Goal: Task Accomplishment & Management: Use online tool/utility

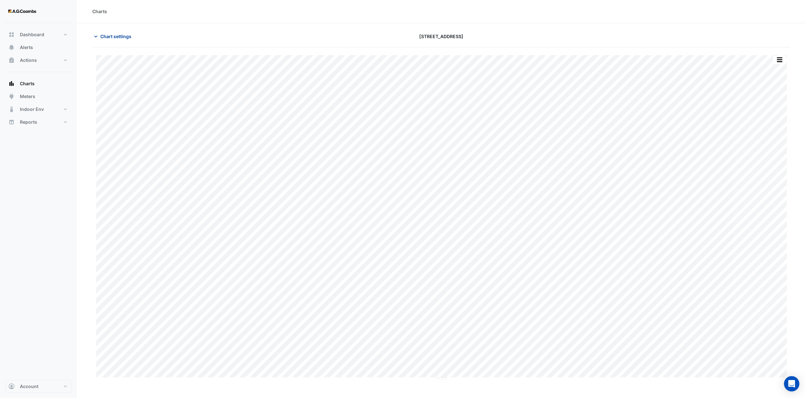
click at [117, 35] on span "Chart settings" at bounding box center [115, 36] width 31 height 7
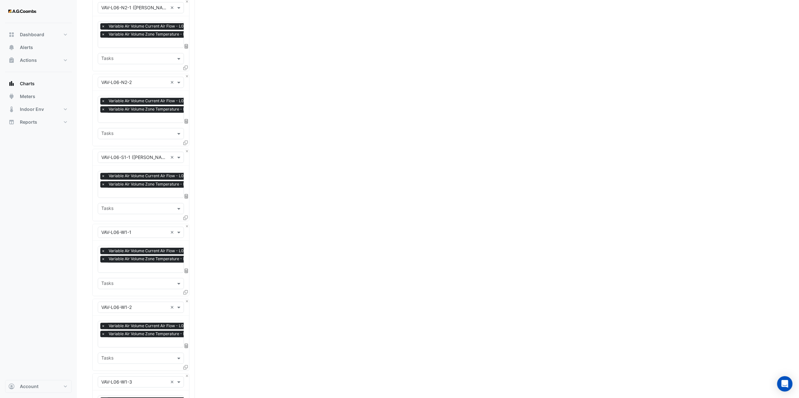
scroll to position [1287, 0]
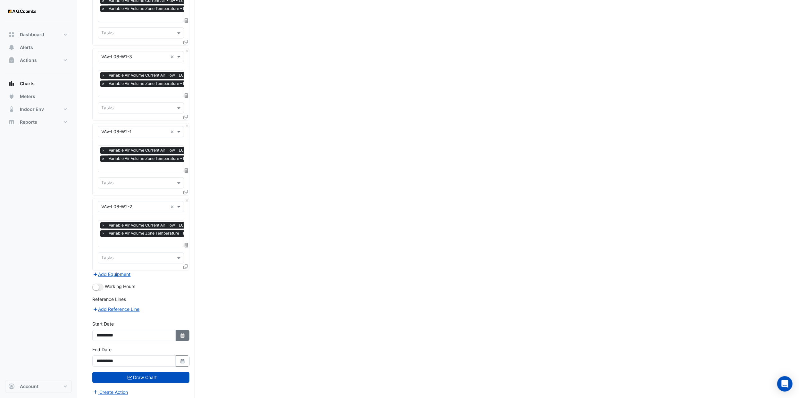
click at [183, 335] on button "Select Date" at bounding box center [183, 335] width 14 height 11
select select "*"
select select "****"
click at [126, 251] on select "*** *** *** *** *** *** ***" at bounding box center [121, 248] width 24 height 10
select select "*"
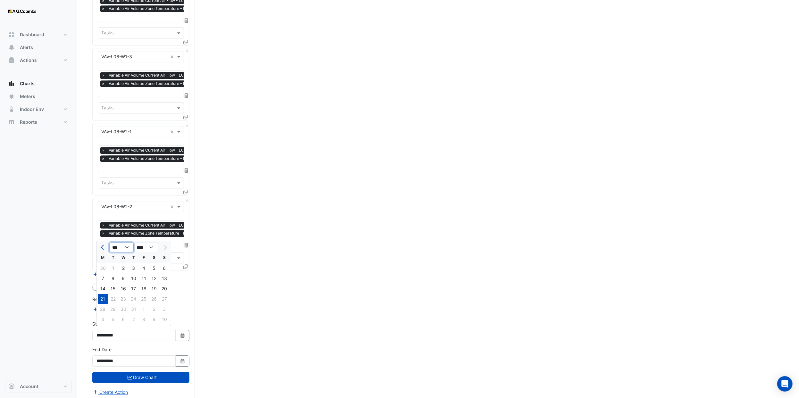
click at [109, 243] on select "*** *** *** *** *** *** ***" at bounding box center [121, 248] width 24 height 10
drag, startPoint x: 104, startPoint y: 295, endPoint x: 122, endPoint y: 285, distance: 20.1
click at [104, 295] on div "16" at bounding box center [103, 299] width 10 height 10
type input "**********"
click at [180, 359] on icon "Select Date" at bounding box center [183, 361] width 6 height 4
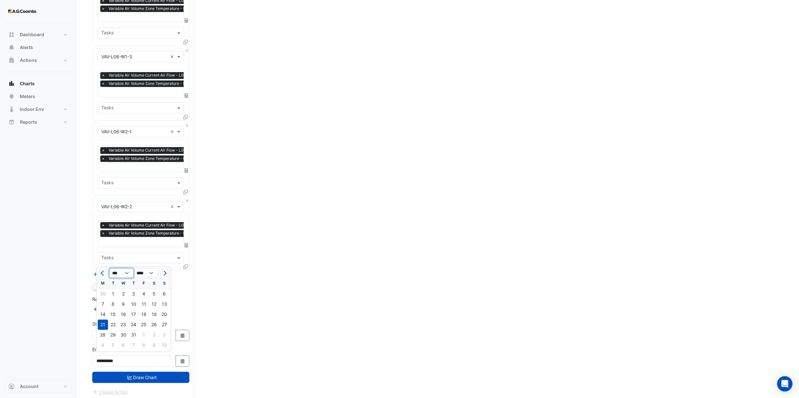
click at [122, 273] on select "*** *** *** *** *** *** ***" at bounding box center [121, 273] width 24 height 10
select select "*"
click at [109, 268] on select "*** *** *** *** *** *** ***" at bounding box center [121, 273] width 24 height 10
click at [106, 325] on div "16" at bounding box center [103, 325] width 10 height 10
type input "**********"
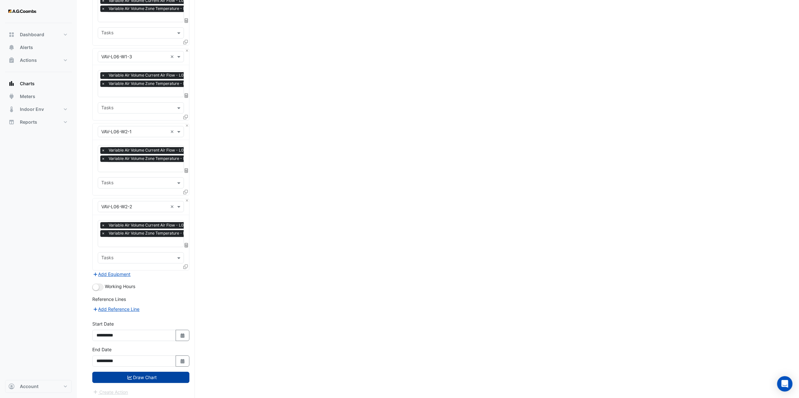
click at [152, 375] on button "Draw Chart" at bounding box center [140, 377] width 97 height 11
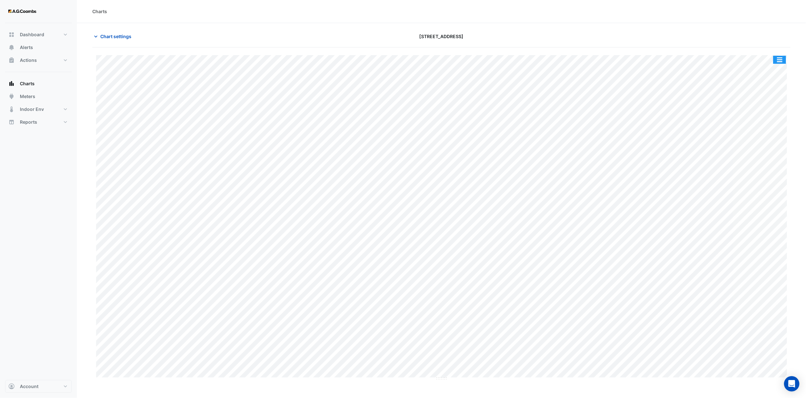
click at [777, 58] on button "button" at bounding box center [780, 60] width 13 height 8
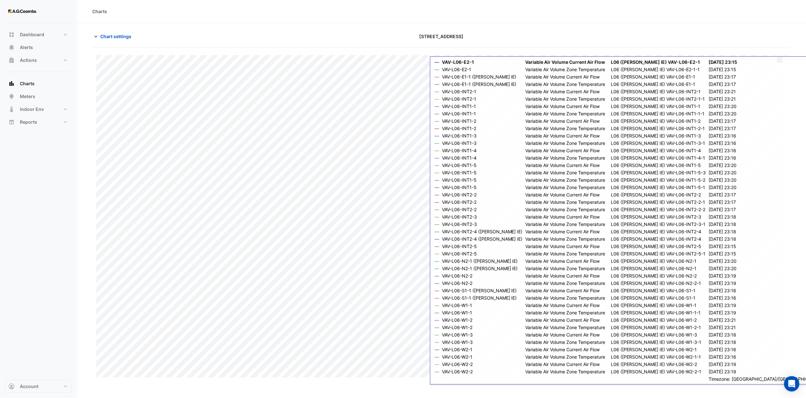
click at [684, 33] on div at bounding box center [676, 36] width 235 height 11
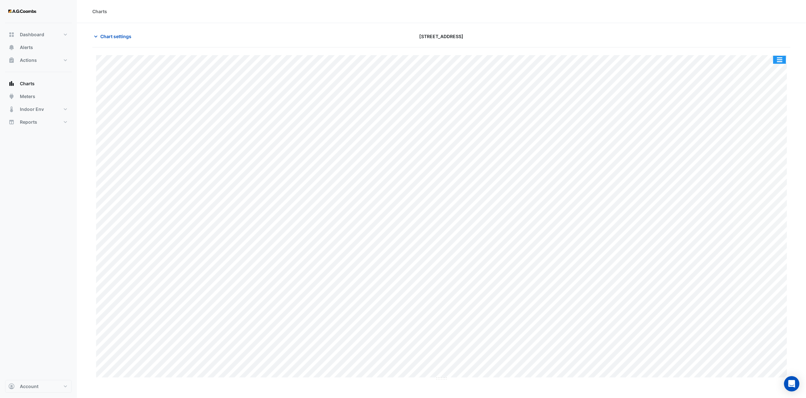
click at [785, 61] on button "button" at bounding box center [780, 60] width 13 height 8
click at [774, 170] on div "Export CSV - Pivot" at bounding box center [767, 171] width 38 height 15
click at [403, 29] on section "Chart settings 130 Lonsdale Street Split by Equip Split by Unit Split All Print…" at bounding box center [441, 202] width 729 height 358
click at [114, 37] on span "Chart settings" at bounding box center [115, 36] width 31 height 7
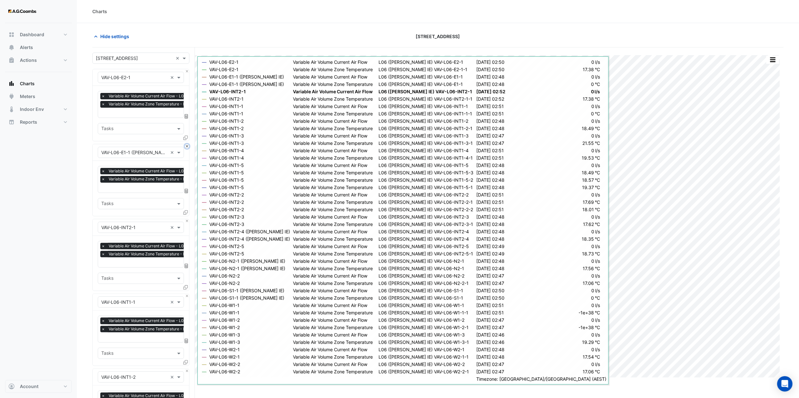
click at [187, 146] on button "Close" at bounding box center [187, 146] width 4 height 4
click at [187, 219] on button "Close" at bounding box center [187, 221] width 4 height 4
click at [187, 146] on button "Close" at bounding box center [187, 146] width 4 height 4
click at [187, 219] on button "Close" at bounding box center [187, 221] width 4 height 4
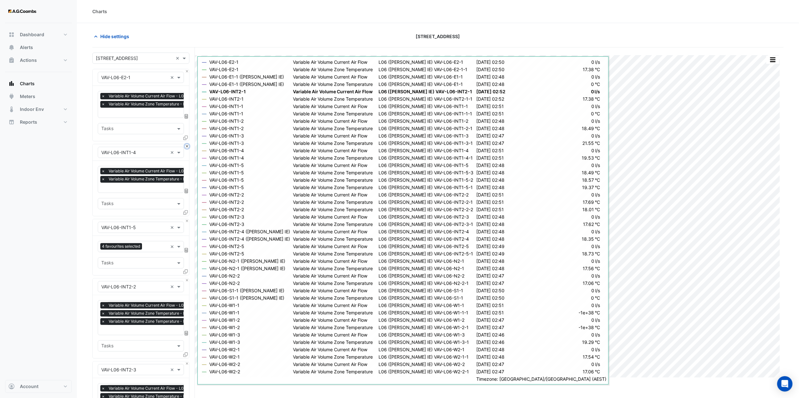
click at [187, 146] on button "Close" at bounding box center [187, 146] width 4 height 4
click at [187, 219] on button "Close" at bounding box center [187, 221] width 4 height 4
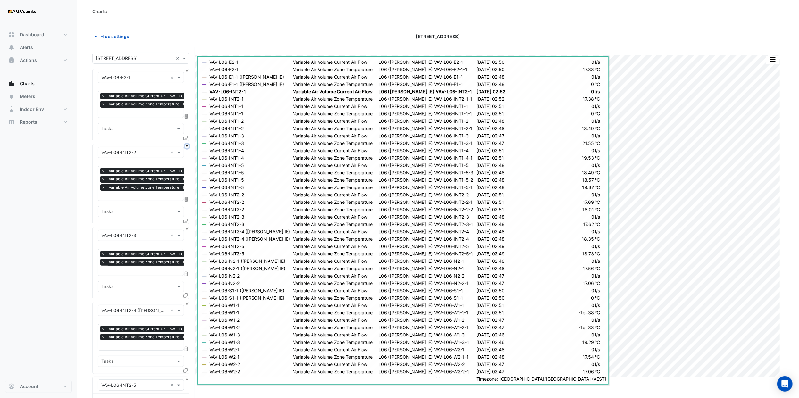
click at [187, 146] on button "Close" at bounding box center [187, 146] width 4 height 4
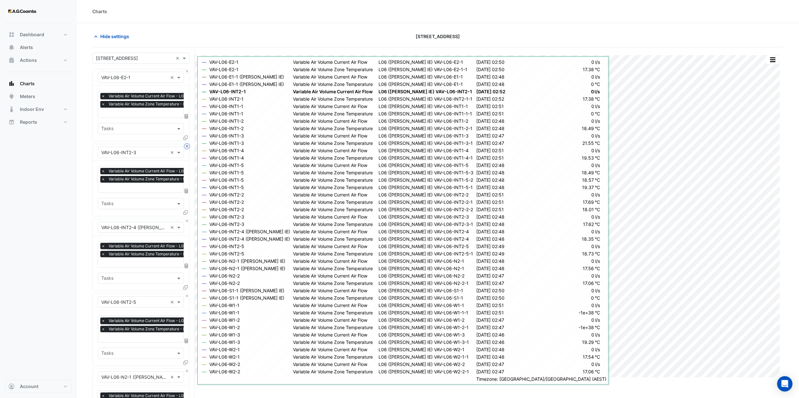
click at [187, 146] on button "Close" at bounding box center [187, 146] width 4 height 4
click at [187, 219] on button "Close" at bounding box center [187, 221] width 4 height 4
click at [187, 146] on button "Close" at bounding box center [187, 146] width 4 height 4
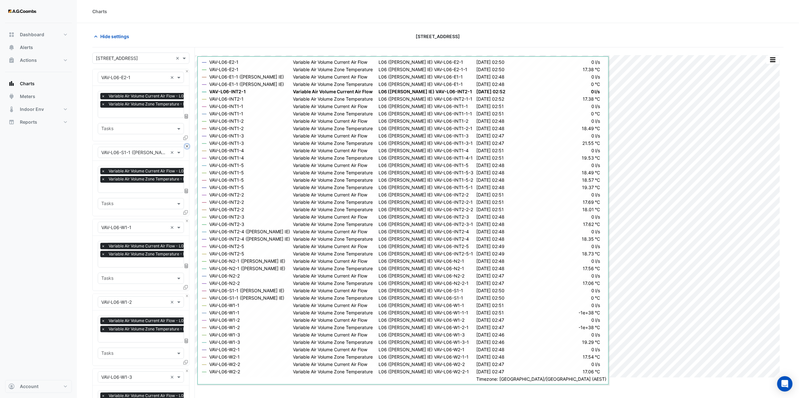
click at [187, 146] on button "Close" at bounding box center [187, 146] width 4 height 4
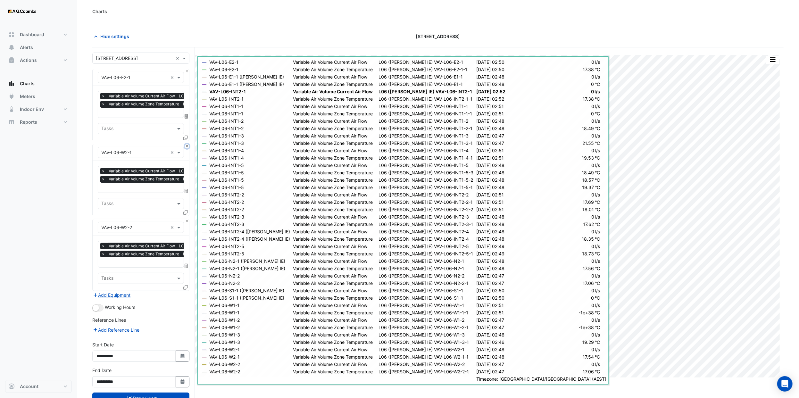
click at [187, 146] on button "Close" at bounding box center [187, 146] width 4 height 4
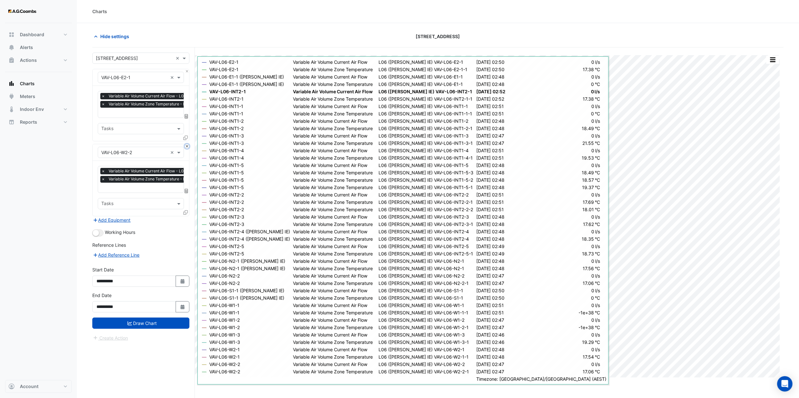
click at [187, 146] on button "Close" at bounding box center [187, 146] width 4 height 4
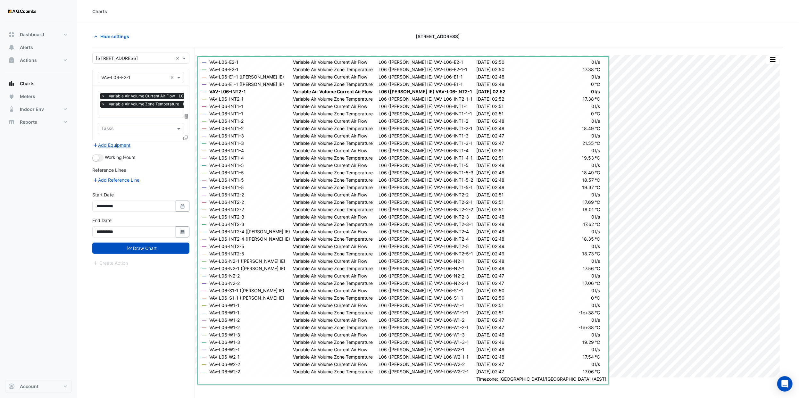
click at [188, 136] on div at bounding box center [186, 138] width 6 height 9
click at [186, 137] on icon at bounding box center [185, 138] width 4 height 4
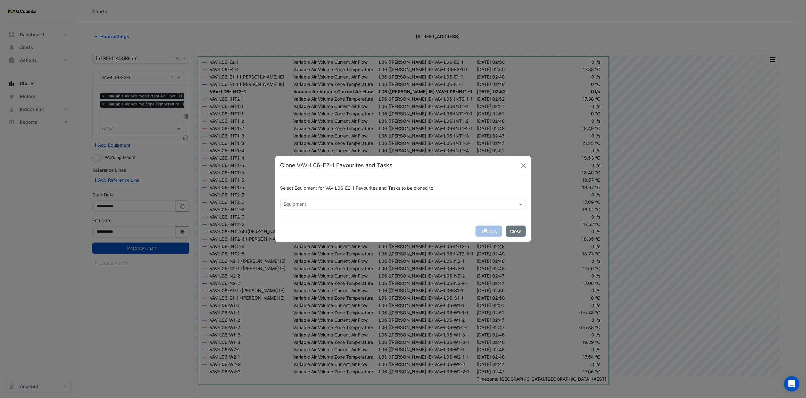
click at [333, 203] on input "text" at bounding box center [399, 205] width 231 height 7
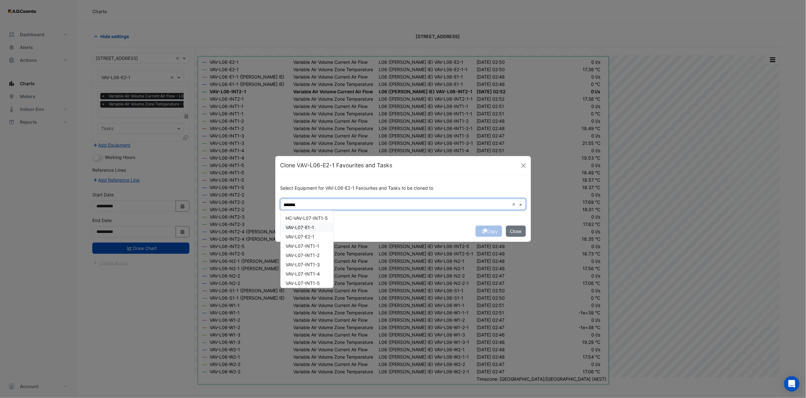
click at [320, 227] on div "VAV-L07-E1-1" at bounding box center [307, 227] width 53 height 9
drag, startPoint x: 319, startPoint y: 232, endPoint x: 321, endPoint y: 242, distance: 10.5
click at [319, 233] on div "VAV-L07-E2-1" at bounding box center [307, 236] width 53 height 9
click at [321, 242] on div "VAV-L07-INT1-1" at bounding box center [307, 245] width 53 height 9
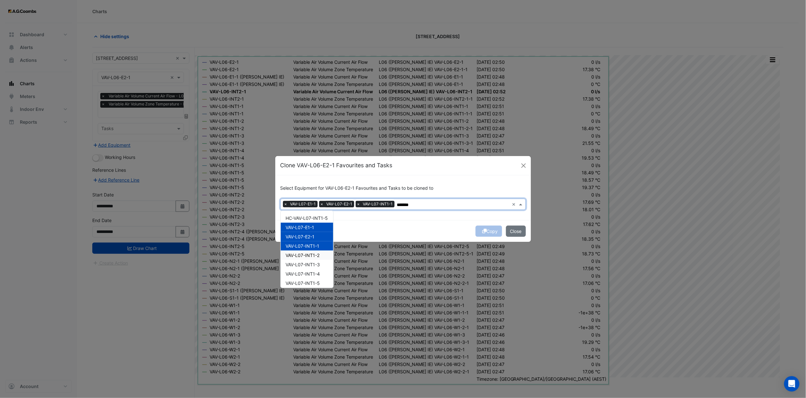
drag, startPoint x: 321, startPoint y: 253, endPoint x: 321, endPoint y: 259, distance: 5.8
click at [321, 255] on div "VAV-L07-INT1-2" at bounding box center [307, 255] width 53 height 9
drag, startPoint x: 316, startPoint y: 261, endPoint x: 316, endPoint y: 273, distance: 11.9
click at [316, 262] on span "VAV-L07-INT1-3" at bounding box center [303, 264] width 34 height 5
drag, startPoint x: 316, startPoint y: 273, endPoint x: 319, endPoint y: 282, distance: 8.9
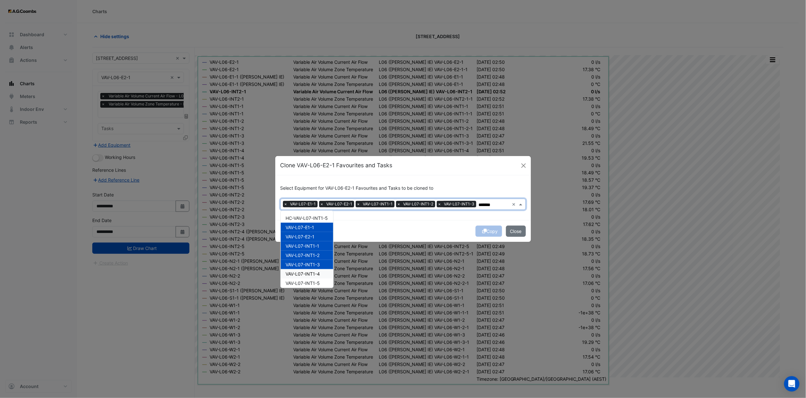
click at [316, 275] on span "VAV-L07-INT1-4" at bounding box center [303, 273] width 34 height 5
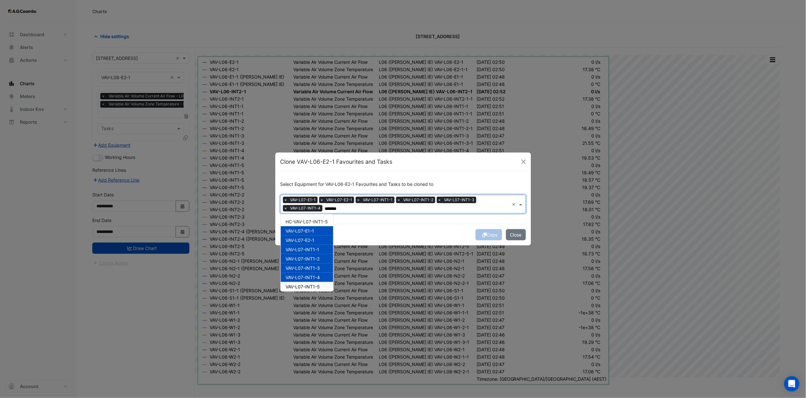
click at [319, 282] on div "VAV-L07-INT1-5" at bounding box center [307, 286] width 53 height 9
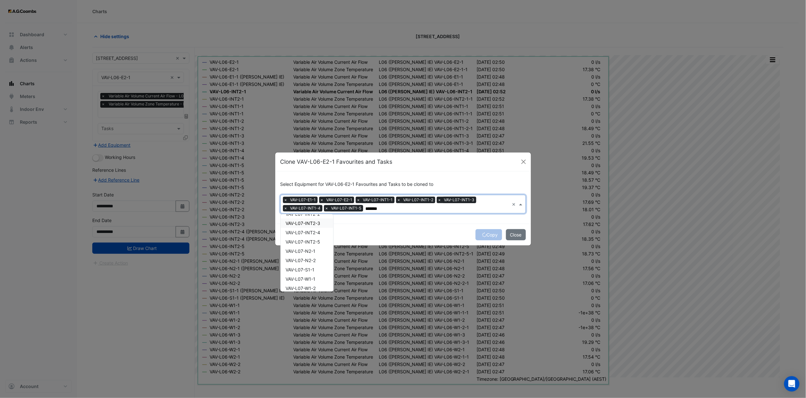
scroll to position [75, 0]
drag, startPoint x: 317, startPoint y: 219, endPoint x: 315, endPoint y: 231, distance: 12.0
click at [317, 219] on span "VAV-L07-INT2-1" at bounding box center [303, 220] width 34 height 5
click at [315, 231] on span "VAV-L07-INT2-2" at bounding box center [303, 230] width 34 height 5
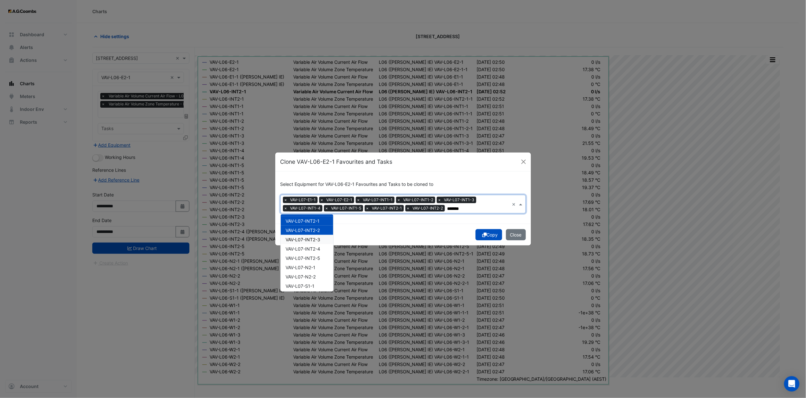
click at [316, 240] on span "VAV-L07-INT2-3" at bounding box center [303, 239] width 35 height 5
drag, startPoint x: 317, startPoint y: 245, endPoint x: 317, endPoint y: 249, distance: 3.8
click at [317, 247] on div "VAV-L07-INT2-4" at bounding box center [307, 248] width 53 height 9
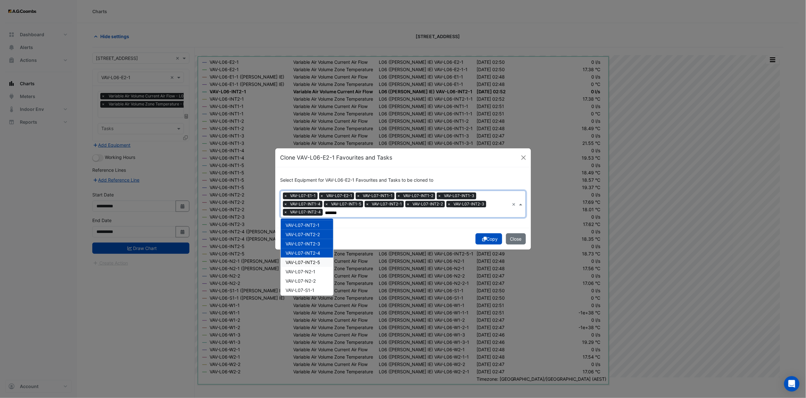
drag, startPoint x: 320, startPoint y: 264, endPoint x: 317, endPoint y: 272, distance: 8.5
click at [320, 264] on span "VAV-L07-INT2-5" at bounding box center [303, 262] width 35 height 5
click at [317, 273] on div "VAV-L07-N2-1" at bounding box center [307, 271] width 53 height 9
drag, startPoint x: 317, startPoint y: 282, endPoint x: 316, endPoint y: 285, distance: 3.2
click at [316, 282] on span "VAV-L07-N2-2" at bounding box center [301, 280] width 30 height 5
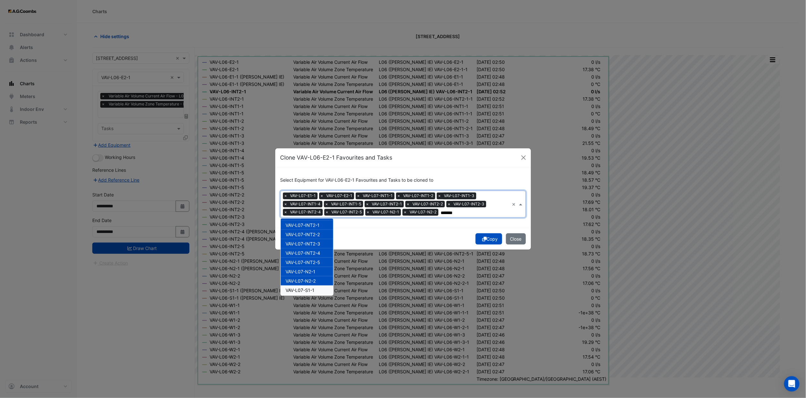
drag, startPoint x: 316, startPoint y: 289, endPoint x: 317, endPoint y: 273, distance: 15.7
click at [316, 289] on div "VAV-L07-S1-1" at bounding box center [307, 290] width 53 height 9
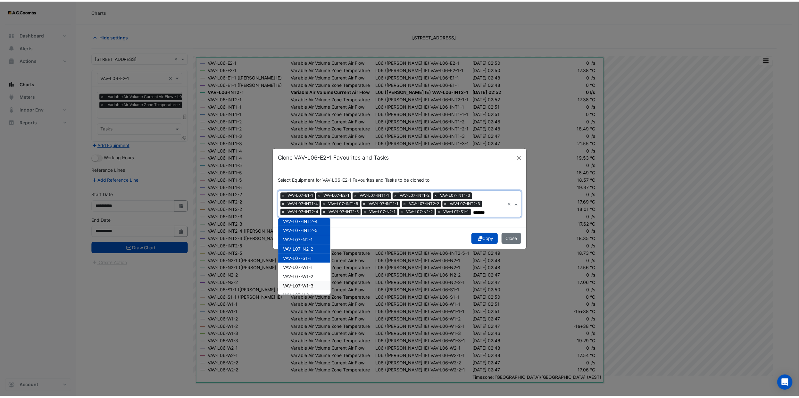
scroll to position [123, 0]
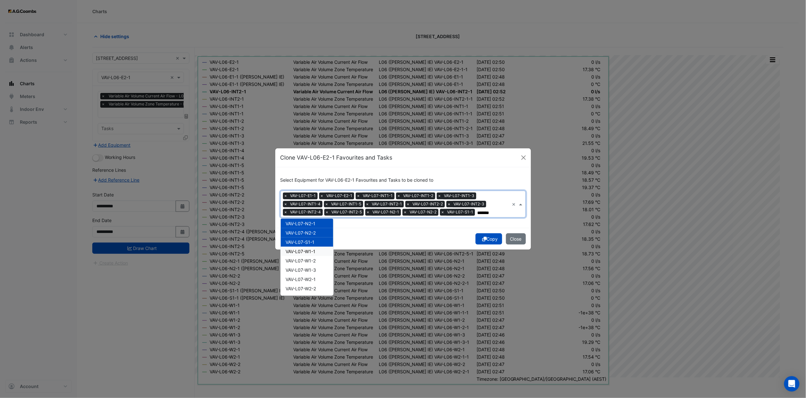
click at [318, 252] on div "VAV-L07-W1-1" at bounding box center [307, 251] width 53 height 9
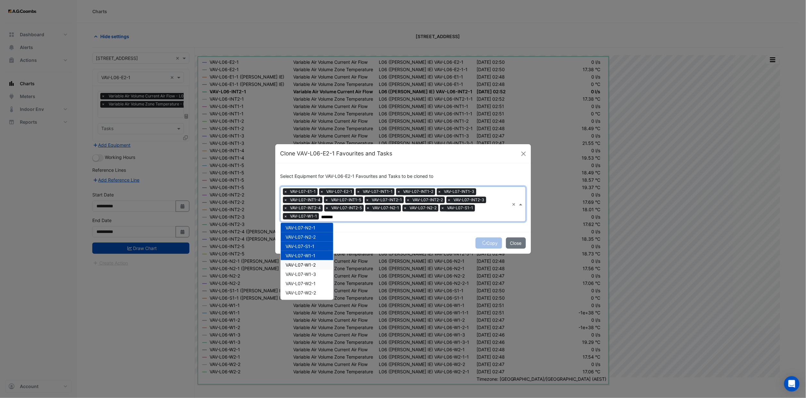
drag, startPoint x: 317, startPoint y: 263, endPoint x: 318, endPoint y: 274, distance: 11.2
click at [317, 263] on div "VAV-L07-W1-2" at bounding box center [307, 264] width 53 height 9
click at [319, 278] on div "VAV-L07-W1-3" at bounding box center [307, 274] width 53 height 9
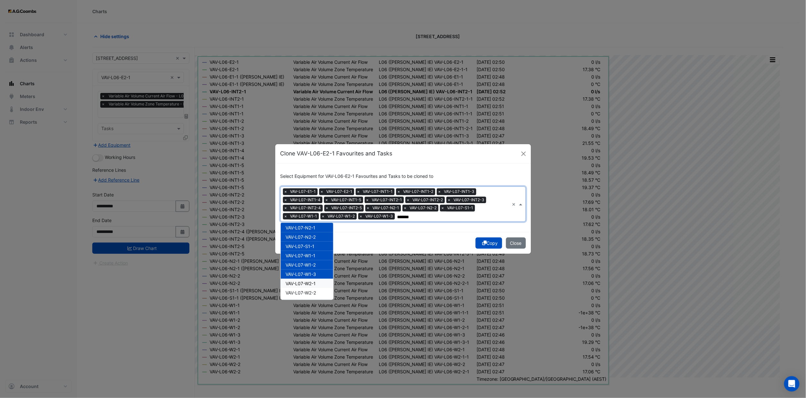
drag, startPoint x: 319, startPoint y: 287, endPoint x: 319, endPoint y: 292, distance: 4.8
click at [319, 287] on div "HC-VAV-L07-INT1-5 VAV-L07-E1-1 VAV-L07-E2-1 VAV-L07-INT1-1 VAV-L07-INT1-2 VAV-L…" at bounding box center [307, 199] width 53 height 195
click at [319, 293] on div "VAV-L07-W2-2" at bounding box center [307, 292] width 53 height 9
click at [316, 281] on span "VAV-L07-W2-1" at bounding box center [301, 283] width 30 height 5
type input "*******"
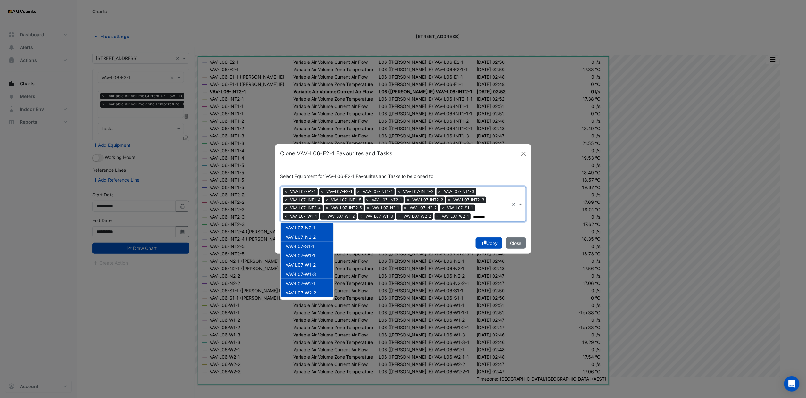
click at [487, 241] on button "Copy" at bounding box center [489, 243] width 27 height 11
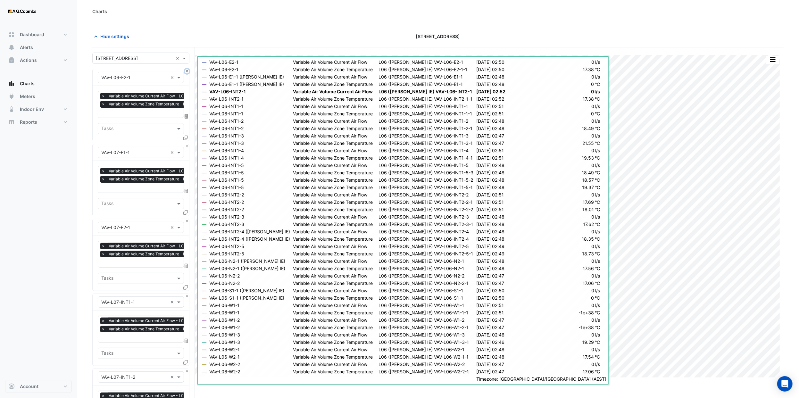
click at [187, 71] on button "Close" at bounding box center [187, 71] width 4 height 4
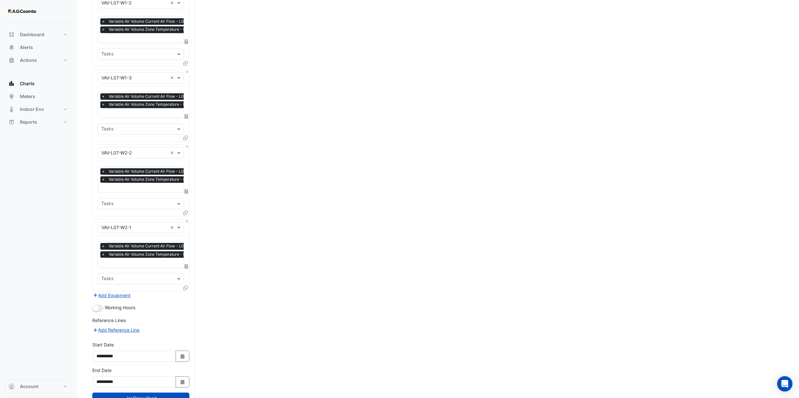
scroll to position [1295, 0]
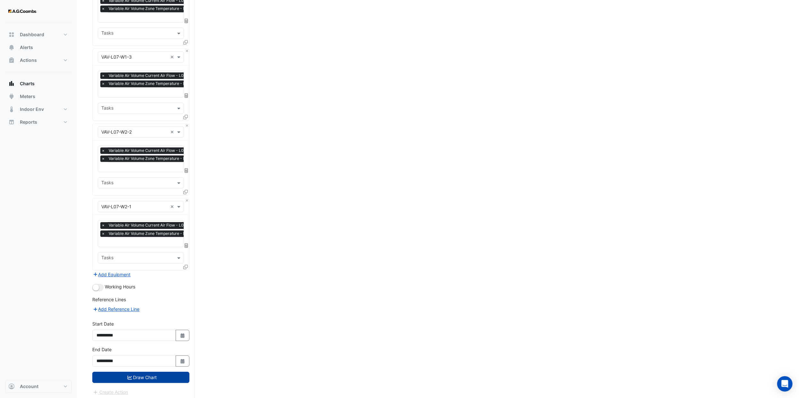
click at [159, 378] on button "Draw Chart" at bounding box center [140, 377] width 97 height 11
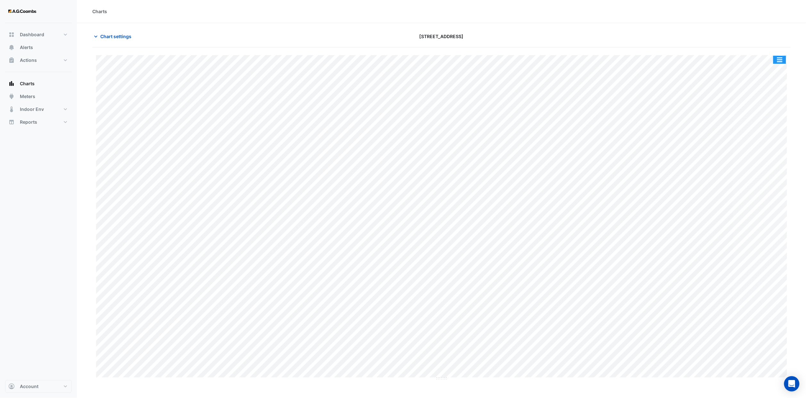
click at [783, 59] on button "button" at bounding box center [780, 60] width 13 height 8
click at [773, 172] on div "Export CSV - Pivot" at bounding box center [767, 171] width 38 height 15
click at [391, 16] on div "Charts" at bounding box center [441, 11] width 729 height 23
click at [115, 35] on span "Chart settings" at bounding box center [115, 36] width 31 height 7
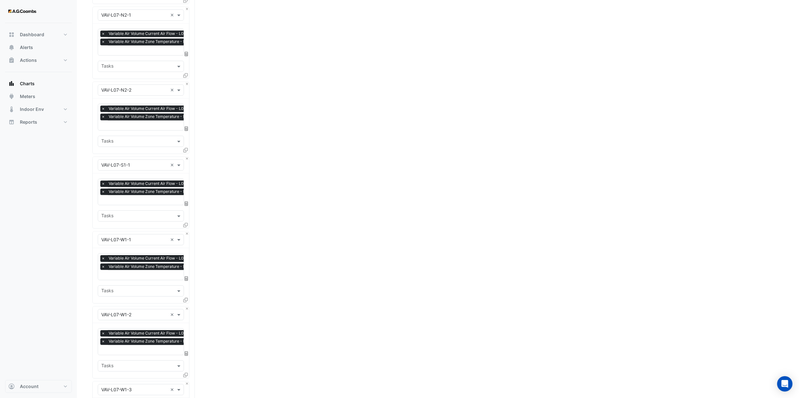
scroll to position [1295, 0]
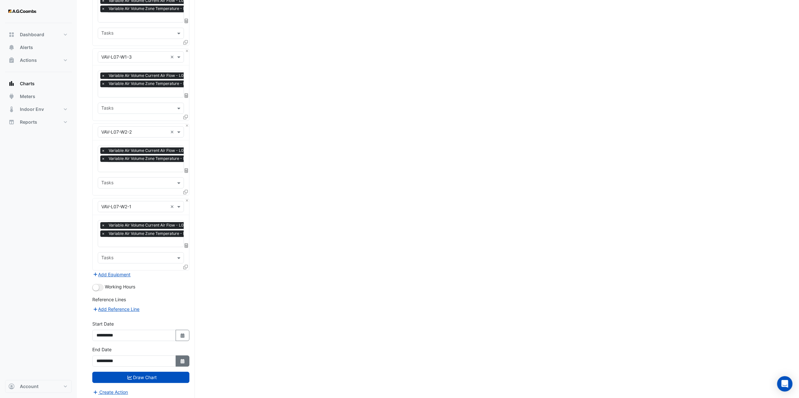
click at [181, 359] on icon "button" at bounding box center [183, 361] width 4 height 4
click at [127, 272] on select "*** *** *** *** *** *** ***" at bounding box center [121, 273] width 24 height 10
select select "*"
click at [109, 268] on select "*** *** *** *** *** *** ***" at bounding box center [121, 273] width 24 height 10
click at [101, 323] on div "21" at bounding box center [103, 324] width 10 height 10
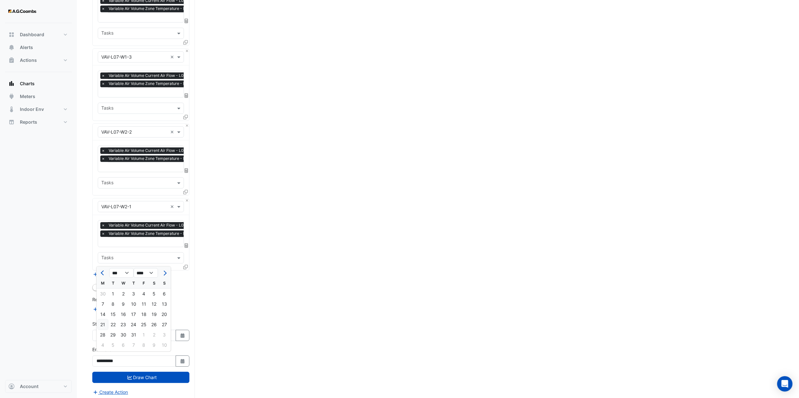
type input "**********"
click at [177, 334] on button "Select Date" at bounding box center [183, 335] width 14 height 11
select select "*"
select select "****"
drag, startPoint x: 120, startPoint y: 243, endPoint x: 123, endPoint y: 249, distance: 7.0
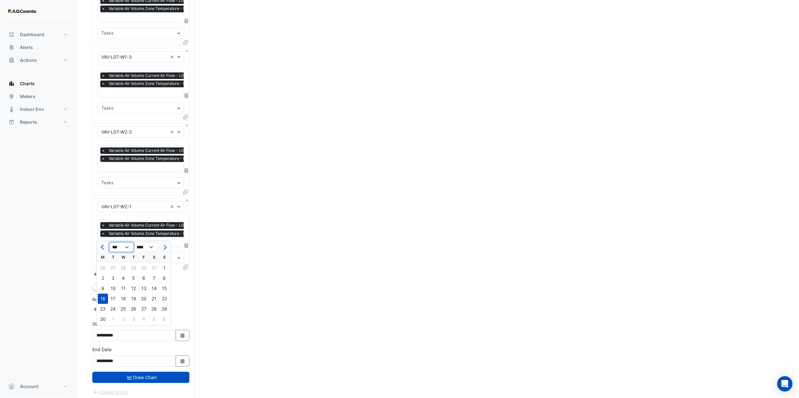
click at [120, 243] on select "*** *** *** *** *** *** ***" at bounding box center [121, 247] width 24 height 10
select select "*"
click at [109, 242] on select "*** *** *** *** *** *** ***" at bounding box center [121, 247] width 24 height 10
click at [105, 298] on div "21" at bounding box center [103, 299] width 10 height 10
type input "**********"
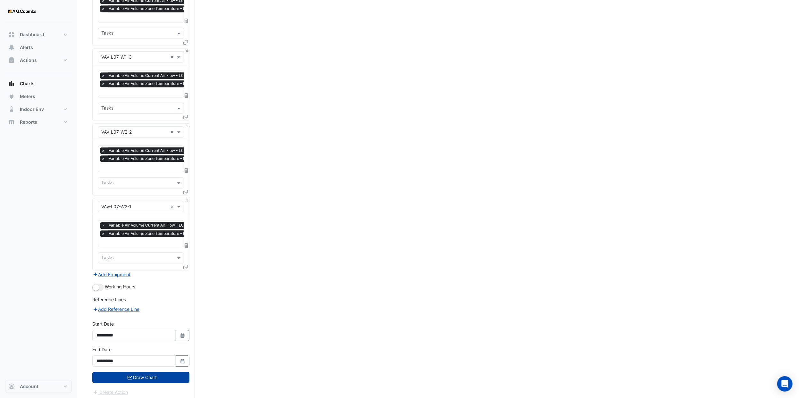
click at [155, 375] on button "Draw Chart" at bounding box center [140, 377] width 97 height 11
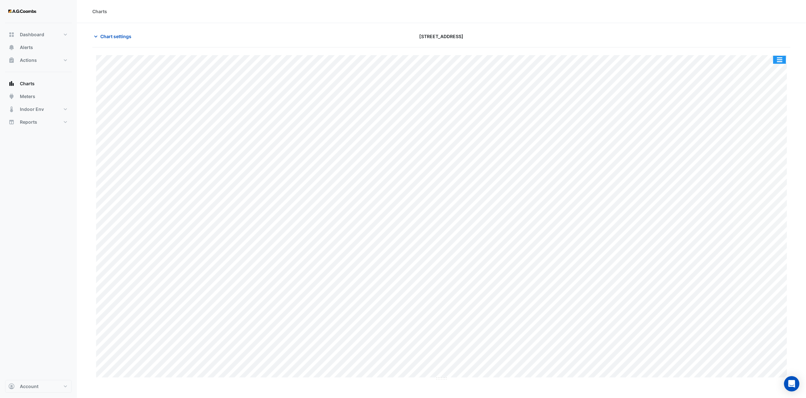
click at [780, 59] on button "button" at bounding box center [780, 60] width 13 height 8
click at [773, 171] on div "Export CSV - Pivot" at bounding box center [767, 171] width 38 height 15
click at [104, 40] on button "Chart settings" at bounding box center [113, 36] width 43 height 11
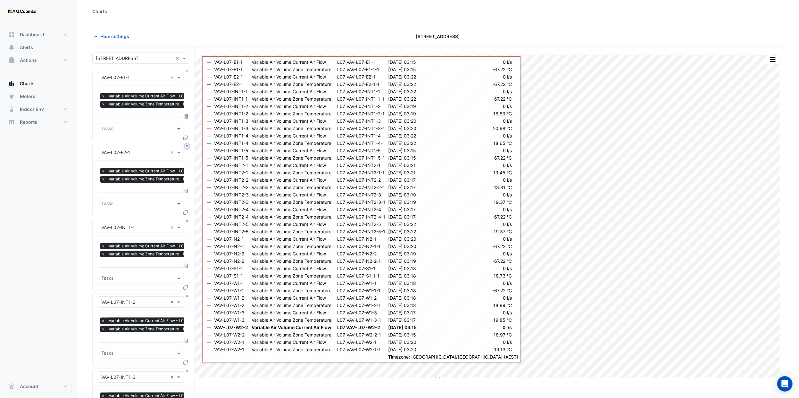
click at [187, 147] on button "Close" at bounding box center [187, 146] width 4 height 4
click at [187, 219] on button "Close" at bounding box center [187, 221] width 4 height 4
click at [187, 147] on button "Close" at bounding box center [187, 146] width 4 height 4
click at [187, 219] on button "Close" at bounding box center [187, 221] width 4 height 4
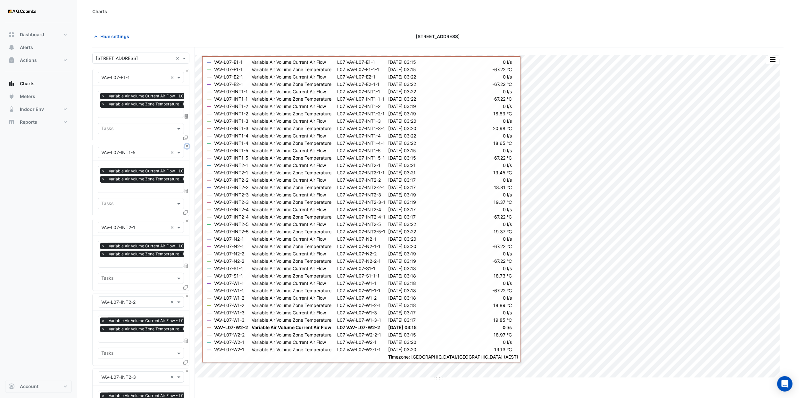
click at [187, 147] on button "Close" at bounding box center [187, 146] width 4 height 4
click at [187, 219] on button "Close" at bounding box center [187, 221] width 4 height 4
click at [187, 147] on button "Close" at bounding box center [187, 146] width 4 height 4
click at [187, 219] on button "Close" at bounding box center [187, 221] width 4 height 4
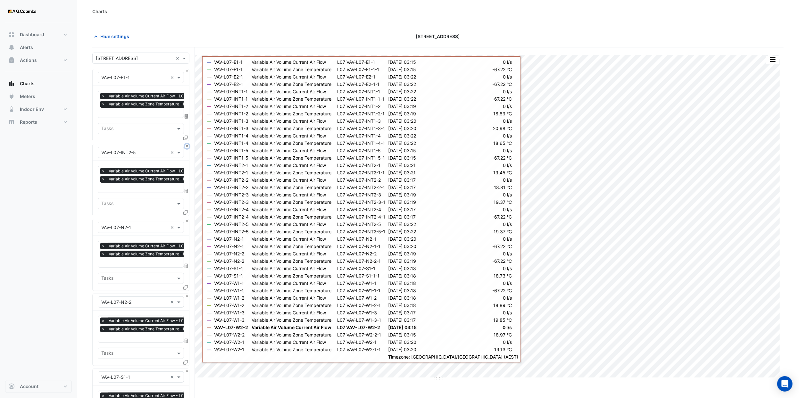
click at [187, 147] on button "Close" at bounding box center [187, 146] width 4 height 4
click at [187, 219] on button "Close" at bounding box center [187, 221] width 4 height 4
click at [187, 147] on button "Close" at bounding box center [187, 146] width 4 height 4
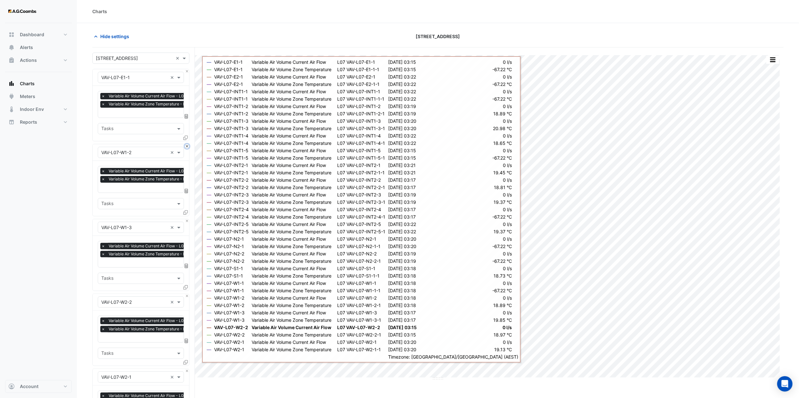
click at [187, 147] on button "Close" at bounding box center [187, 146] width 4 height 4
click at [187, 219] on button "Close" at bounding box center [187, 221] width 4 height 4
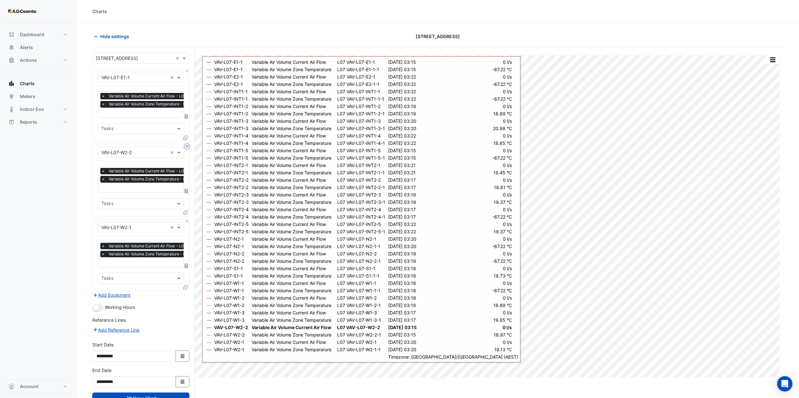
click at [187, 147] on button "Close" at bounding box center [187, 146] width 4 height 4
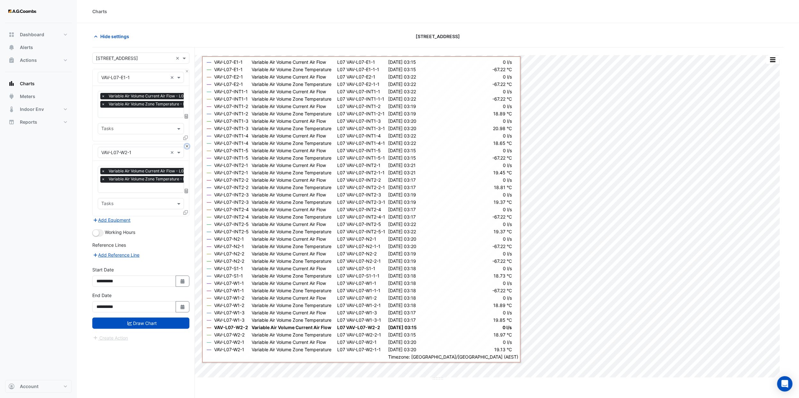
click at [187, 147] on button "Close" at bounding box center [187, 146] width 4 height 4
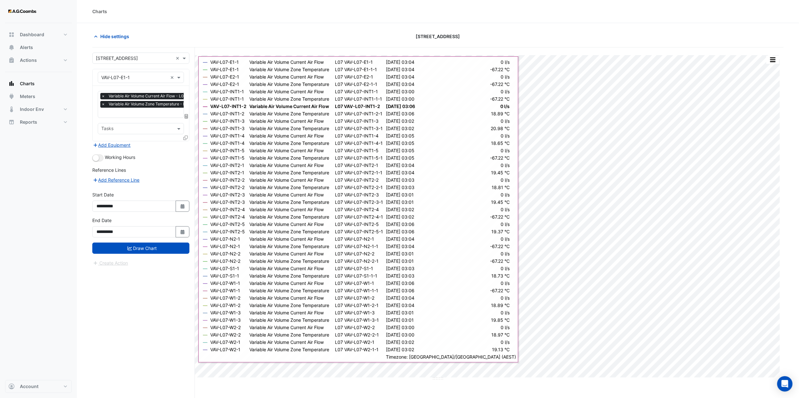
click at [185, 138] on icon at bounding box center [185, 138] width 4 height 4
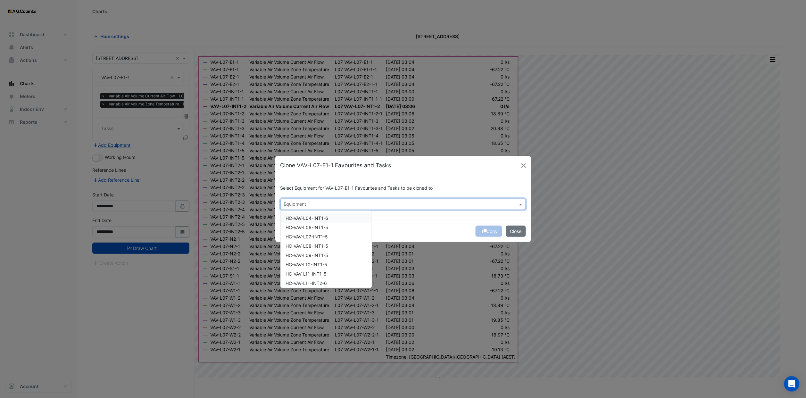
click at [346, 202] on input "text" at bounding box center [399, 205] width 231 height 7
click at [323, 226] on div "VAV-L08-E1-1" at bounding box center [307, 227] width 53 height 9
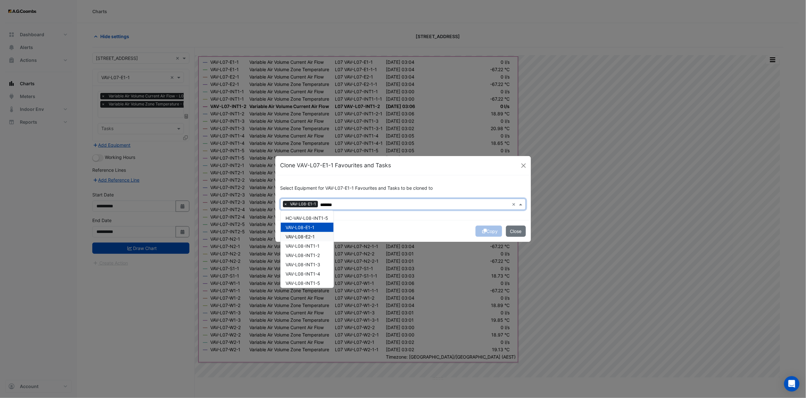
click at [321, 234] on div "VAV-L08-E2-1" at bounding box center [307, 236] width 53 height 9
click at [323, 245] on div "VAV-L08-INT1-1" at bounding box center [307, 245] width 53 height 9
drag, startPoint x: 323, startPoint y: 251, endPoint x: 325, endPoint y: 266, distance: 15.5
click at [322, 251] on div "VAV-L08-INT1-2" at bounding box center [307, 255] width 53 height 9
click at [325, 268] on div "VAV-L08-INT1-3" at bounding box center [307, 264] width 53 height 9
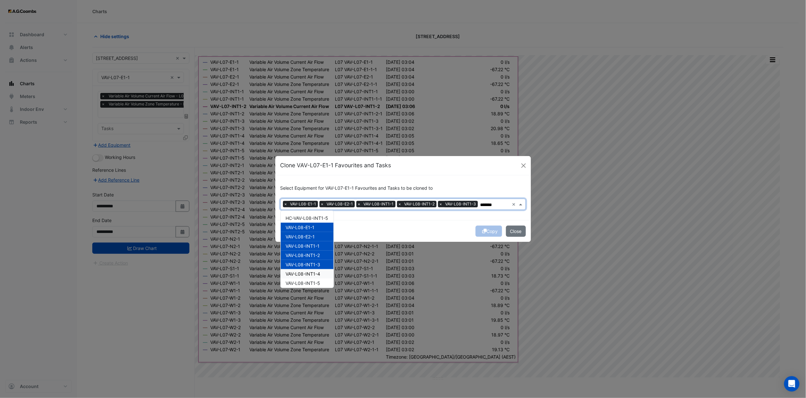
drag, startPoint x: 322, startPoint y: 275, endPoint x: 323, endPoint y: 283, distance: 8.1
click at [322, 278] on div "HC-VAV-L08-INT1-5 VAV-L08-E1-1 VAV-L08-E2-1 VAV-L08-INT1-1 VAV-L08-INT1-2 VAV-L…" at bounding box center [307, 311] width 53 height 195
click at [323, 283] on div "VAV-L08-INT1-5" at bounding box center [307, 283] width 53 height 9
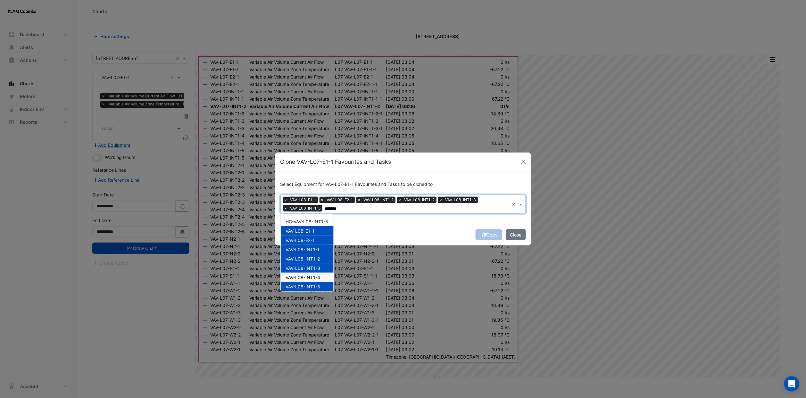
click at [319, 275] on span "VAV-L08-INT1-4" at bounding box center [303, 277] width 35 height 5
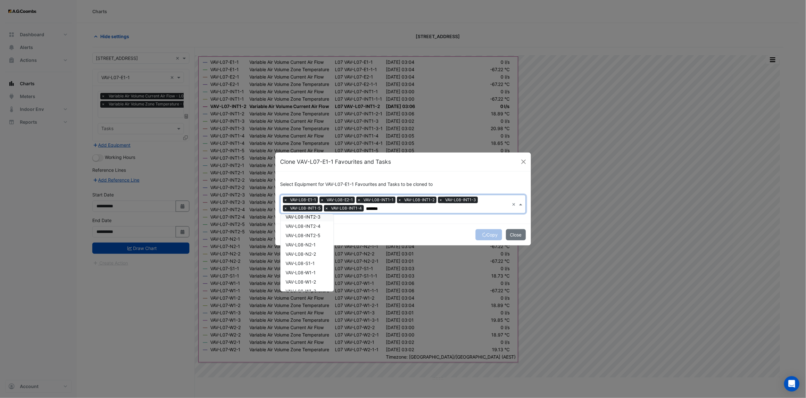
scroll to position [75, 0]
click at [319, 217] on div "VAV-L08-INT2-1" at bounding box center [307, 220] width 53 height 9
click at [315, 230] on span "VAV-L08-INT2-2" at bounding box center [303, 230] width 35 height 5
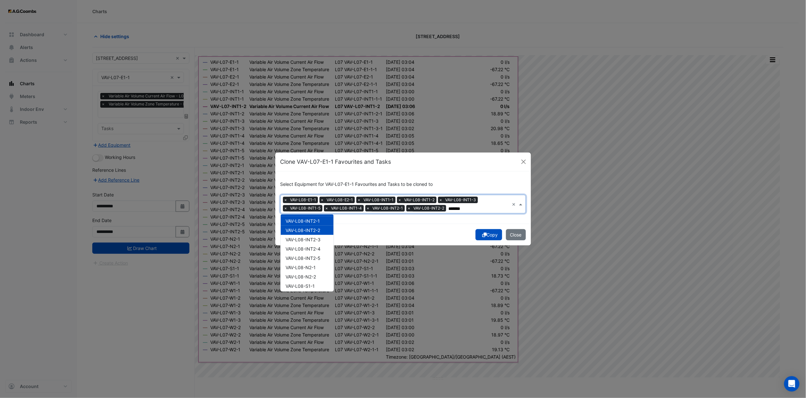
drag, startPoint x: 316, startPoint y: 237, endPoint x: 317, endPoint y: 244, distance: 7.1
click at [316, 241] on span "VAV-L08-INT2-3" at bounding box center [303, 239] width 35 height 5
drag, startPoint x: 317, startPoint y: 244, endPoint x: 317, endPoint y: 251, distance: 6.4
click at [317, 247] on div "VAV-L08-INT2-4" at bounding box center [307, 248] width 53 height 9
drag, startPoint x: 317, startPoint y: 251, endPoint x: 317, endPoint y: 256, distance: 5.1
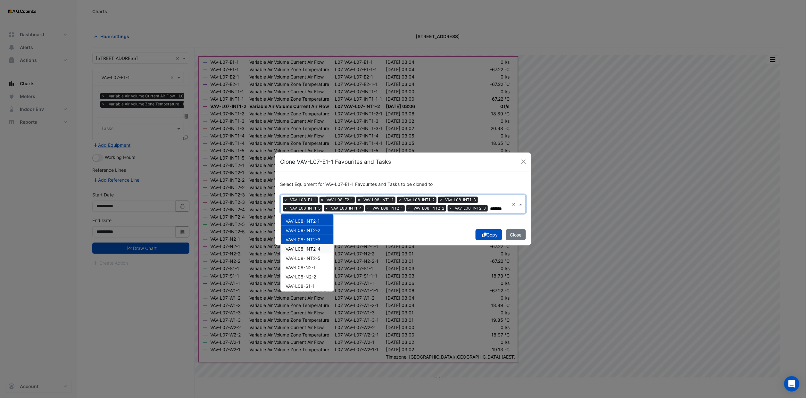
click at [317, 252] on span "VAV-L08-INT2-4" at bounding box center [303, 248] width 35 height 5
click at [314, 252] on div "VAV-L08-INT2-4" at bounding box center [307, 248] width 53 height 9
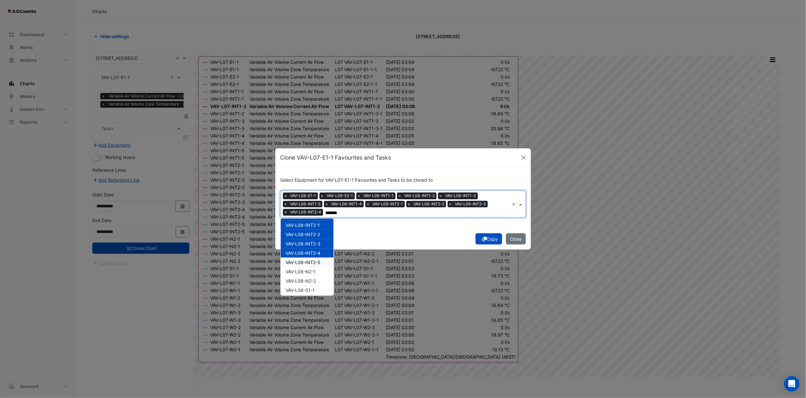
drag, startPoint x: 314, startPoint y: 258, endPoint x: 315, endPoint y: 265, distance: 6.2
click at [315, 260] on div "VAV-L08-INT2-5" at bounding box center [307, 262] width 53 height 9
drag, startPoint x: 316, startPoint y: 272, endPoint x: 317, endPoint y: 281, distance: 9.7
click at [316, 273] on span "VAV-L08-N2-1" at bounding box center [301, 271] width 30 height 5
drag, startPoint x: 317, startPoint y: 281, endPoint x: 318, endPoint y: 286, distance: 4.5
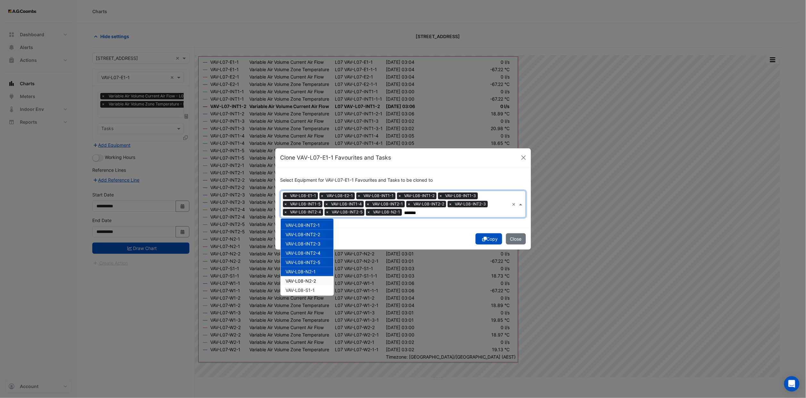
click at [317, 282] on div "VAV-L08-N2-2" at bounding box center [307, 280] width 53 height 9
click at [318, 289] on div "VAV-L08-S1-1" at bounding box center [307, 290] width 53 height 9
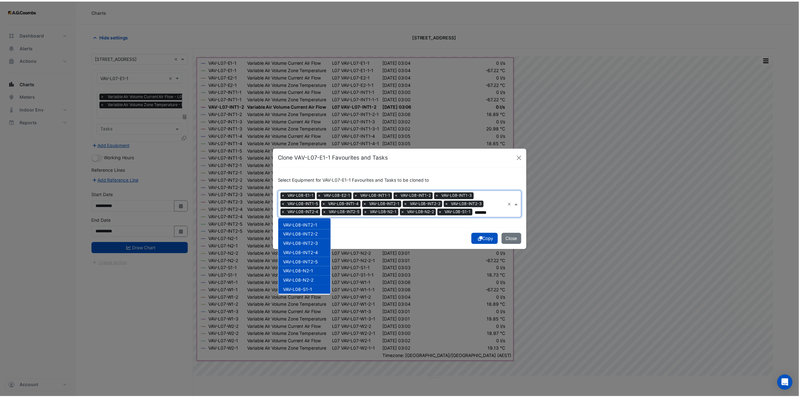
scroll to position [123, 0]
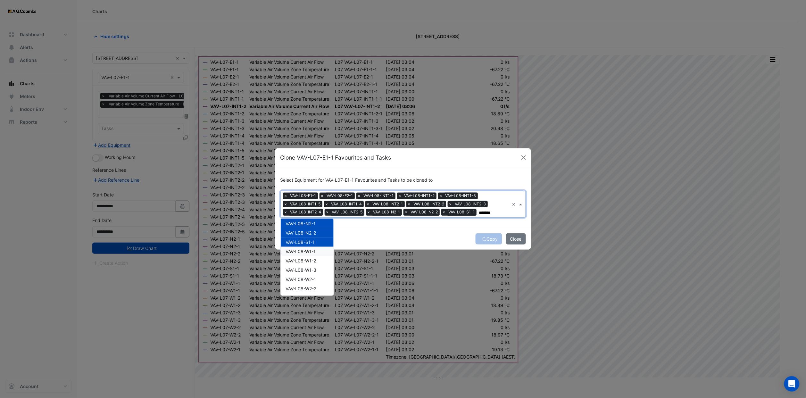
drag, startPoint x: 316, startPoint y: 252, endPoint x: 318, endPoint y: 263, distance: 11.6
click at [316, 255] on div "HC-VAV-L08-INT1-5 VAV-L08-E1-1 VAV-L08-E2-1 VAV-L08-INT1-1 VAV-L08-INT1-2 VAV-L…" at bounding box center [307, 195] width 53 height 195
click at [318, 263] on div "VAV-L08-W1-2" at bounding box center [307, 260] width 53 height 9
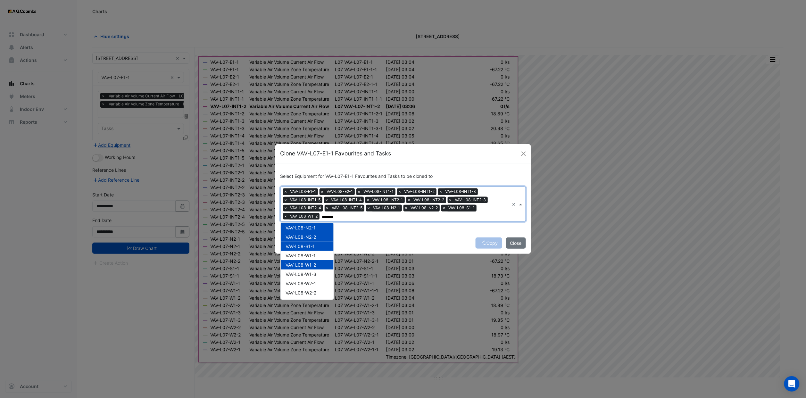
click at [318, 266] on div "VAV-L08-W1-2" at bounding box center [307, 264] width 53 height 9
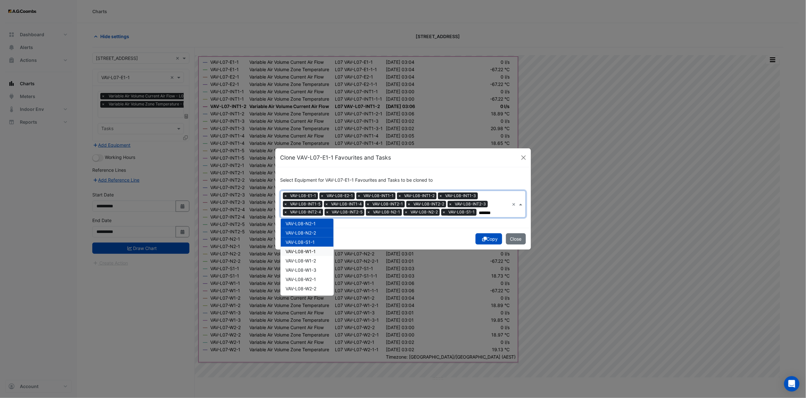
click at [314, 251] on span "VAV-L08-W1-1" at bounding box center [301, 251] width 30 height 5
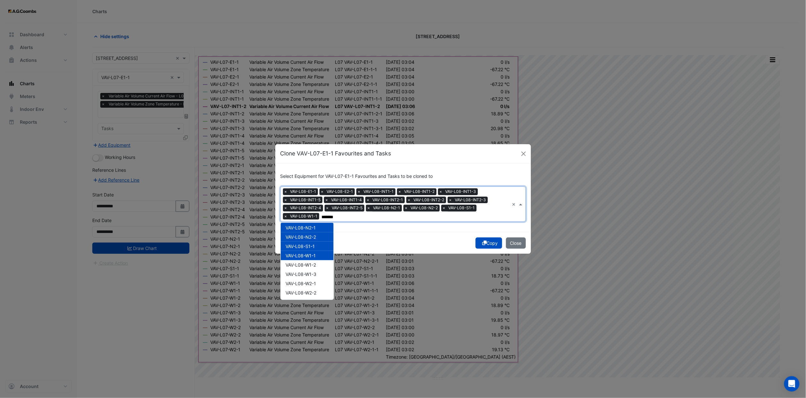
click at [315, 256] on span "VAV-L08-W1-1" at bounding box center [301, 255] width 30 height 5
drag, startPoint x: 315, startPoint y: 262, endPoint x: 315, endPoint y: 266, distance: 3.8
click at [315, 264] on div "VAV-L08-W1-2" at bounding box center [307, 264] width 53 height 9
click at [315, 266] on span "VAV-L08-W1-2" at bounding box center [301, 264] width 30 height 5
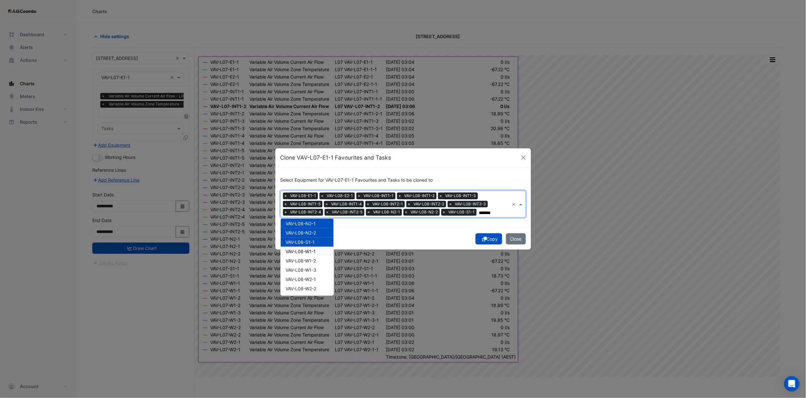
click at [315, 253] on span "VAV-L08-W1-1" at bounding box center [301, 251] width 30 height 5
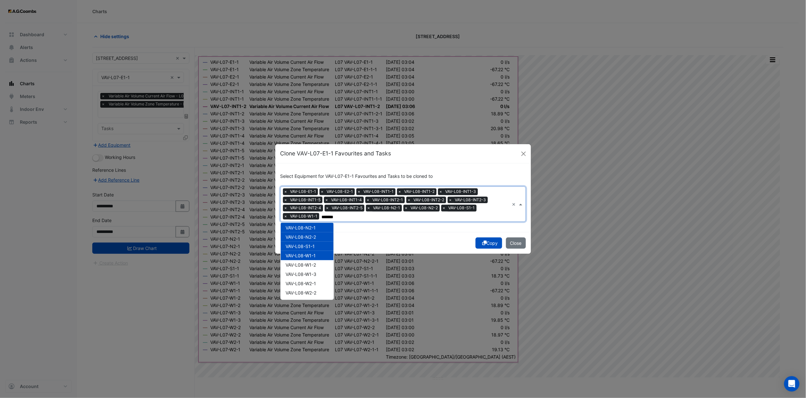
drag, startPoint x: 316, startPoint y: 259, endPoint x: 315, endPoint y: 268, distance: 8.8
click at [316, 260] on div "HC-VAV-L08-INT1-5 VAV-L08-E1-1 VAV-L08-E2-1 VAV-L08-INT1-1 VAV-L08-INT1-2 VAV-L…" at bounding box center [307, 199] width 53 height 195
drag, startPoint x: 315, startPoint y: 268, endPoint x: 315, endPoint y: 272, distance: 4.5
click at [315, 269] on div "HC-VAV-L08-INT1-5 VAV-L08-E1-1 VAV-L08-E2-1 VAV-L08-INT1-1 VAV-L08-INT1-2 VAV-L…" at bounding box center [307, 199] width 53 height 195
drag, startPoint x: 315, startPoint y: 272, endPoint x: 316, endPoint y: 277, distance: 5.3
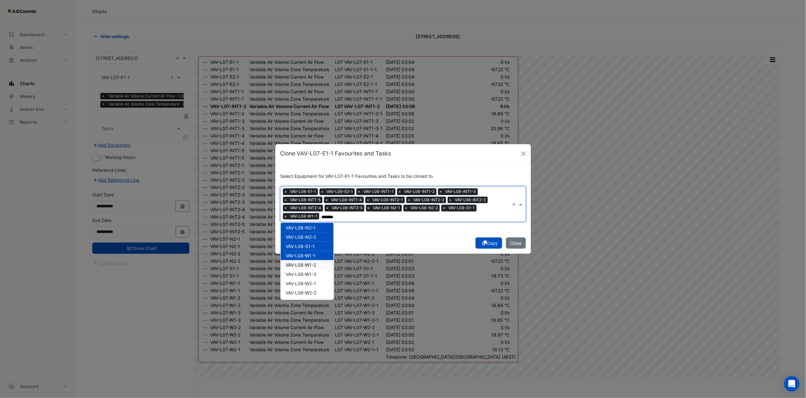
click at [315, 276] on div "VAV-L08-W1-3" at bounding box center [307, 274] width 53 height 9
drag, startPoint x: 314, startPoint y: 263, endPoint x: 316, endPoint y: 280, distance: 17.5
click at [314, 264] on span "VAV-L08-W1-2" at bounding box center [301, 264] width 30 height 5
click at [316, 281] on span "VAV-L08-W2-1" at bounding box center [301, 283] width 30 height 5
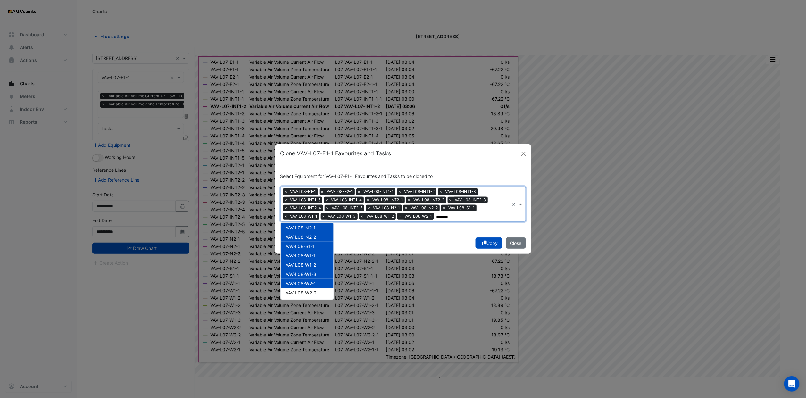
click at [316, 291] on span "VAV-L08-W2-2" at bounding box center [301, 292] width 31 height 5
type input "*******"
click at [489, 246] on button "Copy" at bounding box center [489, 243] width 27 height 11
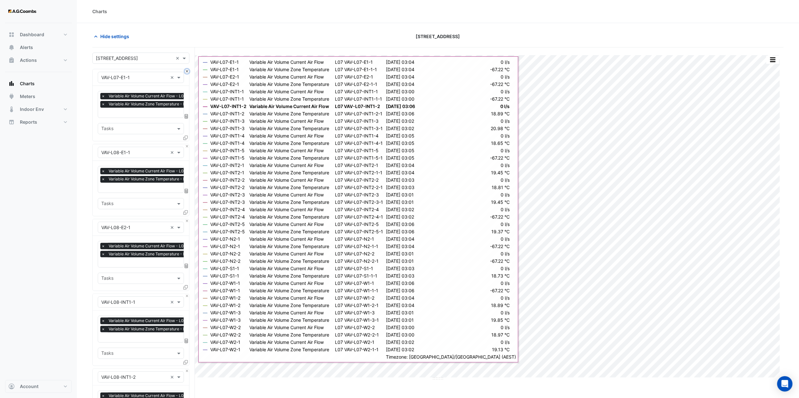
click at [185, 71] on button "Close" at bounding box center [187, 71] width 4 height 4
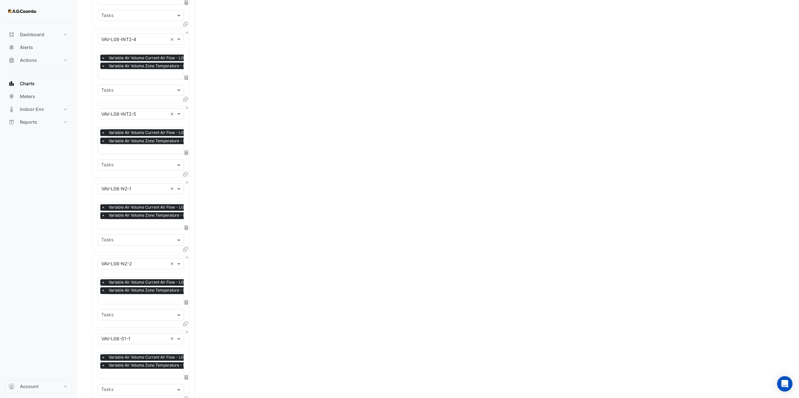
scroll to position [921, 0]
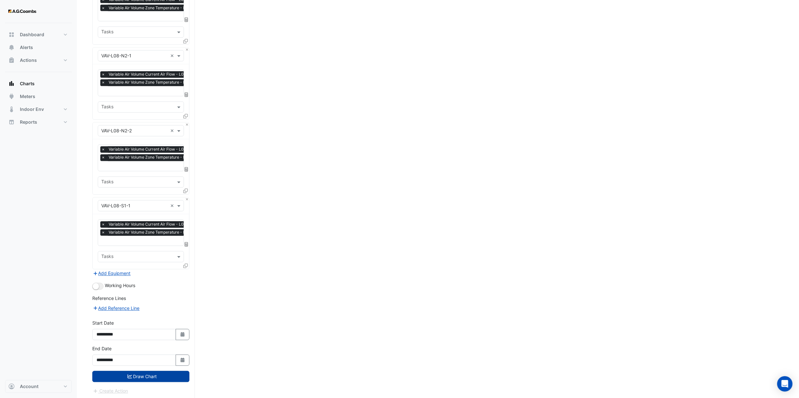
click at [154, 374] on button "Draw Chart" at bounding box center [140, 376] width 97 height 11
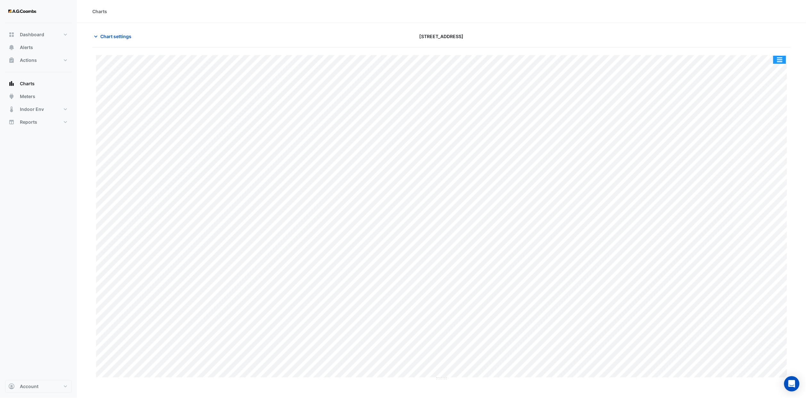
click at [783, 62] on button "button" at bounding box center [780, 60] width 13 height 8
click at [766, 173] on div "Export CSV - Pivot" at bounding box center [767, 171] width 38 height 15
click at [117, 34] on span "Chart settings" at bounding box center [115, 36] width 31 height 7
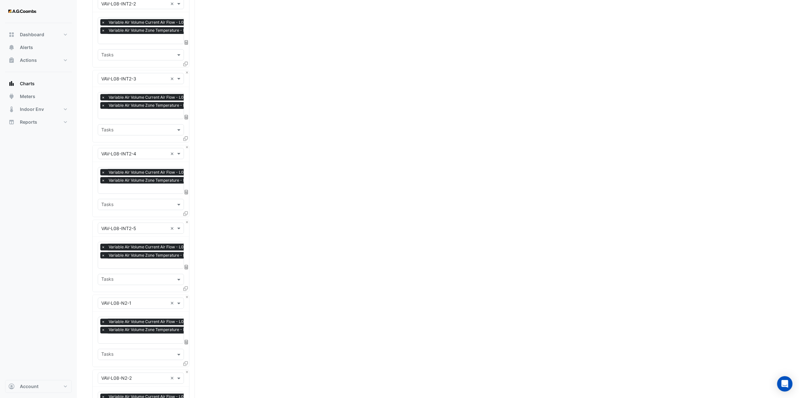
scroll to position [921, 0]
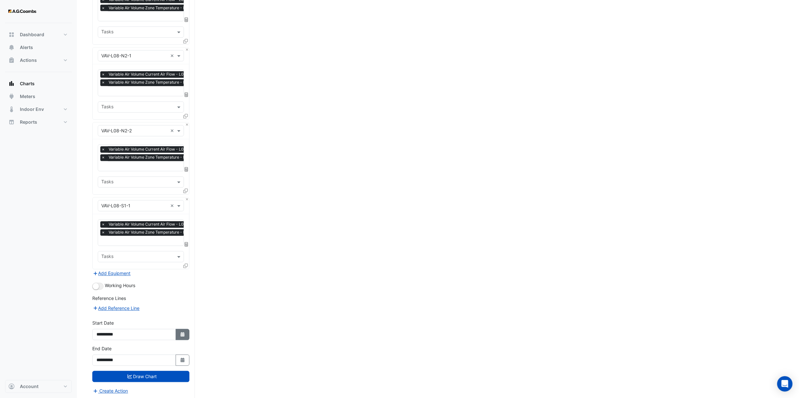
click at [184, 333] on icon "Select Date" at bounding box center [183, 334] width 6 height 4
select select "*"
select select "****"
click at [127, 249] on select "*** *** *** *** *** *** ***" at bounding box center [121, 248] width 24 height 10
select select "*"
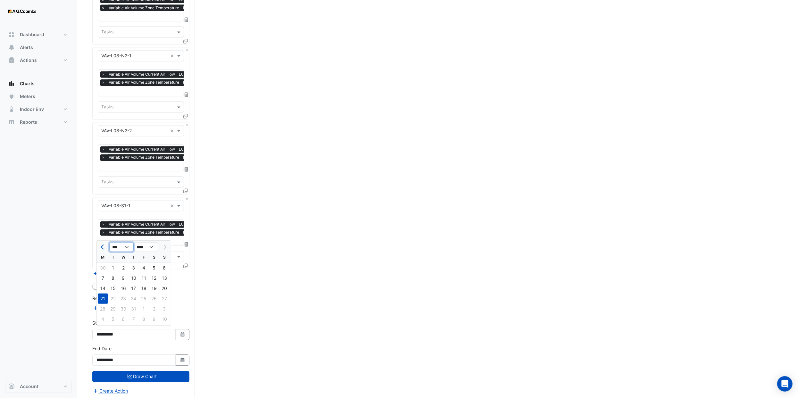
click at [109, 243] on select "*** *** *** *** *** *** ***" at bounding box center [121, 248] width 24 height 10
click at [103, 296] on div "16" at bounding box center [103, 299] width 10 height 10
type input "**********"
click at [183, 358] on icon "Select Date" at bounding box center [183, 360] width 6 height 4
click at [125, 272] on select "*** *** *** *** *** *** ***" at bounding box center [121, 273] width 24 height 10
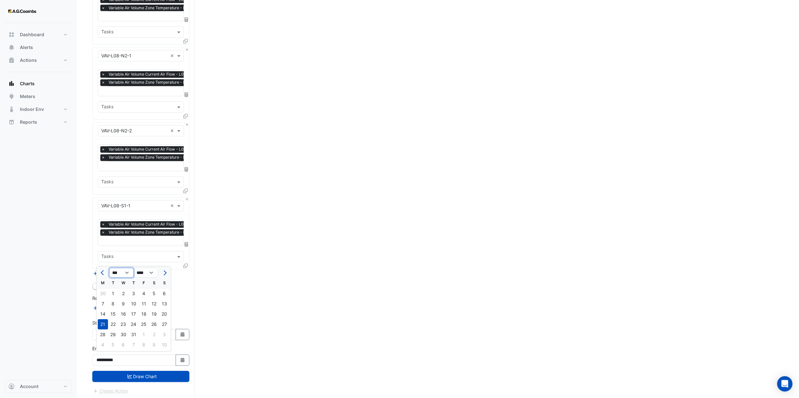
select select "*"
click at [109, 268] on select "*** *** *** *** *** *** ***" at bounding box center [121, 273] width 24 height 10
click at [103, 325] on div "16" at bounding box center [103, 325] width 10 height 10
type input "**********"
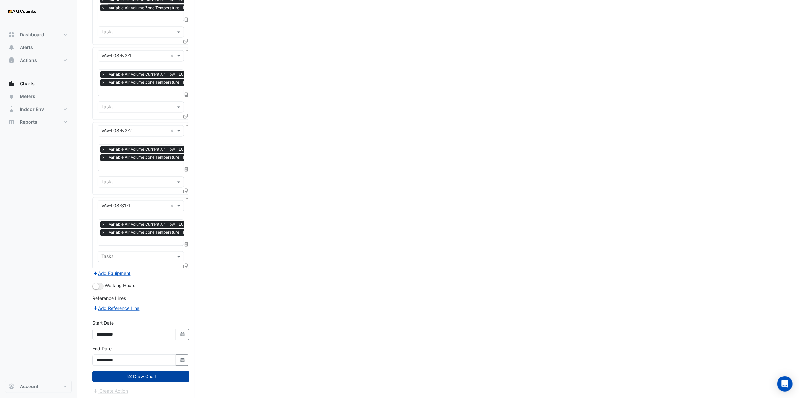
click at [151, 375] on button "Draw Chart" at bounding box center [140, 376] width 97 height 11
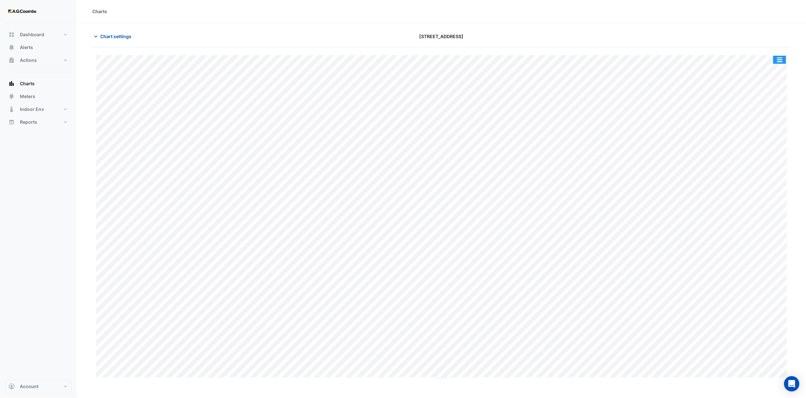
click at [775, 61] on button "button" at bounding box center [780, 60] width 13 height 8
click at [770, 172] on div "Export CSV - Pivot" at bounding box center [767, 171] width 38 height 15
click at [125, 32] on button "Chart settings" at bounding box center [113, 36] width 43 height 11
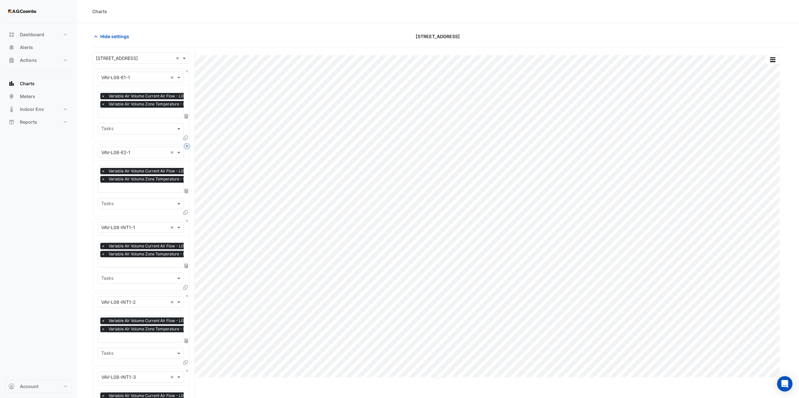
click at [187, 148] on button "Close" at bounding box center [187, 146] width 4 height 4
click at [187, 219] on button "Close" at bounding box center [187, 221] width 4 height 4
click at [187, 148] on button "Close" at bounding box center [187, 146] width 4 height 4
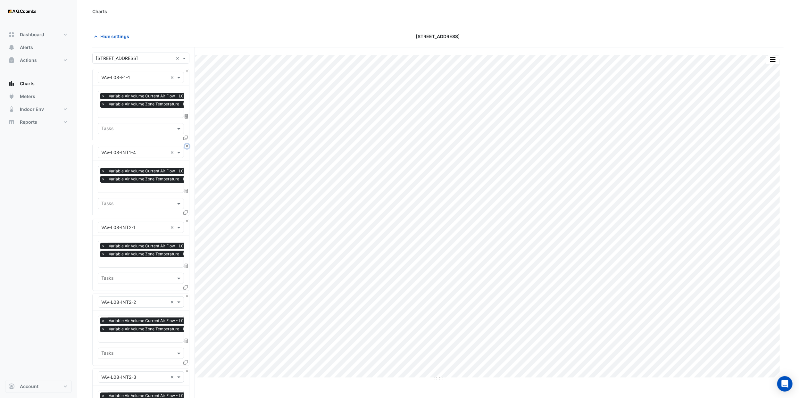
click at [187, 148] on button "Close" at bounding box center [187, 146] width 4 height 4
click at [187, 219] on button "Close" at bounding box center [187, 221] width 4 height 4
click at [187, 148] on button "Close" at bounding box center [187, 146] width 4 height 4
click at [187, 219] on button "Close" at bounding box center [187, 221] width 4 height 4
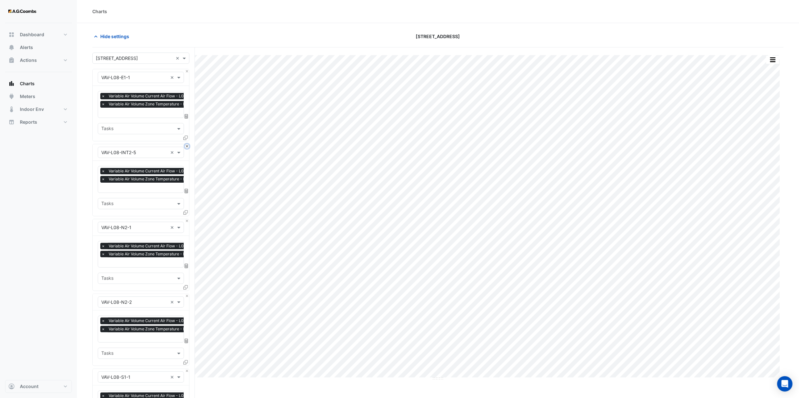
click at [187, 148] on button "Close" at bounding box center [187, 146] width 4 height 4
click at [187, 219] on button "Close" at bounding box center [187, 221] width 4 height 4
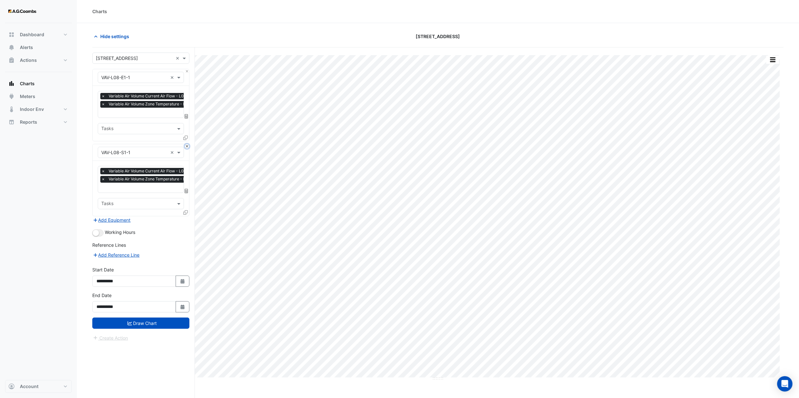
click at [187, 148] on button "Close" at bounding box center [187, 146] width 4 height 4
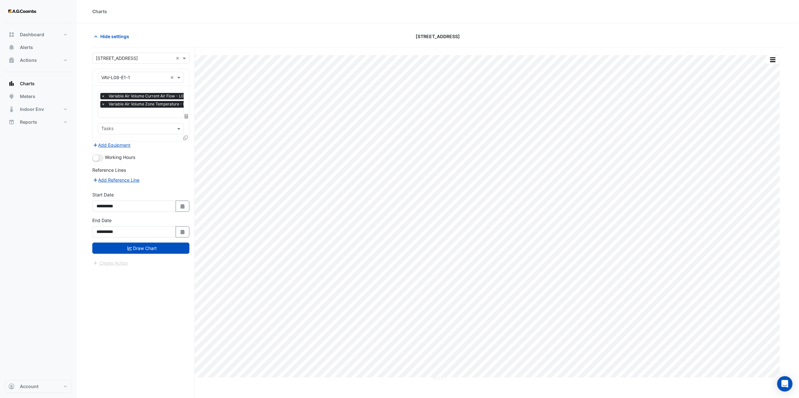
click at [187, 148] on div "Add Equipment" at bounding box center [140, 145] width 97 height 8
click at [188, 135] on div at bounding box center [186, 138] width 6 height 9
click at [186, 138] on icon at bounding box center [185, 138] width 4 height 4
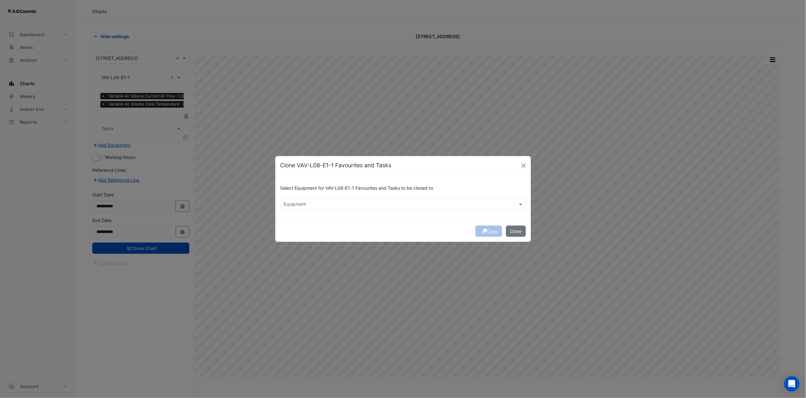
click at [341, 206] on input "text" at bounding box center [399, 205] width 231 height 7
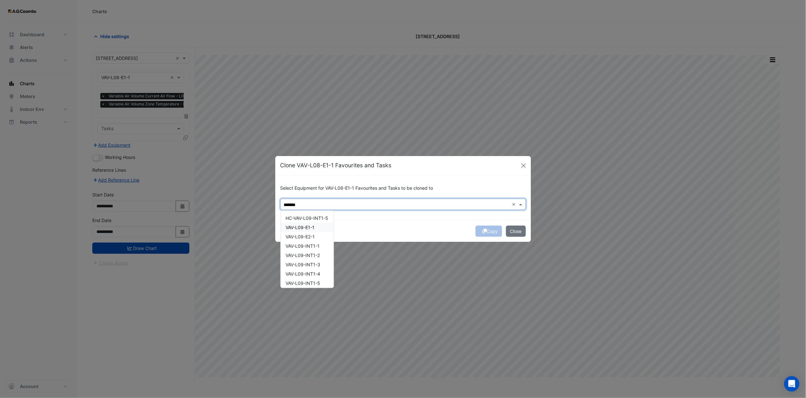
click at [316, 228] on div "VAV-L09-E1-1" at bounding box center [307, 227] width 53 height 9
click at [317, 234] on div "VAV-L09-E2-1" at bounding box center [307, 236] width 53 height 9
click at [315, 239] on div "VAV-L09-E2-1" at bounding box center [307, 236] width 53 height 9
click at [315, 246] on span "VAV-L09-INT1-1" at bounding box center [303, 245] width 34 height 5
click at [315, 240] on div "VAV-L09-E2-1" at bounding box center [307, 236] width 53 height 9
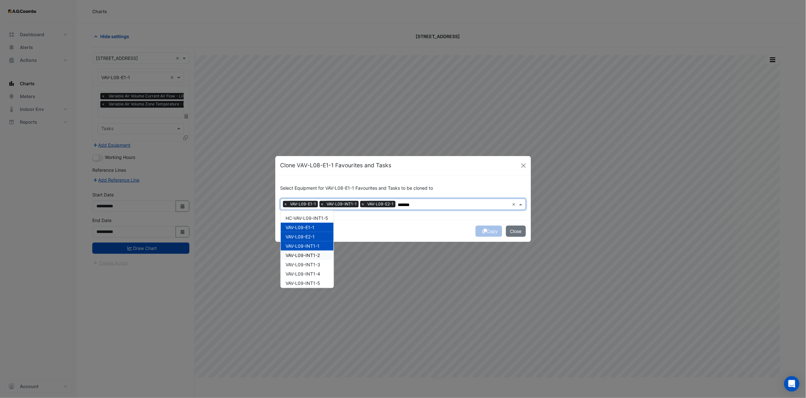
drag, startPoint x: 315, startPoint y: 254, endPoint x: 315, endPoint y: 263, distance: 9.0
click at [315, 254] on span "VAV-L09-INT1-2" at bounding box center [303, 255] width 34 height 5
click at [315, 265] on span "VAV-L09-INT1-3" at bounding box center [303, 264] width 35 height 5
click at [317, 274] on span "VAV-L09-INT1-4" at bounding box center [303, 273] width 35 height 5
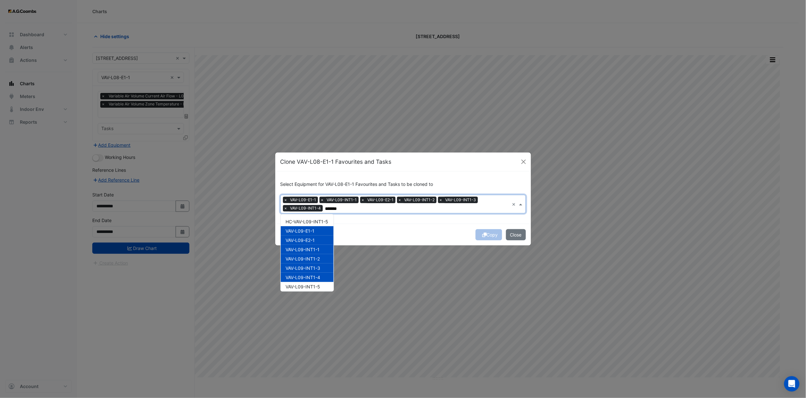
drag, startPoint x: 317, startPoint y: 279, endPoint x: 318, endPoint y: 283, distance: 3.9
click at [317, 280] on div "VAV-L09-INT1-4" at bounding box center [307, 277] width 53 height 9
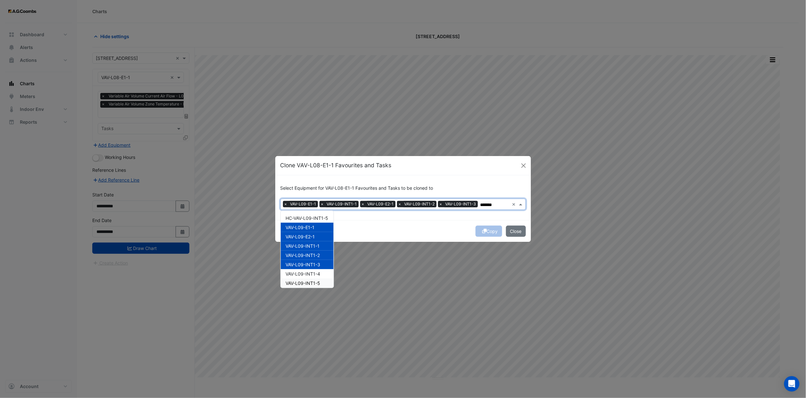
click at [318, 284] on span "VAV-L09-INT1-5" at bounding box center [303, 283] width 35 height 5
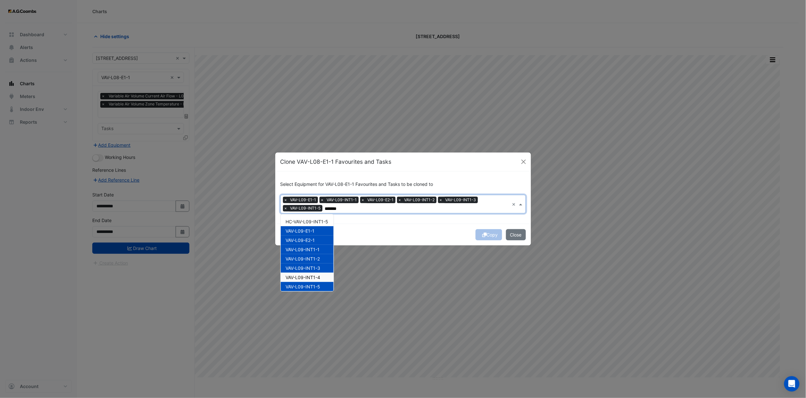
click at [318, 273] on div "VAV-L09-INT1-4" at bounding box center [307, 277] width 53 height 9
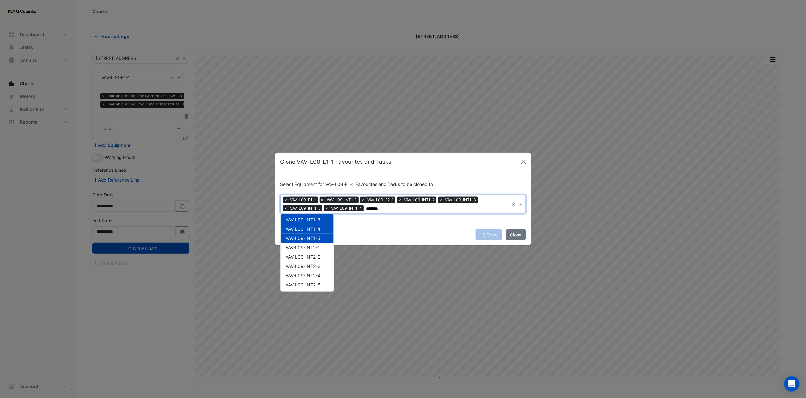
scroll to position [48, 0]
click at [320, 248] on span "VAV-L09-INT2-1" at bounding box center [303, 247] width 34 height 5
click at [319, 261] on div "VAV-L09-INT2-2" at bounding box center [307, 257] width 53 height 9
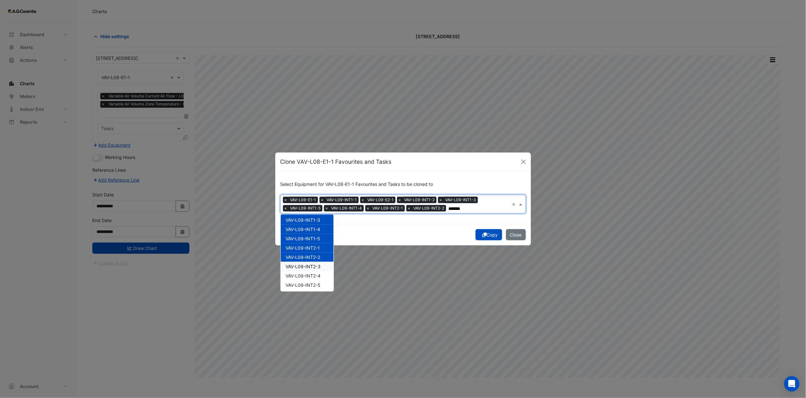
click at [318, 270] on div "VAV-L09-INT2-3" at bounding box center [307, 266] width 53 height 9
click at [317, 279] on div "VAV-L09-INT2-4" at bounding box center [307, 275] width 53 height 9
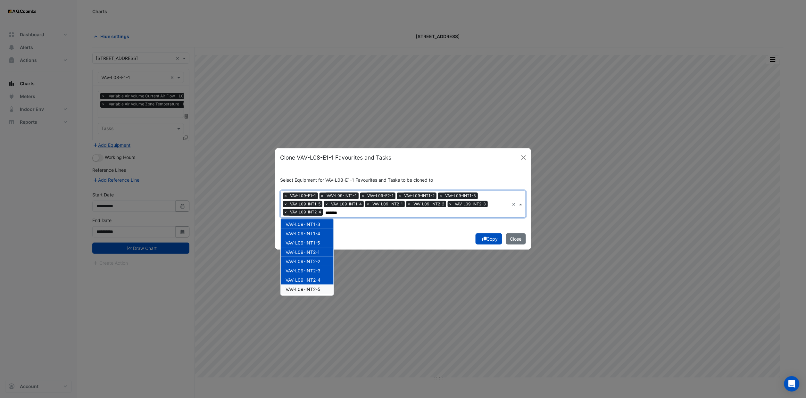
click at [318, 287] on span "VAV-L09-INT2-5" at bounding box center [303, 289] width 35 height 5
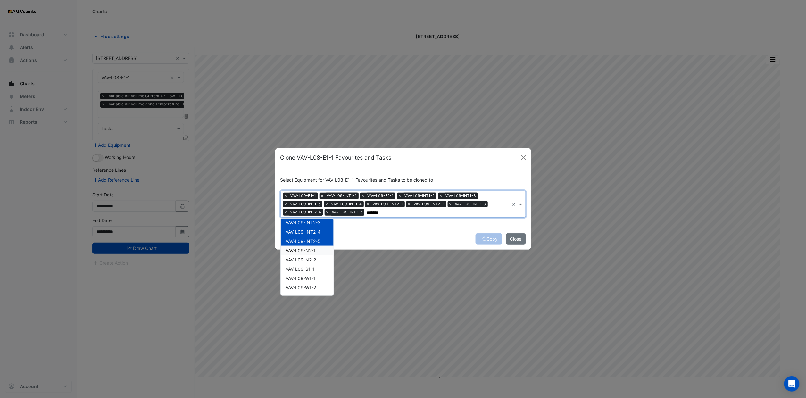
drag, startPoint x: 317, startPoint y: 252, endPoint x: 319, endPoint y: 261, distance: 8.8
click at [317, 256] on div "HC-VAV-L09-INT1-5 VAV-L09-E1-1 VAV-L09-E2-1 VAV-L09-INT1-1 VAV-L09-INT1-2 VAV-L…" at bounding box center [307, 222] width 53 height 195
click at [319, 261] on div "VAV-L09-N2-2" at bounding box center [307, 259] width 53 height 9
click at [315, 252] on span "VAV-L09-N2-1" at bounding box center [301, 250] width 30 height 5
click at [317, 265] on div "VAV-L09-S1-1" at bounding box center [307, 269] width 53 height 9
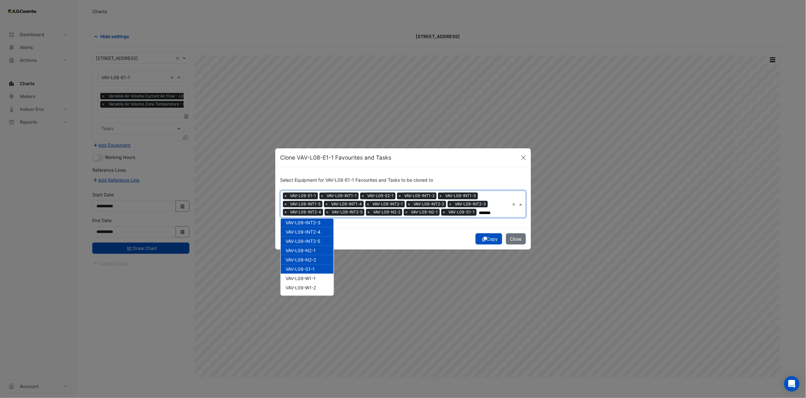
drag, startPoint x: 315, startPoint y: 273, endPoint x: 314, endPoint y: 280, distance: 7.4
click at [315, 277] on div "HC-VAV-L09-INT1-5 VAV-L09-E1-1 VAV-L09-E2-1 VAV-L09-INT1-1 VAV-L09-INT1-2 VAV-L…" at bounding box center [307, 222] width 53 height 195
click at [314, 281] on span "VAV-L09-W1-1" at bounding box center [301, 278] width 30 height 5
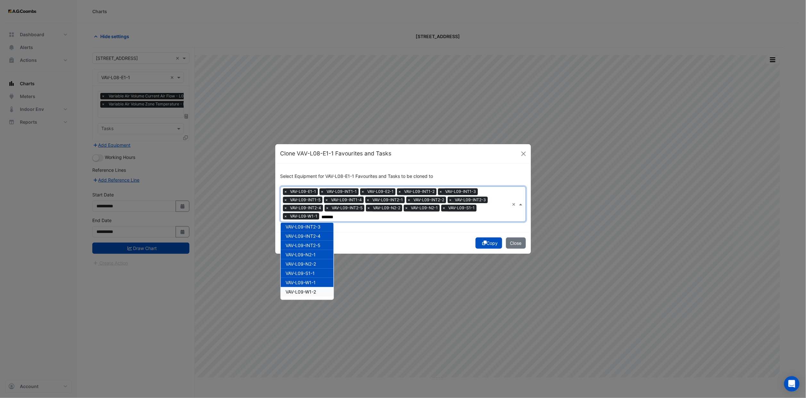
click at [313, 290] on span "VAV-L09-W1-2" at bounding box center [301, 291] width 30 height 5
click at [312, 274] on span "VAV-L09-W1-3" at bounding box center [301, 274] width 31 height 5
click at [312, 285] on span "VAV-L09-W2-1" at bounding box center [301, 283] width 30 height 5
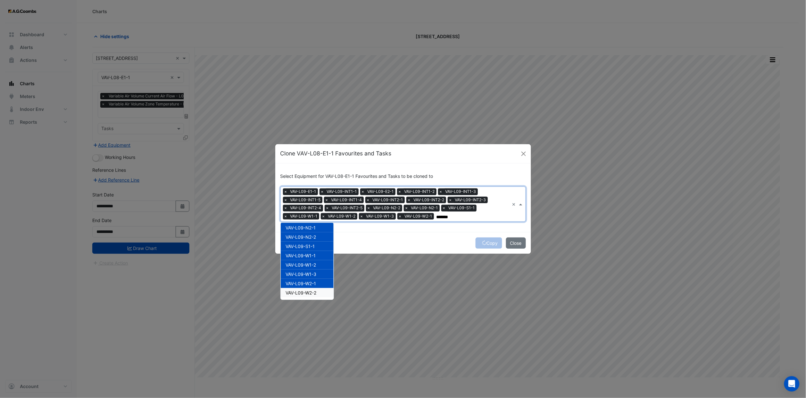
click at [313, 292] on span "VAV-L09-W2-2" at bounding box center [301, 292] width 31 height 5
type input "*******"
click at [380, 239] on div "Copy Close" at bounding box center [403, 243] width 256 height 22
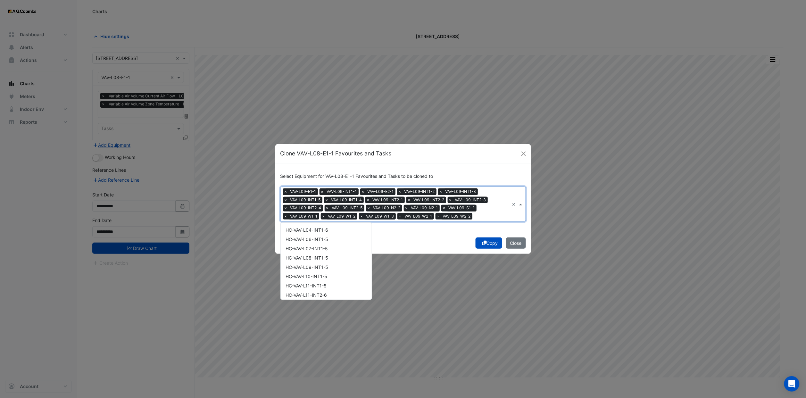
click at [490, 215] on input "text" at bounding box center [492, 217] width 35 height 7
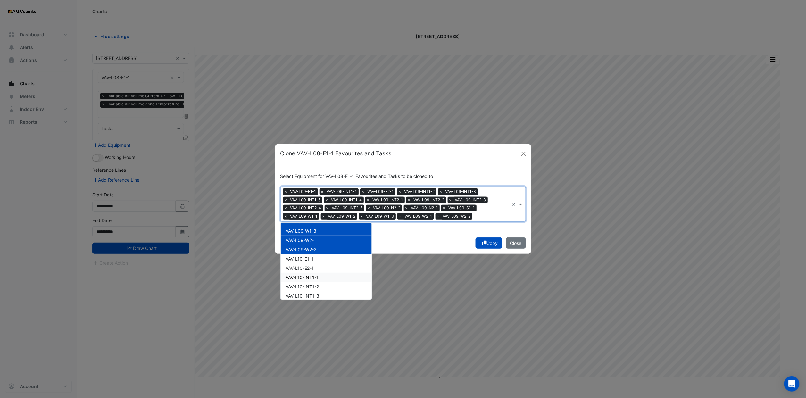
scroll to position [1443, 0]
click at [316, 272] on div "VAV-L10-E1-1" at bounding box center [326, 274] width 91 height 9
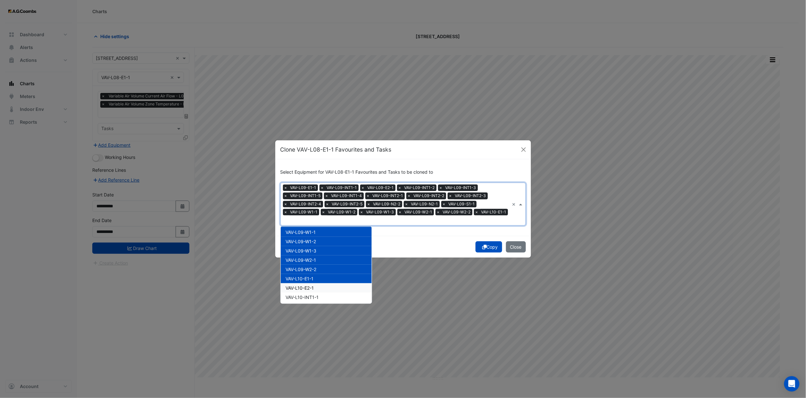
click at [317, 285] on div "VAV-L10-E2-1" at bounding box center [326, 287] width 91 height 9
click at [316, 295] on span "VAV-L10-INT1-1" at bounding box center [302, 297] width 33 height 5
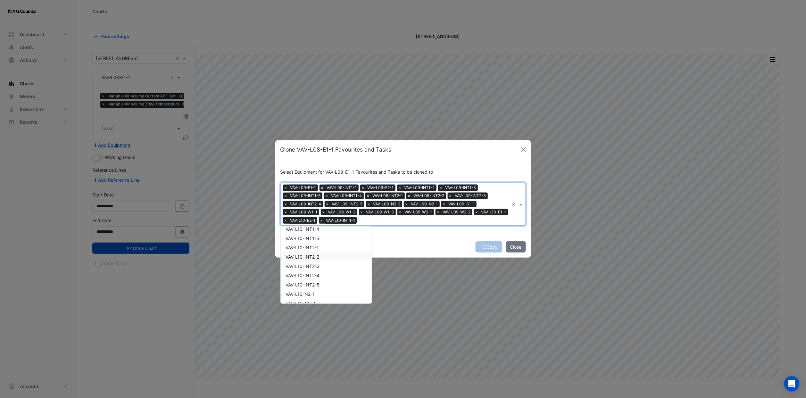
scroll to position [1491, 0]
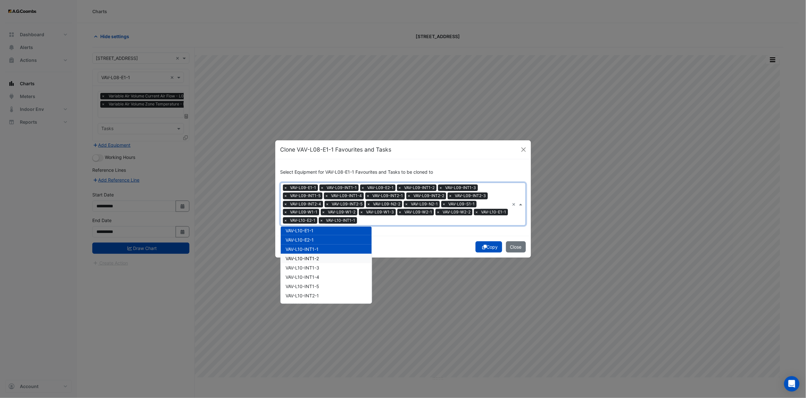
click at [318, 257] on span "VAV-L10-INT1-2" at bounding box center [302, 258] width 33 height 5
click at [318, 265] on span "VAV-L10-INT1-3" at bounding box center [303, 267] width 34 height 5
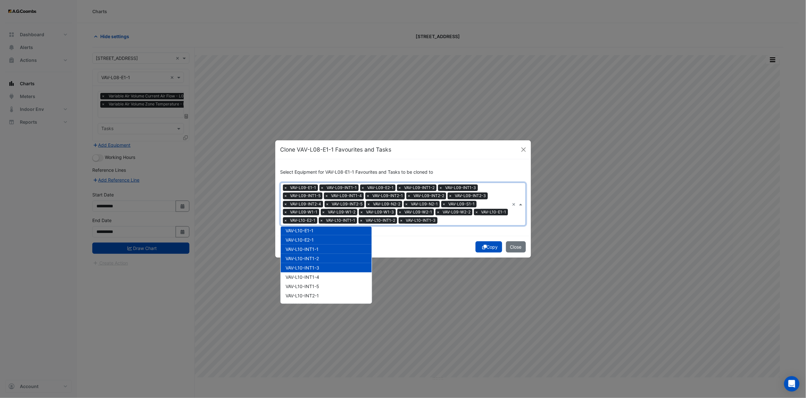
click at [317, 274] on span "VAV-L10-INT1-4" at bounding box center [303, 276] width 34 height 5
click at [316, 278] on span "VAV-L10-INT1-4" at bounding box center [303, 276] width 34 height 5
click at [315, 284] on span "VAV-L10-INT1-5" at bounding box center [303, 286] width 34 height 5
click at [316, 276] on span "VAV-L10-INT1-4" at bounding box center [303, 276] width 34 height 5
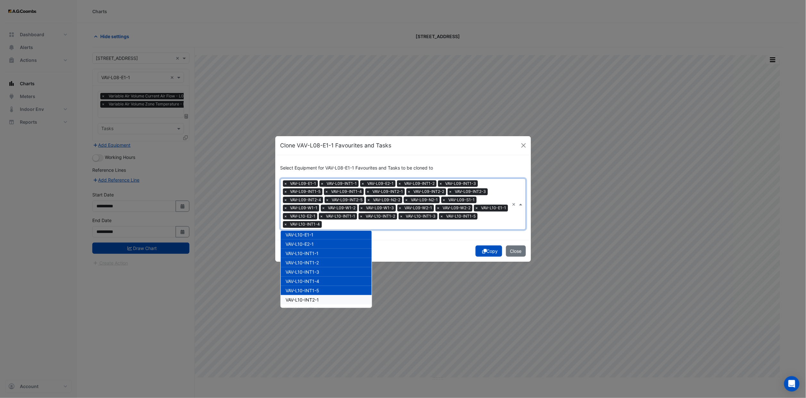
click at [318, 297] on span "VAV-L10-INT2-1" at bounding box center [302, 299] width 33 height 5
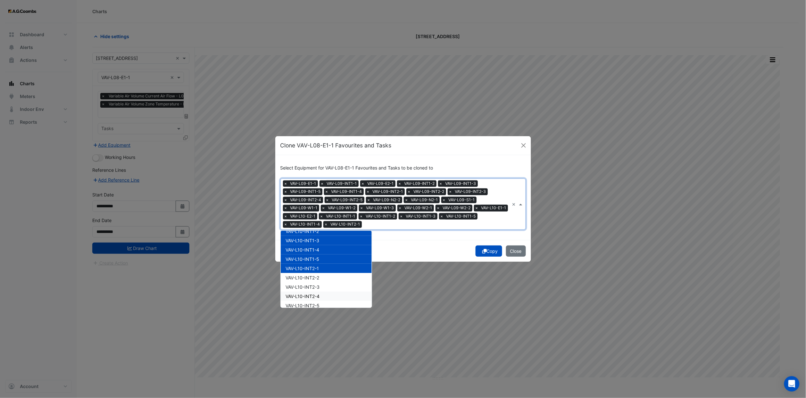
scroll to position [1539, 0]
click at [314, 258] on span "VAV-L10-INT2-2" at bounding box center [303, 260] width 34 height 5
click at [314, 268] on span "VAV-L10-INT2-3" at bounding box center [303, 270] width 34 height 5
click at [315, 277] on span "VAV-L10-INT2-4" at bounding box center [303, 279] width 34 height 5
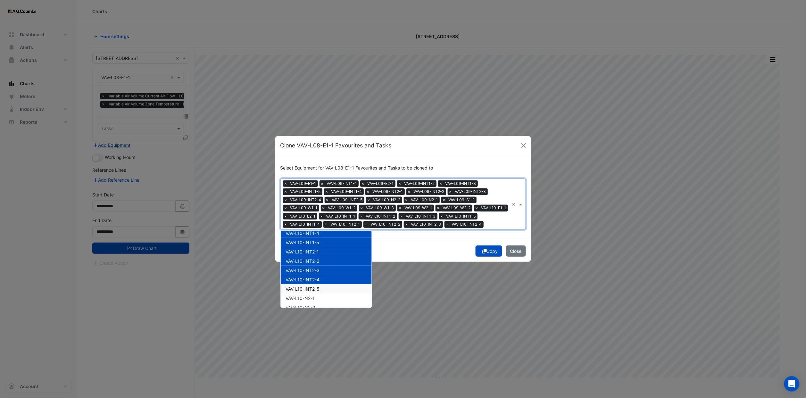
click at [315, 286] on span "VAV-L10-INT2-5" at bounding box center [303, 288] width 34 height 5
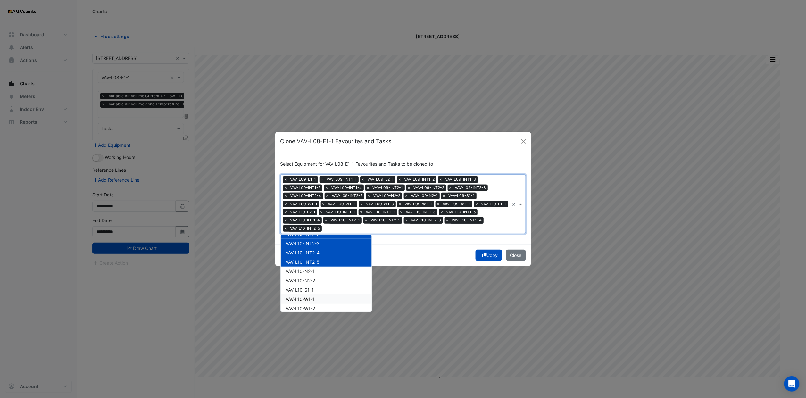
scroll to position [1587, 0]
click at [312, 254] on span "VAV-L10-N2-1" at bounding box center [300, 254] width 29 height 5
click at [313, 265] on div "VAV-L10-N2-2" at bounding box center [326, 263] width 91 height 9
drag, startPoint x: 314, startPoint y: 272, endPoint x: 314, endPoint y: 277, distance: 5.1
click at [314, 273] on span "VAV-L10-S1-1" at bounding box center [300, 272] width 28 height 5
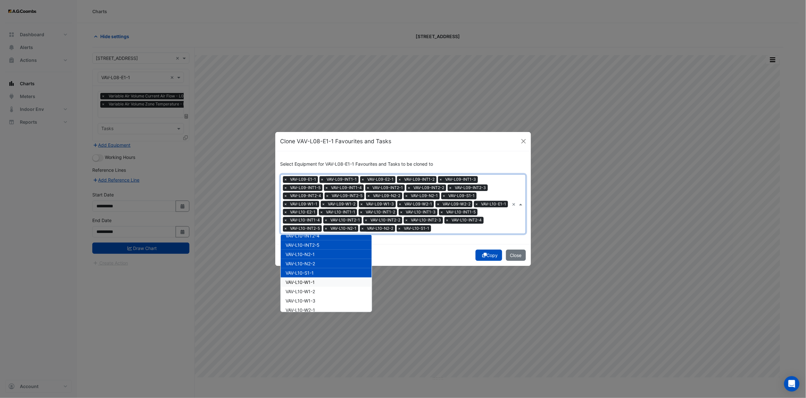
click at [315, 280] on span "VAV-L10-W1-1" at bounding box center [300, 282] width 29 height 5
click at [315, 283] on div "VAV-L10-W1-1" at bounding box center [326, 282] width 91 height 9
click at [314, 290] on span "VAV-L10-W1-2" at bounding box center [300, 291] width 29 height 5
drag, startPoint x: 313, startPoint y: 279, endPoint x: 317, endPoint y: 293, distance: 14.9
click at [313, 280] on span "VAV-L10-W1-1" at bounding box center [300, 282] width 29 height 5
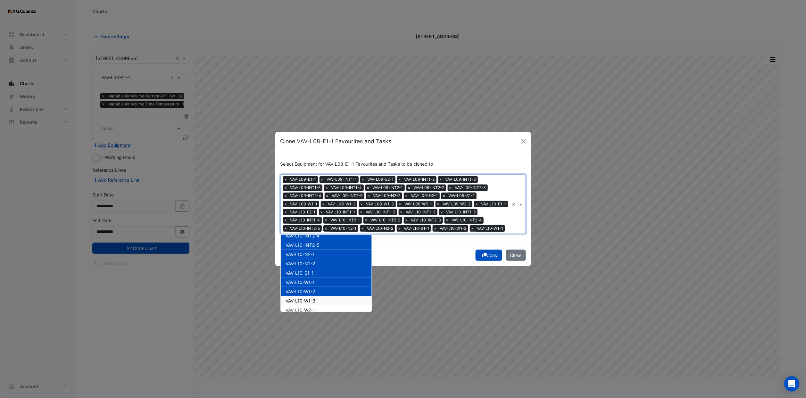
click at [317, 296] on div "VAV-L10-W1-3" at bounding box center [326, 300] width 91 height 9
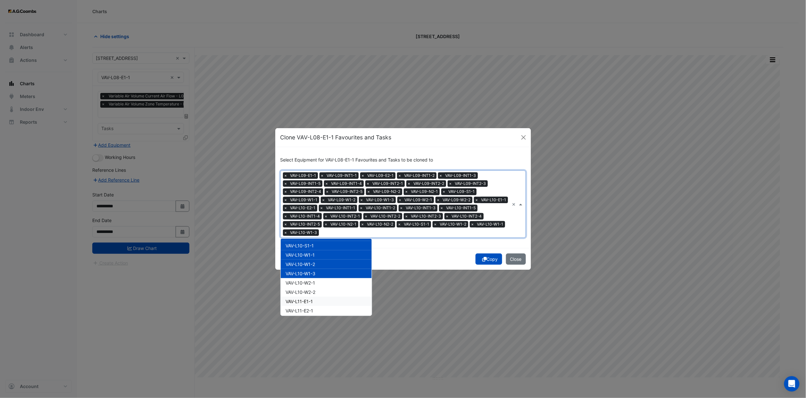
scroll to position [1635, 0]
click at [315, 263] on span "VAV-L10-W2-1" at bounding box center [300, 265] width 29 height 5
click at [314, 273] on span "VAV-L10-W2-2" at bounding box center [301, 275] width 30 height 5
click at [316, 282] on div "VAV-L11-E1-1" at bounding box center [326, 284] width 91 height 9
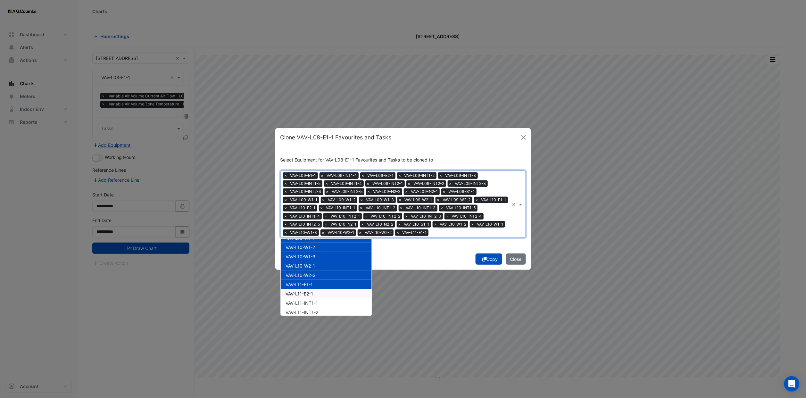
click at [317, 292] on div "VAV-L11-E2-1" at bounding box center [326, 293] width 91 height 9
click at [317, 301] on span "VAV-L11-INT1-1" at bounding box center [302, 302] width 32 height 5
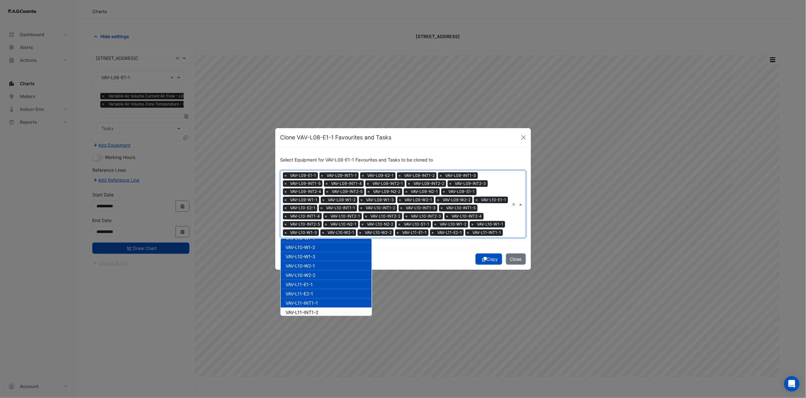
click at [319, 311] on span "VAV-L11-INT1-2" at bounding box center [302, 312] width 33 height 5
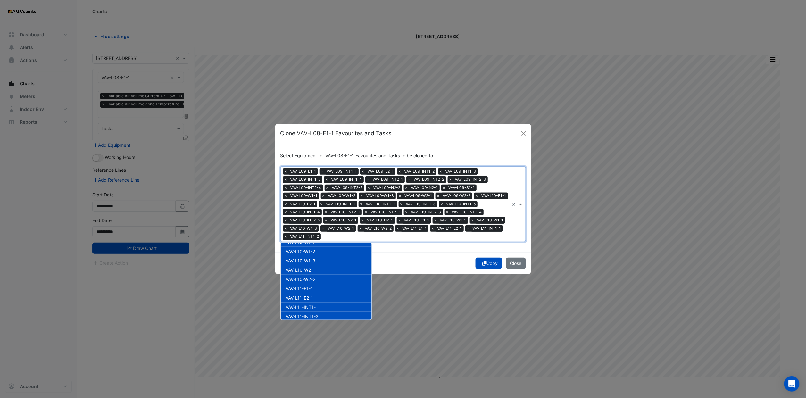
scroll to position [1683, 0]
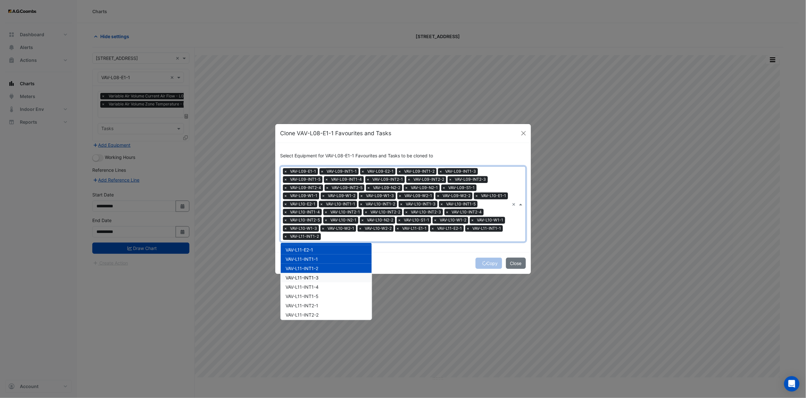
click at [319, 275] on span "VAV-L11-INT1-3" at bounding box center [302, 277] width 33 height 5
click at [319, 286] on span "VAV-L11-INT1-4" at bounding box center [302, 286] width 33 height 5
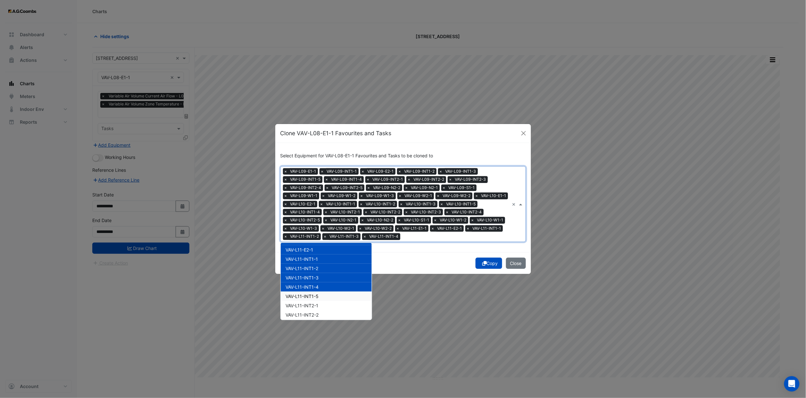
click at [319, 296] on div "VAV-L11-INT1-5" at bounding box center [326, 296] width 91 height 9
click at [321, 301] on div "VAV-L11-INT2-1" at bounding box center [326, 305] width 91 height 9
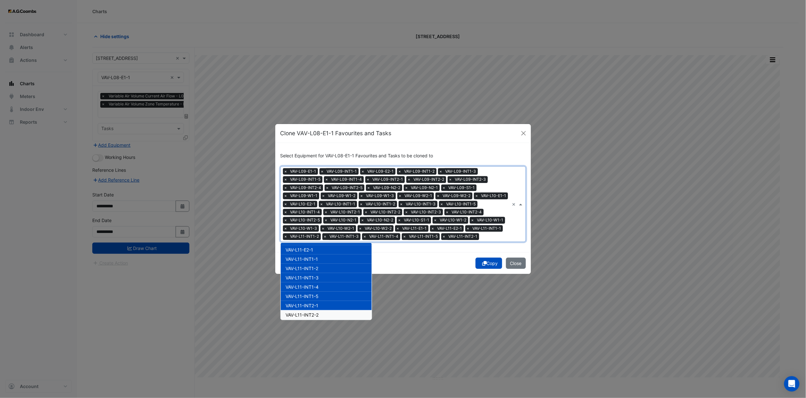
click at [320, 311] on div "VAV-L11-INT2-2" at bounding box center [326, 314] width 91 height 9
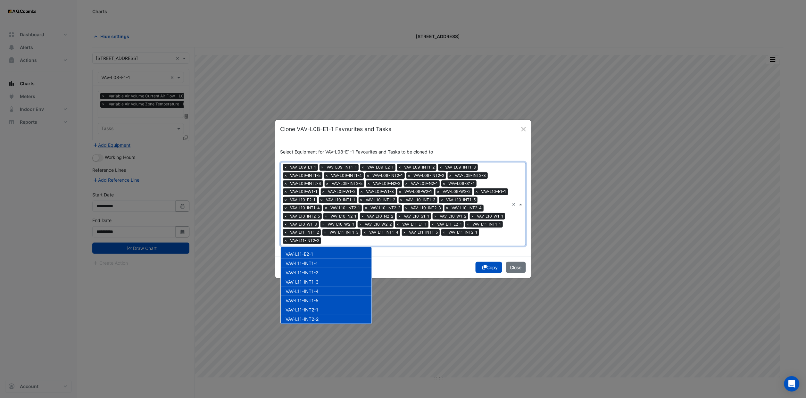
scroll to position [1731, 0]
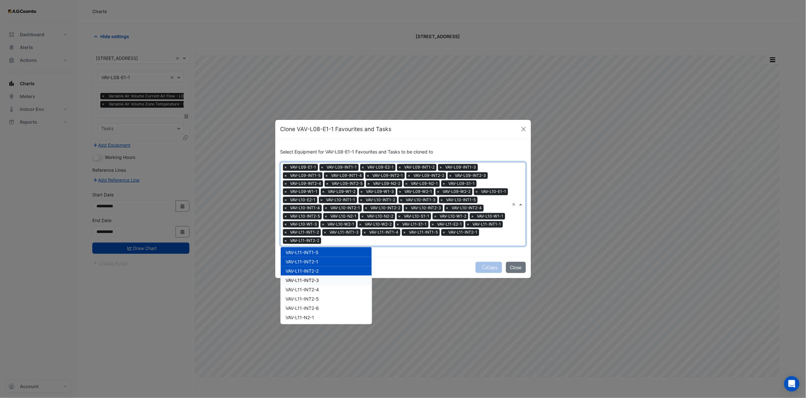
click at [316, 279] on span "VAV-L11-INT2-3" at bounding box center [302, 280] width 33 height 5
click at [316, 290] on span "VAV-L11-INT2-4" at bounding box center [302, 289] width 33 height 5
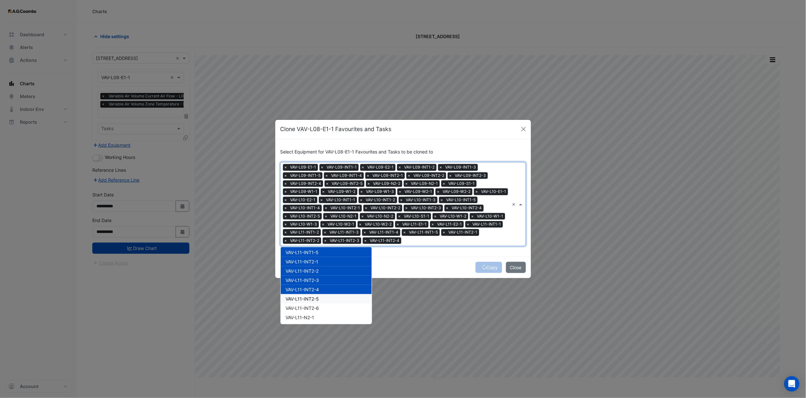
click at [316, 297] on span "VAV-L11-INT2-5" at bounding box center [302, 298] width 33 height 5
click at [317, 306] on span "VAV-L11-INT2-6" at bounding box center [302, 308] width 33 height 5
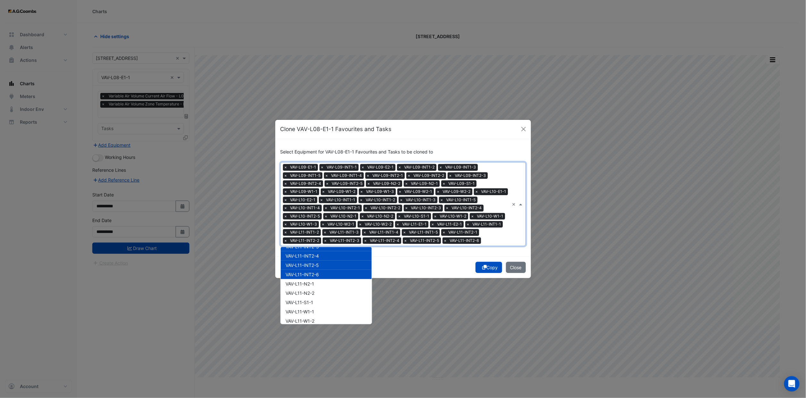
scroll to position [1779, 0]
click at [314, 267] on span "VAV-L11-N2-1" at bounding box center [300, 269] width 29 height 5
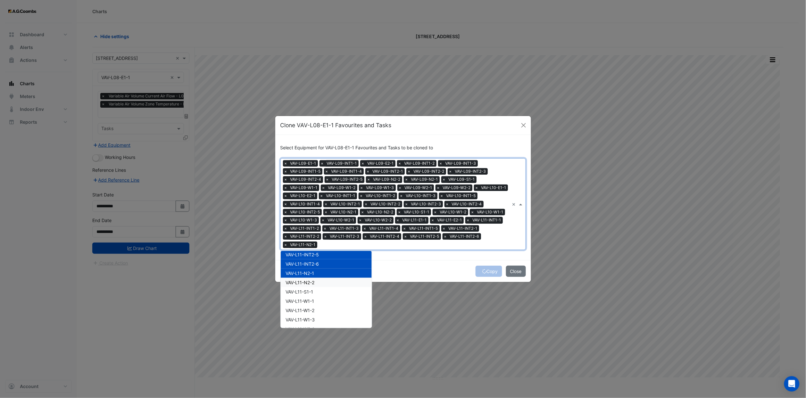
click at [312, 284] on div "VAV-L11-N2-2" at bounding box center [326, 282] width 91 height 9
drag, startPoint x: 312, startPoint y: 293, endPoint x: 313, endPoint y: 301, distance: 8.4
click at [312, 293] on div "VAV-L11-S1-1" at bounding box center [326, 291] width 91 height 9
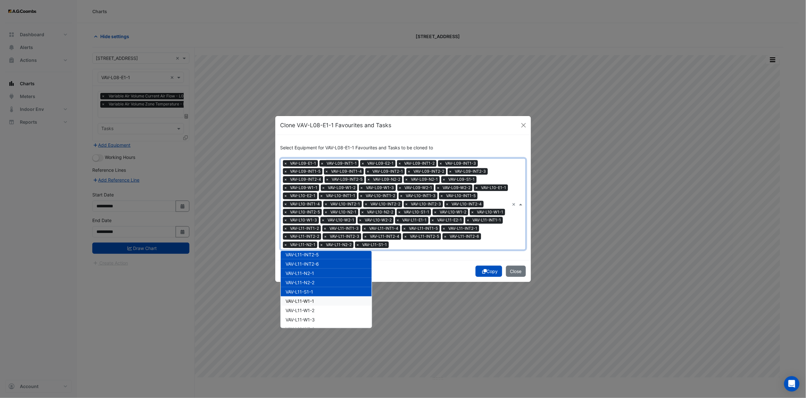
click at [313, 303] on div "VAV-L11-W1-1" at bounding box center [326, 301] width 91 height 9
click at [314, 309] on span "VAV-L11-W1-2" at bounding box center [300, 310] width 29 height 5
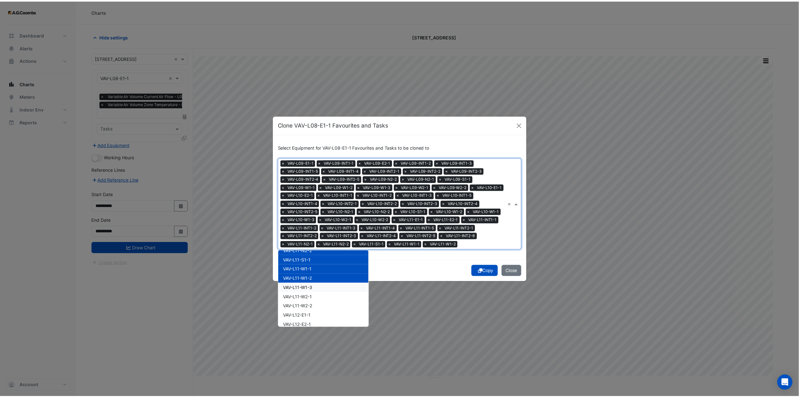
scroll to position [1827, 0]
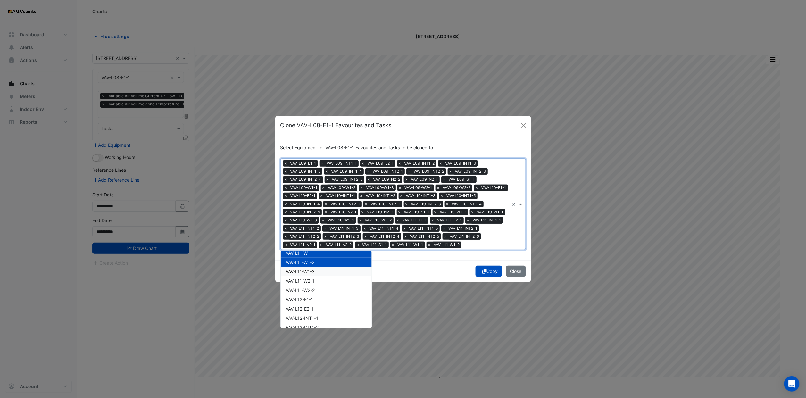
click at [310, 269] on span "VAV-L11-W1-3" at bounding box center [300, 271] width 29 height 5
click at [311, 279] on span "VAV-L11-W2-1" at bounding box center [300, 280] width 29 height 5
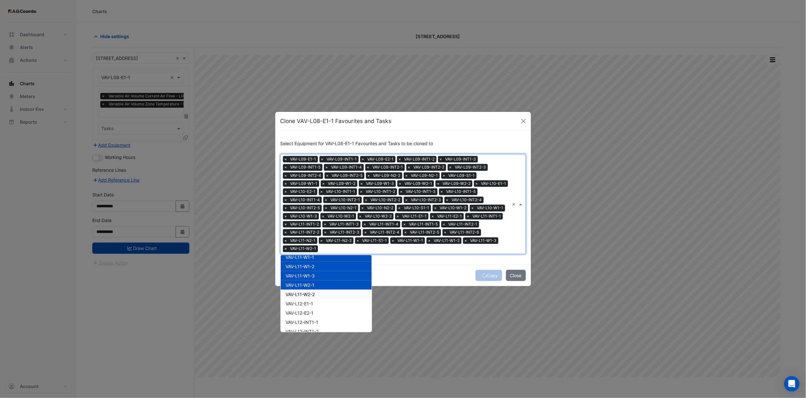
click at [313, 290] on div "VAV-L11-W2-2" at bounding box center [326, 294] width 91 height 9
click at [314, 301] on span "VAV-L12-E1-1" at bounding box center [300, 303] width 28 height 5
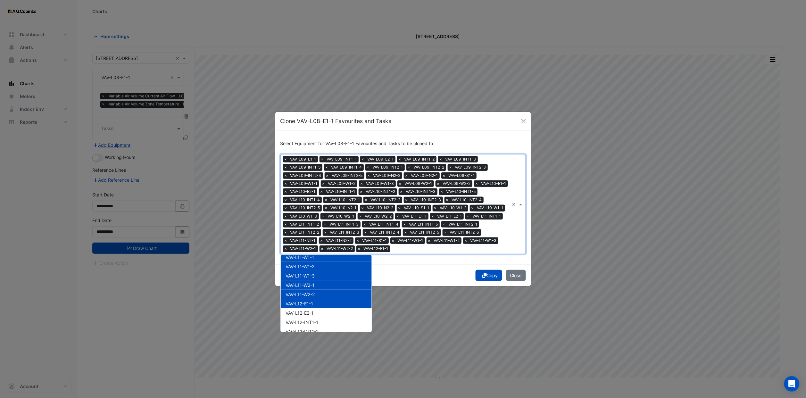
click at [312, 301] on span "VAV-L12-E1-1" at bounding box center [300, 303] width 28 height 5
click at [494, 274] on button "Copy" at bounding box center [489, 275] width 27 height 11
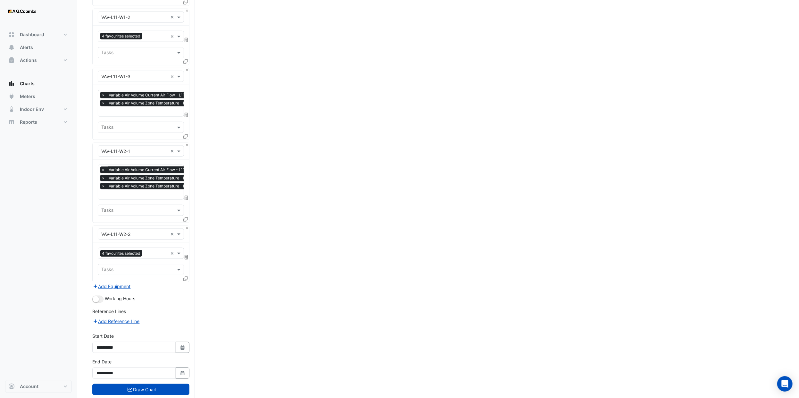
scroll to position [4353, 0]
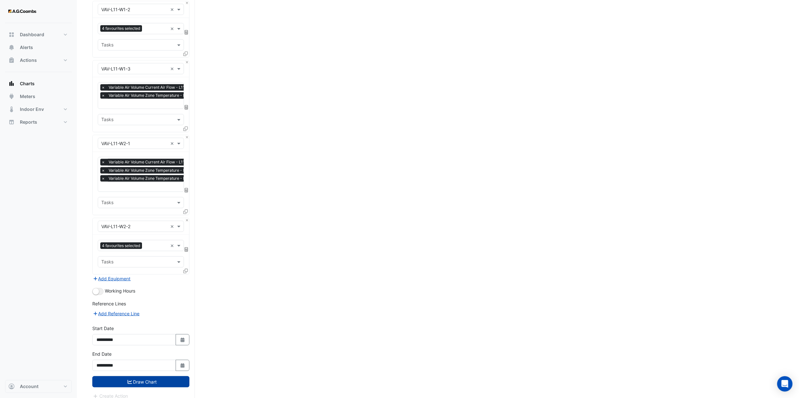
click at [143, 376] on button "Draw Chart" at bounding box center [140, 381] width 97 height 11
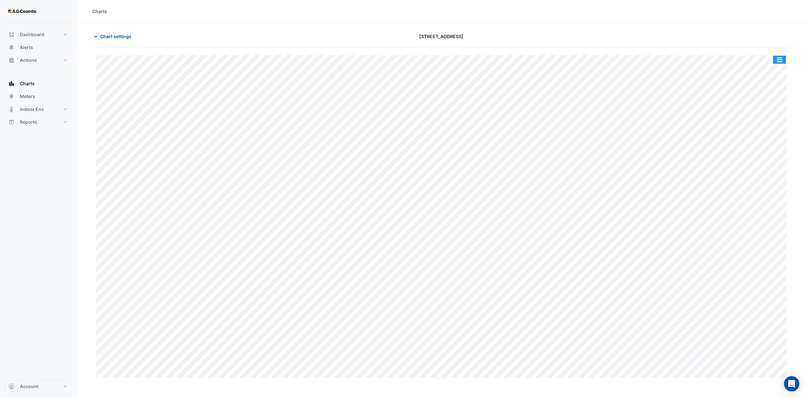
click at [782, 63] on button "button" at bounding box center [780, 60] width 13 height 8
click at [693, 10] on div "Charts" at bounding box center [441, 11] width 699 height 7
click at [122, 37] on span "Chart settings" at bounding box center [115, 36] width 31 height 7
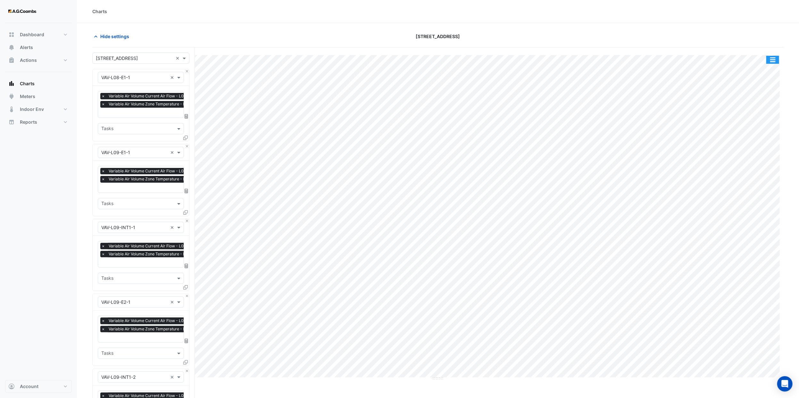
click at [770, 57] on button "button" at bounding box center [773, 60] width 13 height 8
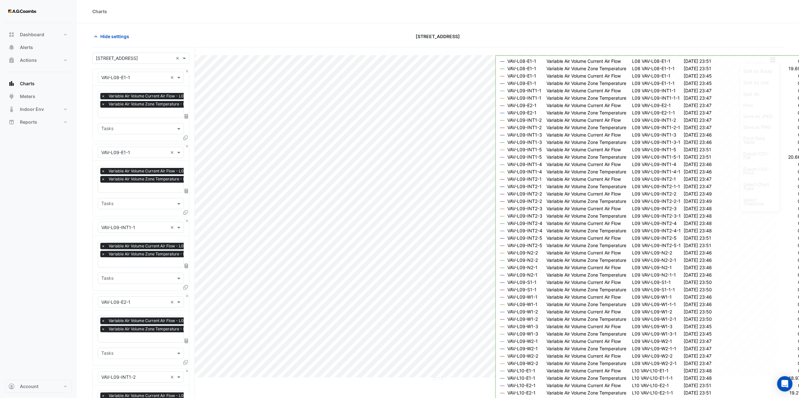
click at [752, 17] on div "Charts" at bounding box center [438, 11] width 722 height 23
click at [776, 58] on button "button" at bounding box center [773, 60] width 13 height 8
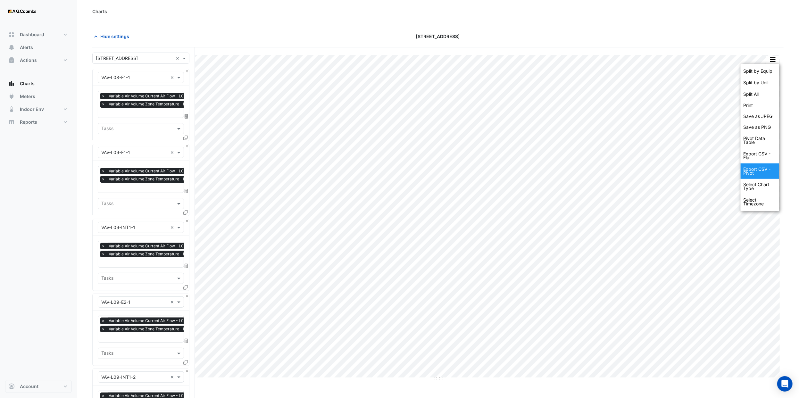
click at [774, 171] on div "Export CSV - Pivot" at bounding box center [760, 171] width 38 height 15
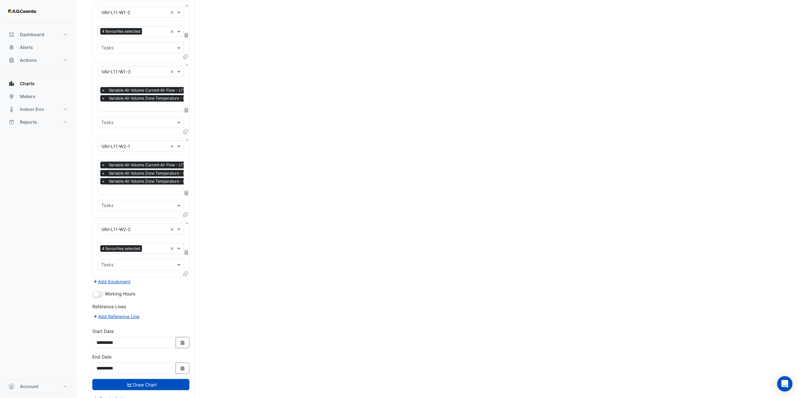
scroll to position [4353, 0]
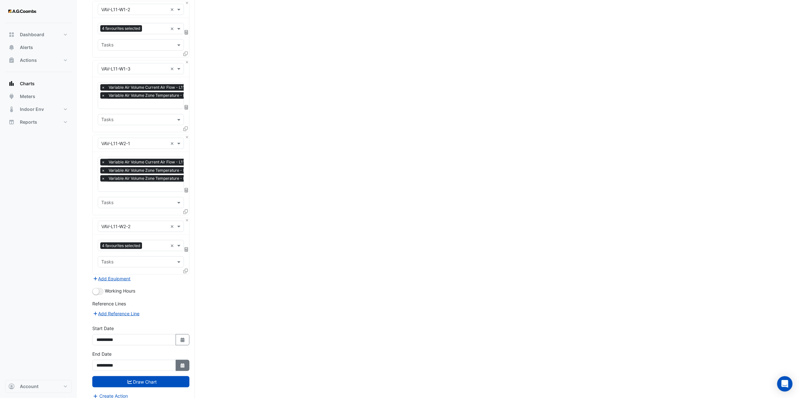
click at [184, 364] on icon "Select Date" at bounding box center [183, 366] width 6 height 4
click at [125, 276] on select "*** *** *** *** *** *** ***" at bounding box center [121, 273] width 24 height 10
select select "*"
click at [109, 268] on select "*** *** *** *** *** *** ***" at bounding box center [121, 273] width 24 height 10
click at [102, 325] on div "21" at bounding box center [103, 325] width 10 height 10
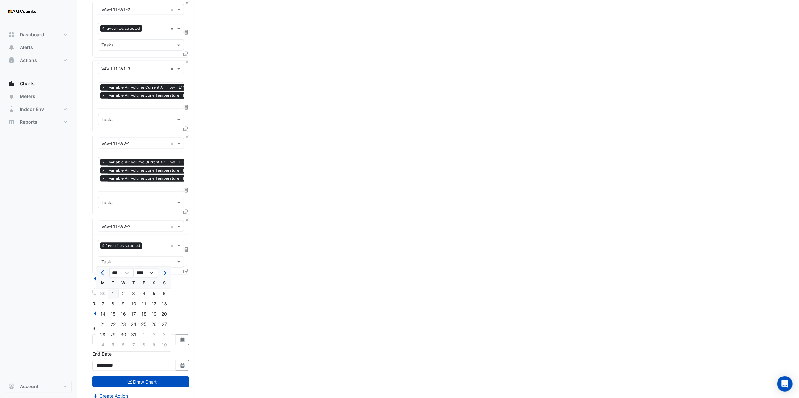
type input "**********"
click at [183, 338] on icon "button" at bounding box center [183, 340] width 4 height 4
select select "*"
select select "****"
click at [126, 243] on select "*** *** *** *** *** *** ***" at bounding box center [121, 248] width 24 height 10
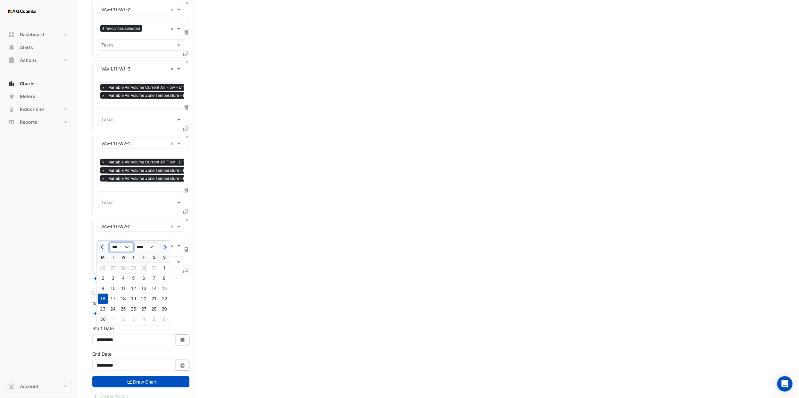
select select "*"
click at [109, 243] on select "*** *** *** *** *** *** ***" at bounding box center [121, 248] width 24 height 10
click at [103, 298] on div "21" at bounding box center [103, 299] width 10 height 10
type input "**********"
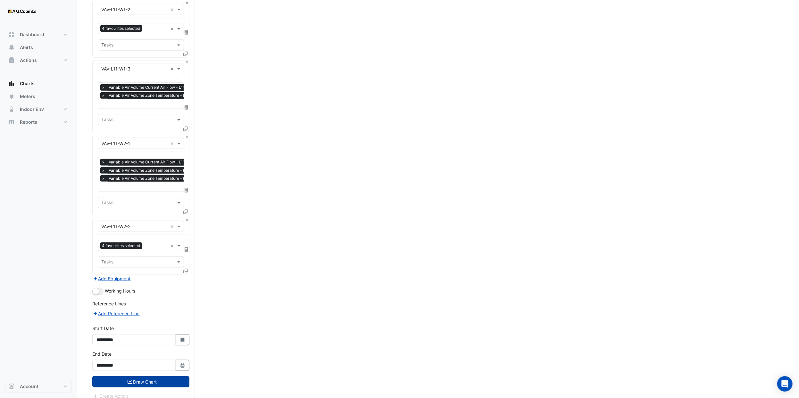
click at [152, 376] on button "Draw Chart" at bounding box center [140, 381] width 97 height 11
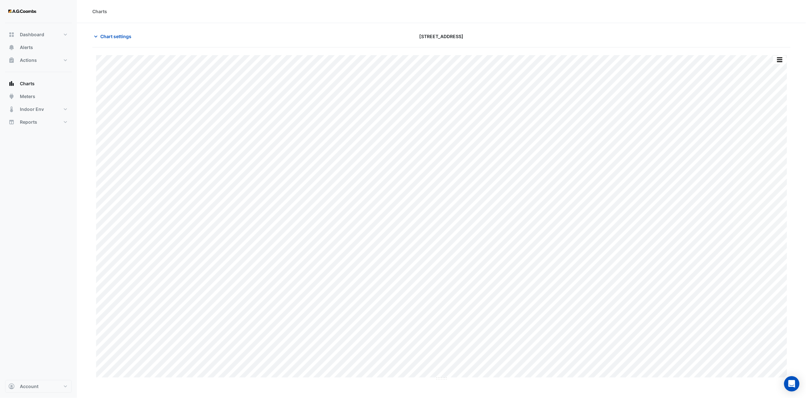
click at [777, 55] on div "Split by Equip Split by Unit Split All Print Save as JPEG Save as PNG Pivot Dat…" at bounding box center [441, 213] width 699 height 333
click at [782, 61] on button "button" at bounding box center [780, 60] width 13 height 8
click at [772, 170] on div "Export CSV - Pivot" at bounding box center [767, 171] width 38 height 15
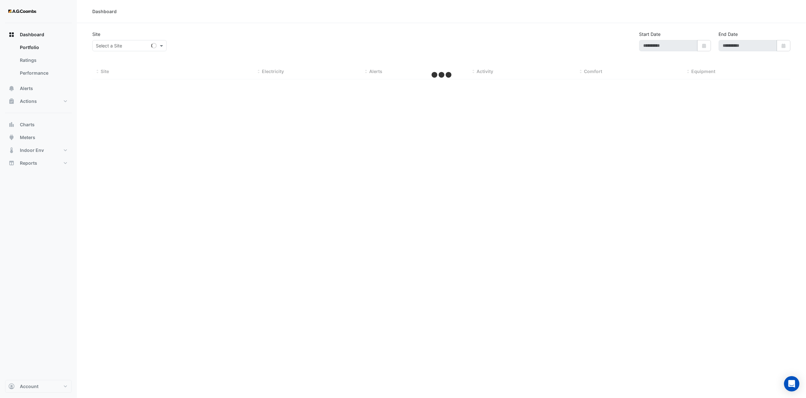
type input "**********"
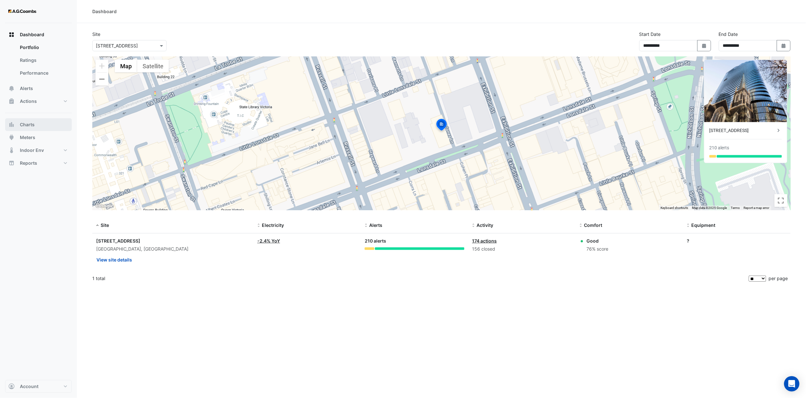
click at [39, 122] on button "Charts" at bounding box center [38, 124] width 67 height 13
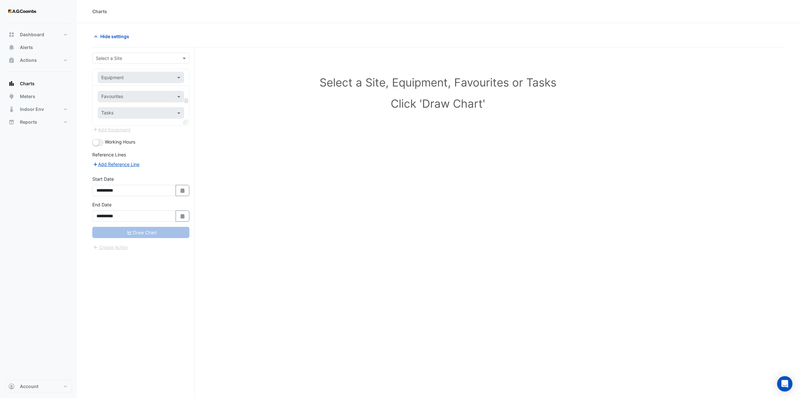
click at [133, 51] on div "**********" at bounding box center [143, 234] width 103 height 375
click at [132, 58] on input "text" at bounding box center [134, 58] width 77 height 7
click at [135, 74] on span "[STREET_ADDRESS]" at bounding box center [119, 72] width 42 height 5
click at [136, 78] on input "text" at bounding box center [134, 77] width 66 height 7
type input "*******"
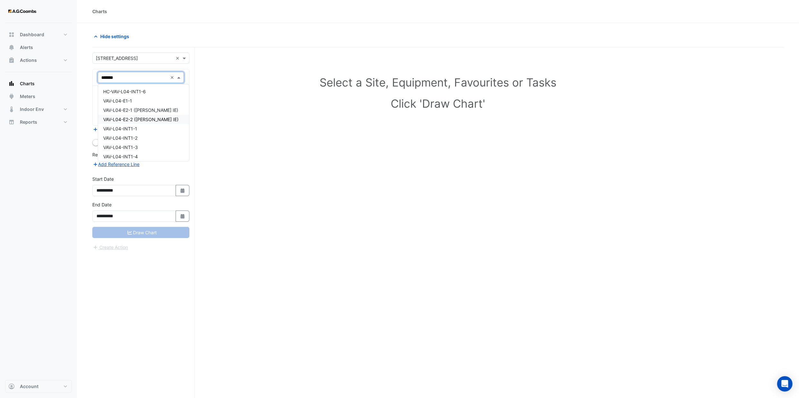
click at [160, 118] on span "VAV-L04-E2-2 ([PERSON_NAME] IE)" at bounding box center [140, 119] width 75 height 5
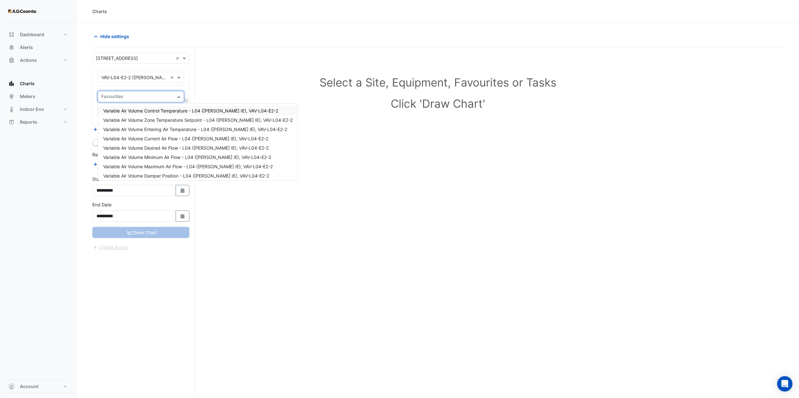
click at [127, 94] on input "text" at bounding box center [137, 97] width 72 height 7
click at [186, 136] on span "Variable Air Volume Current Air Flow - L04 ([PERSON_NAME] IE), VAV-L04-E2-2" at bounding box center [185, 138] width 165 height 5
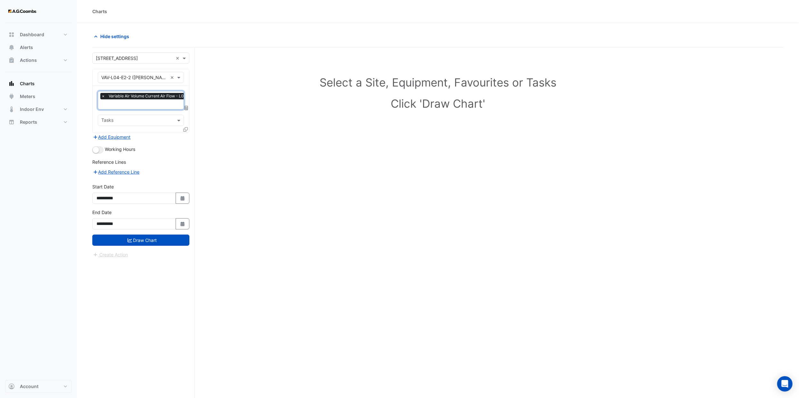
click at [154, 107] on input "text" at bounding box center [179, 105] width 156 height 7
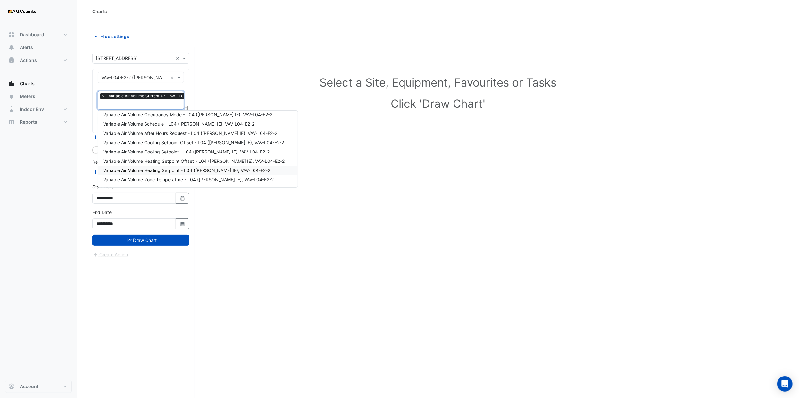
scroll to position [132, 0]
click at [189, 141] on span "Variable Air Volume Zone Temperature - L04 ([PERSON_NAME] IE), VAV-L04-E2-2" at bounding box center [188, 143] width 171 height 5
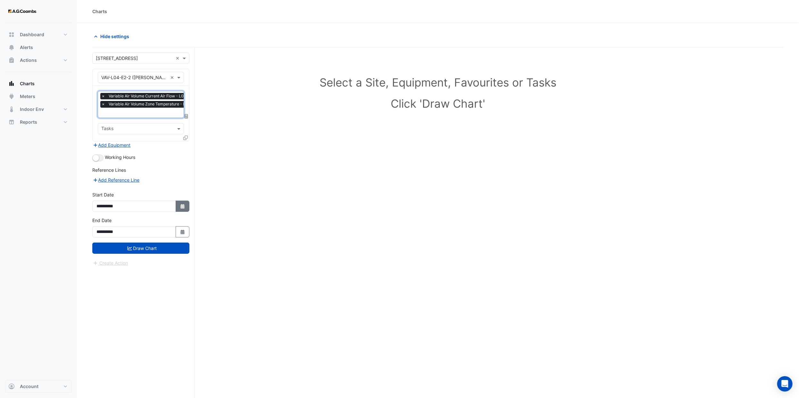
click at [187, 208] on button "Select Date" at bounding box center [183, 206] width 14 height 11
select select "*"
select select "****"
click at [123, 120] on select "*** *** *** *** *** *** *** ***" at bounding box center [121, 121] width 24 height 10
click at [109, 116] on select "*** *** *** *** *** *** *** ***" at bounding box center [121, 121] width 24 height 10
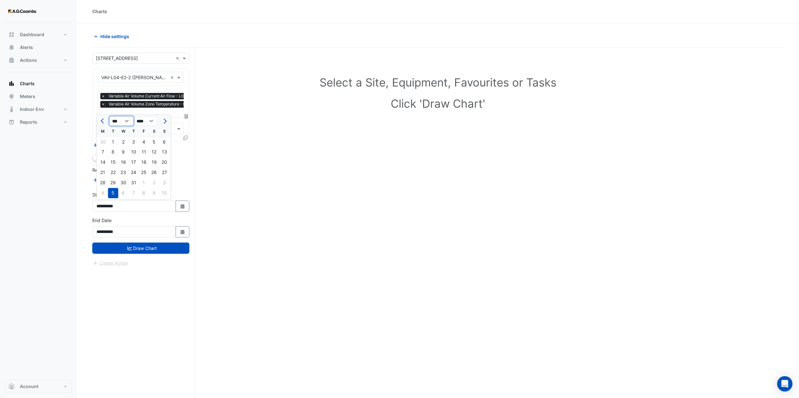
click at [128, 122] on select "*** *** *** *** *** *** *** ***" at bounding box center [121, 121] width 24 height 10
select select "*"
click at [109, 116] on select "*** *** *** *** *** *** *** ***" at bounding box center [121, 121] width 24 height 10
click at [113, 161] on div "10" at bounding box center [113, 162] width 10 height 10
type input "**********"
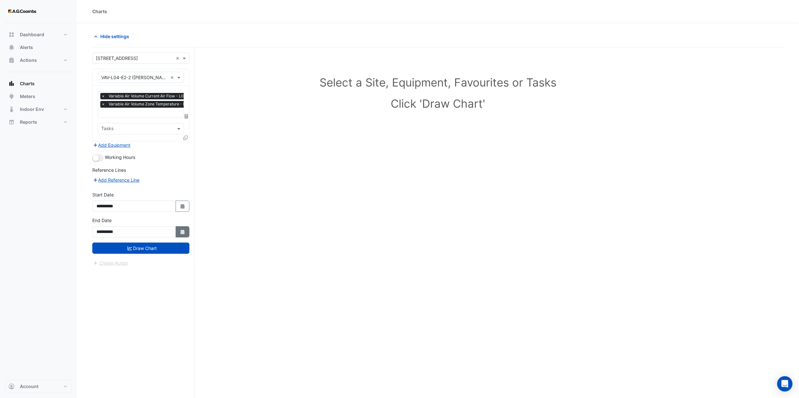
click at [183, 230] on icon "Select Date" at bounding box center [183, 232] width 6 height 4
click at [128, 148] on select "*** *** *** *** *** *** ***" at bounding box center [121, 147] width 24 height 10
select select "*"
click at [109, 142] on select "*** *** *** *** *** *** ***" at bounding box center [121, 147] width 24 height 10
click at [115, 182] on div "2 3 4 5 6 7 8" at bounding box center [134, 178] width 74 height 10
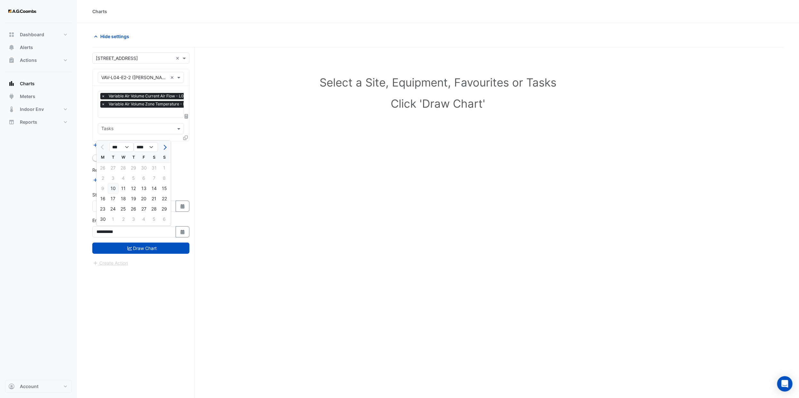
click at [116, 186] on div "10" at bounding box center [113, 188] width 10 height 10
type input "**********"
click at [147, 252] on button "Draw Chart" at bounding box center [140, 248] width 97 height 11
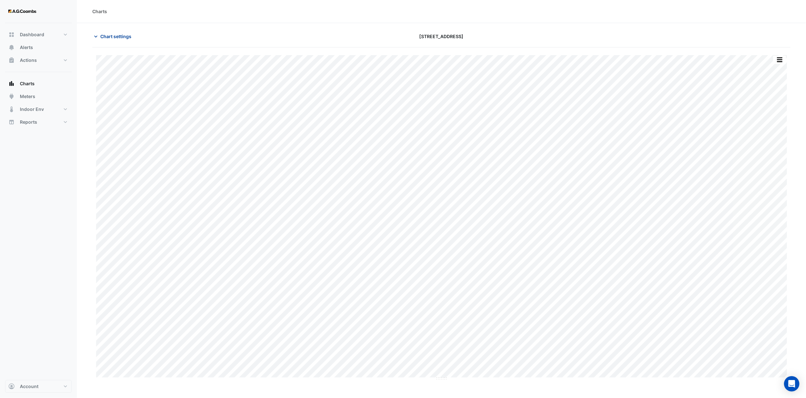
click at [129, 35] on span "Chart settings" at bounding box center [115, 36] width 31 height 7
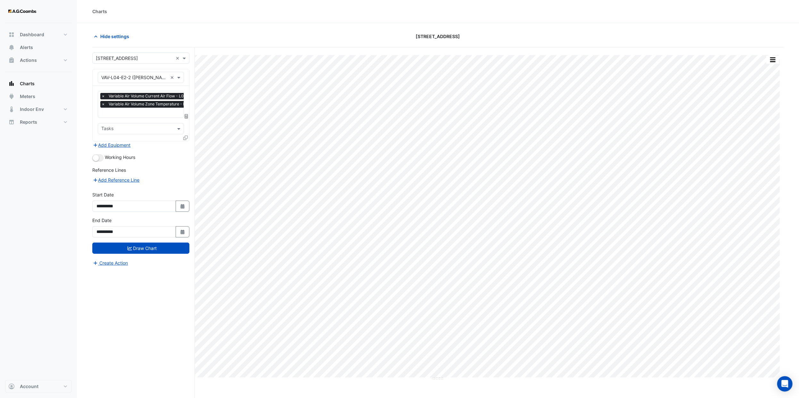
click at [103, 96] on span "×" at bounding box center [103, 96] width 6 height 6
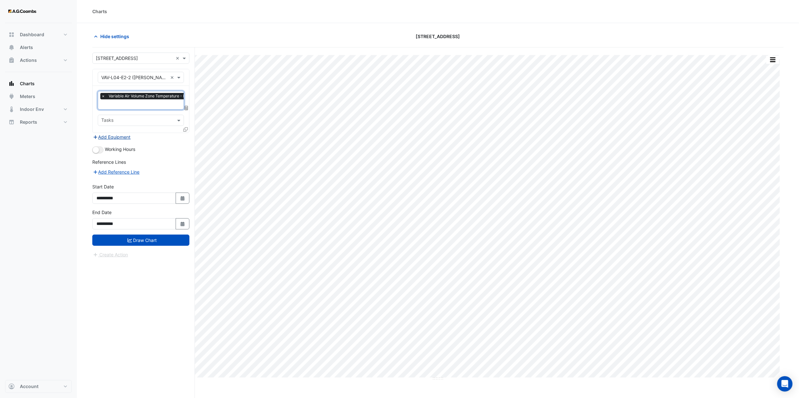
scroll to position [0, 3]
click at [154, 242] on button "Draw Chart" at bounding box center [140, 240] width 97 height 11
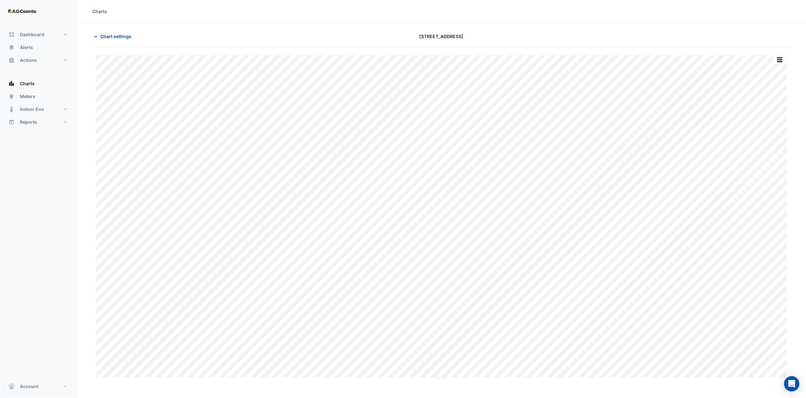
click at [113, 34] on span "Chart settings" at bounding box center [115, 36] width 31 height 7
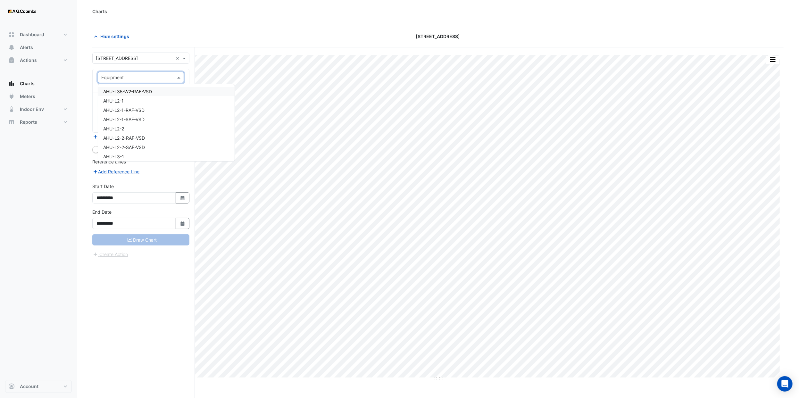
click at [140, 73] on div "Equipment" at bounding box center [141, 77] width 86 height 11
type input "******"
click at [132, 128] on div "AHU-L5-E2" at bounding box center [140, 128] width 85 height 9
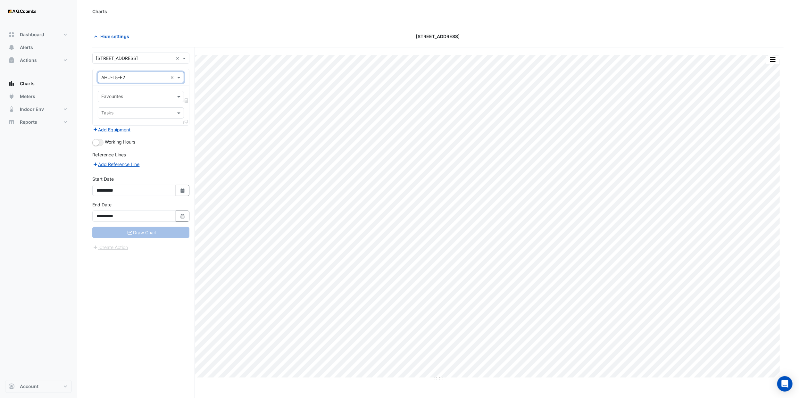
click at [151, 97] on input "text" at bounding box center [137, 97] width 72 height 7
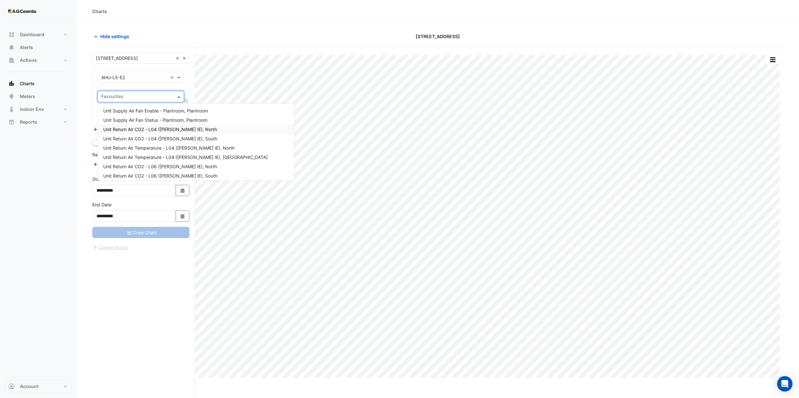
click at [208, 129] on div "Unit Return Air CO2 - L04 ([PERSON_NAME] IE), North" at bounding box center [196, 129] width 196 height 9
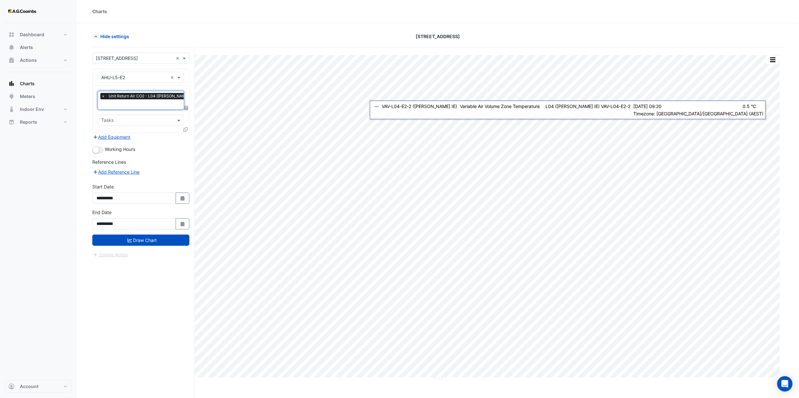
click at [159, 105] on input "text" at bounding box center [155, 105] width 109 height 7
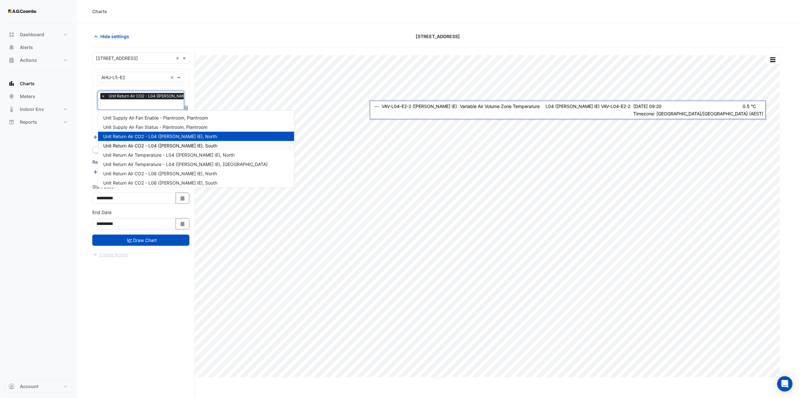
click at [182, 147] on span "Unit Return Air CO2 - L04 ([PERSON_NAME] IE), South" at bounding box center [160, 145] width 114 height 5
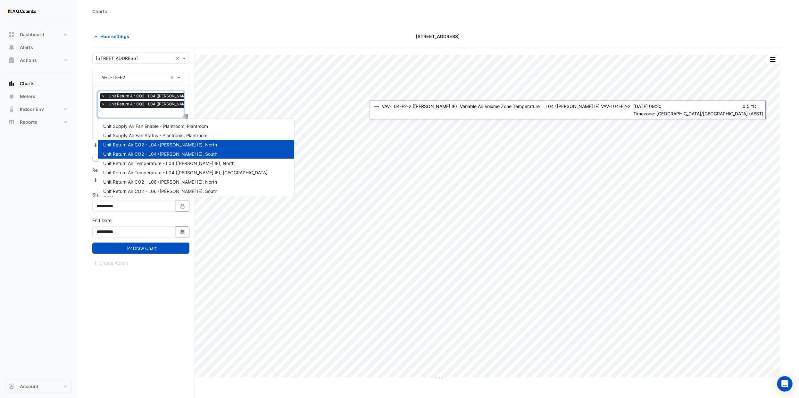
click at [148, 113] on input "text" at bounding box center [155, 113] width 109 height 7
click at [207, 163] on span "Unit Return Air Temperature - L04 ([PERSON_NAME] IE), North" at bounding box center [168, 163] width 131 height 5
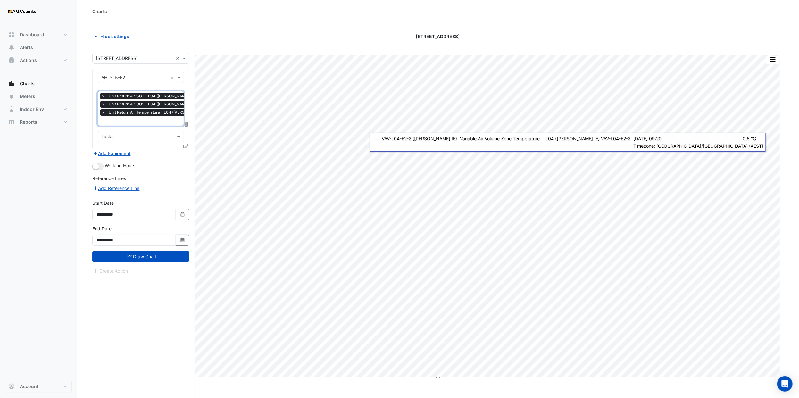
click at [163, 122] on input "text" at bounding box center [163, 121] width 124 height 7
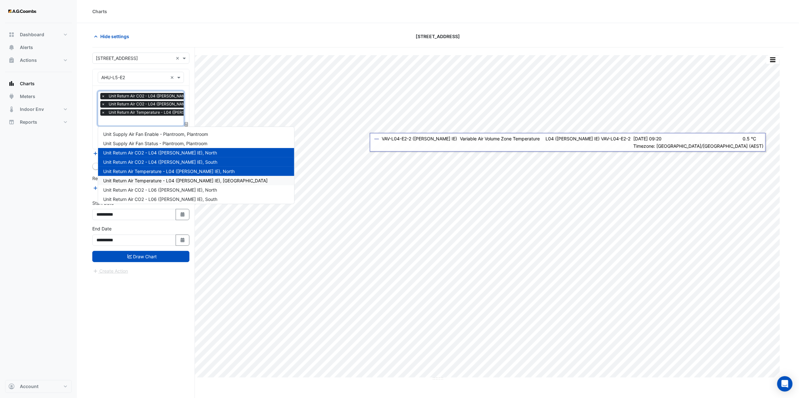
click at [207, 180] on span "Unit Return Air Temperature - L04 ([PERSON_NAME] IE), [GEOGRAPHIC_DATA]" at bounding box center [185, 180] width 164 height 5
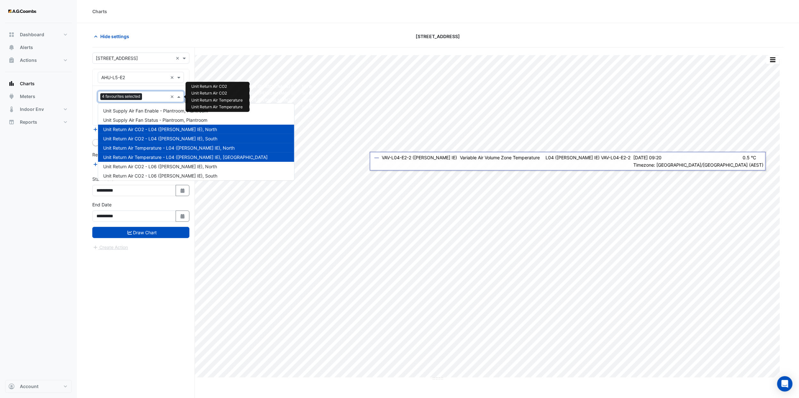
click at [153, 102] on div "Favourites 4 favourites selected" at bounding box center [133, 97] width 70 height 10
click at [199, 129] on span "Unit Return Air CO2 - L04 ([PERSON_NAME] IE), North" at bounding box center [160, 129] width 114 height 5
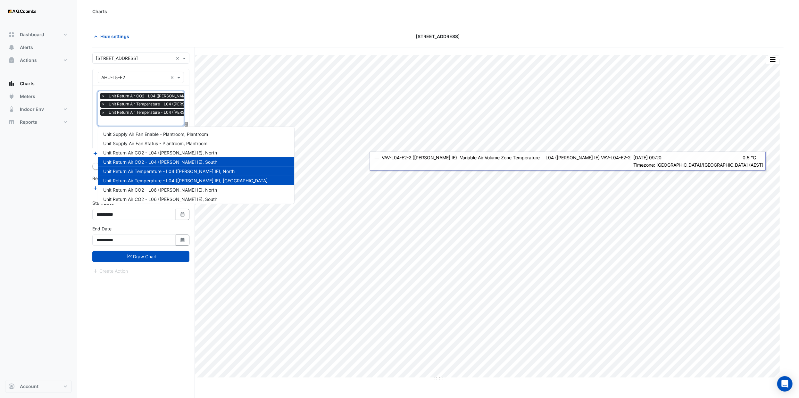
click at [176, 161] on span "Unit Return Air CO2 - L04 ([PERSON_NAME] IE), South" at bounding box center [160, 161] width 114 height 5
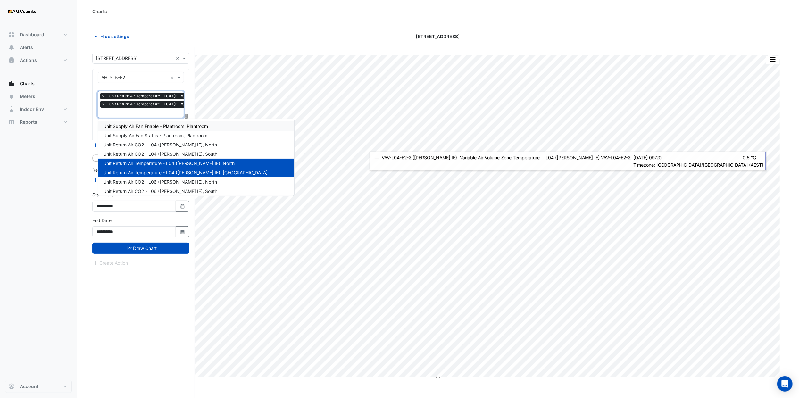
click at [203, 122] on div "Unit Supply Air Fan Enable - Plantroom, Plantroom" at bounding box center [196, 126] width 196 height 9
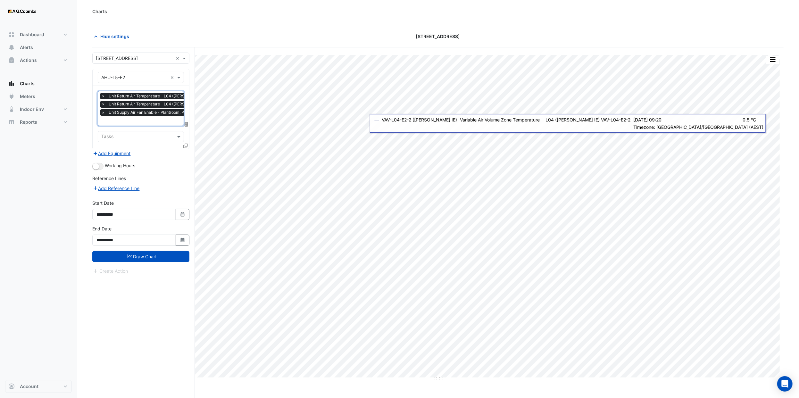
click at [164, 120] on input "text" at bounding box center [178, 121] width 154 height 7
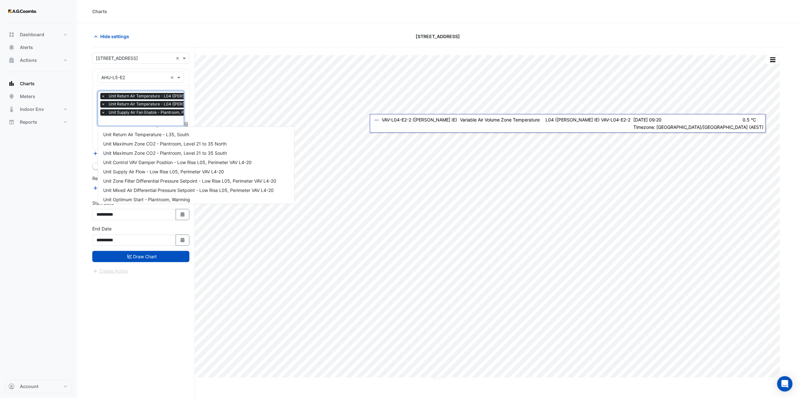
scroll to position [3921, 0]
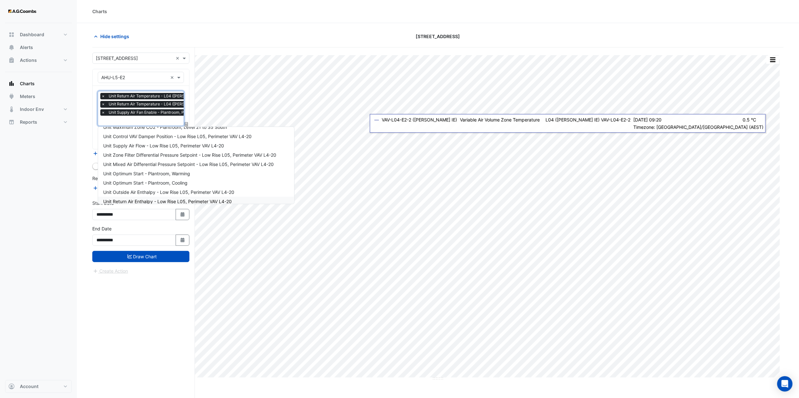
click at [188, 199] on span "Unit Return Air Enthalpy - Low Rise L05, Perimeter VAV L4-20" at bounding box center [167, 201] width 129 height 5
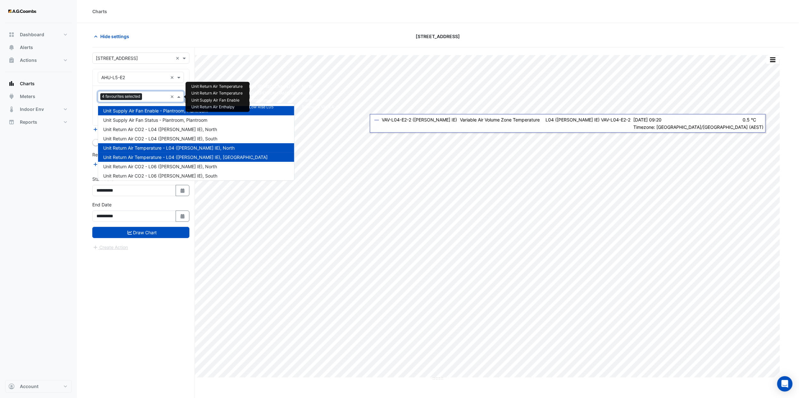
click at [152, 93] on div "Favourites 4 favourites selected" at bounding box center [133, 97] width 70 height 10
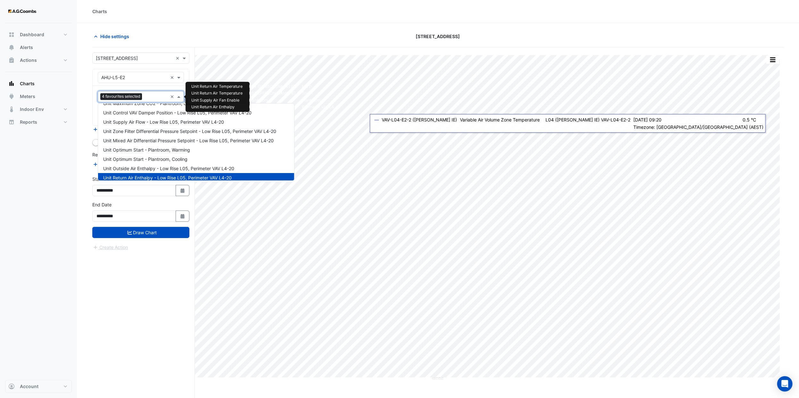
click at [203, 175] on span "Unit Return Air Enthalpy - Low Rise L05, Perimeter VAV L4-20" at bounding box center [167, 177] width 129 height 5
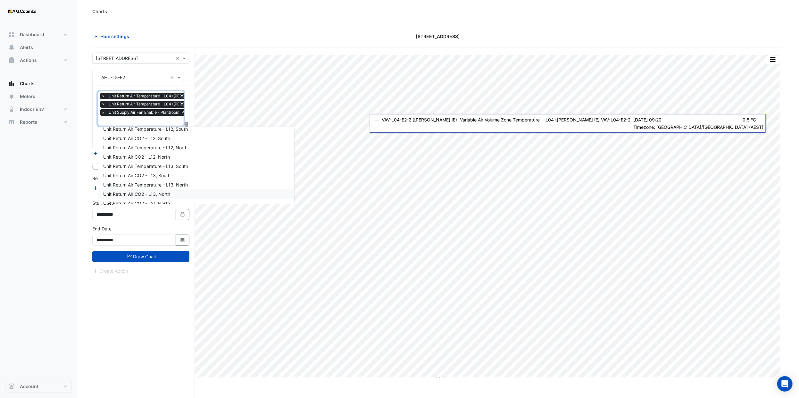
scroll to position [0, 0]
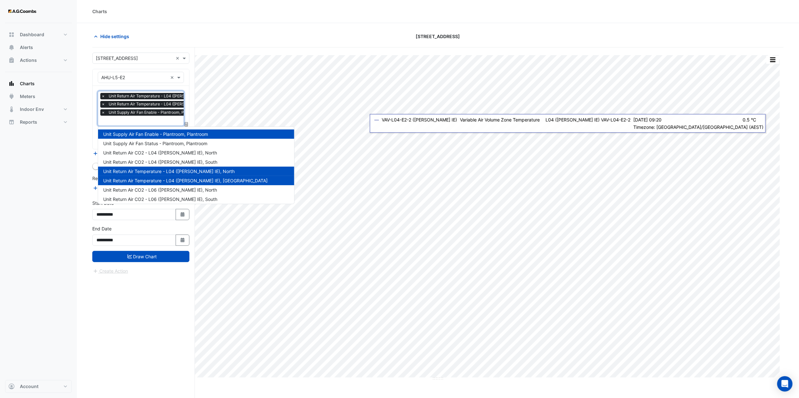
click at [234, 130] on div "Unit Supply Air Fan Enable - Plantroom, Plantroom" at bounding box center [196, 134] width 196 height 9
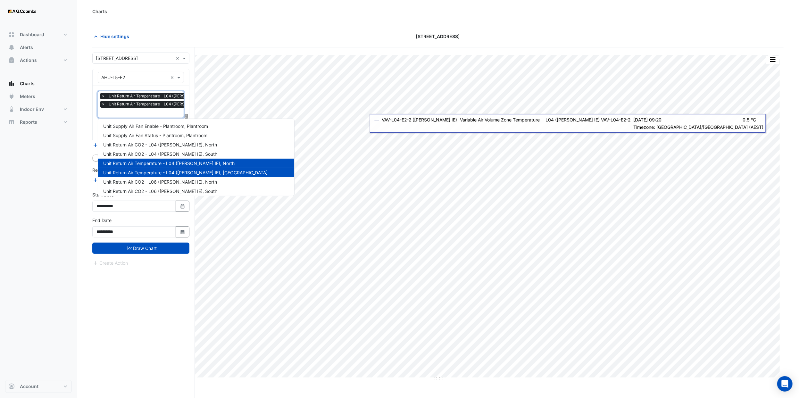
scroll to position [48, 0]
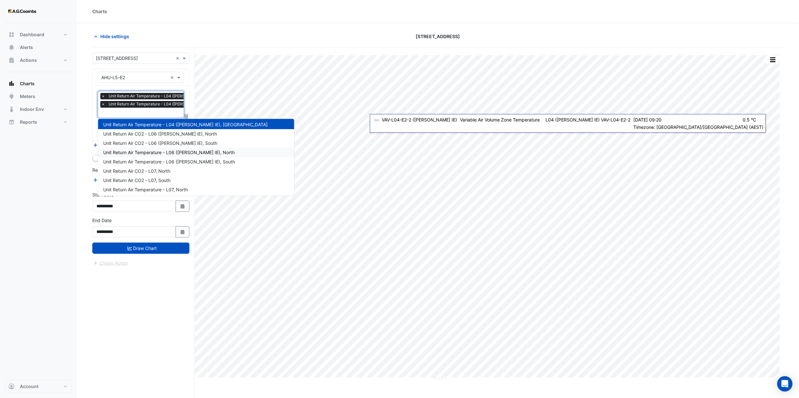
click at [214, 152] on span "Unit Return Air Temperature - L06 ([PERSON_NAME] IE), North" at bounding box center [168, 152] width 131 height 5
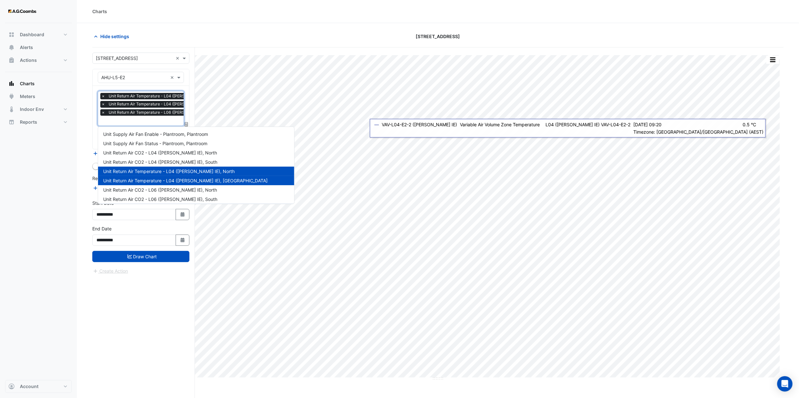
click at [157, 123] on input "text" at bounding box center [178, 121] width 154 height 7
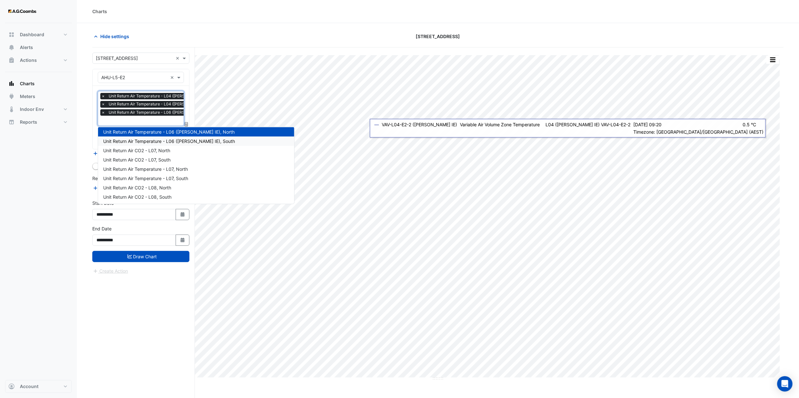
click at [187, 137] on div "Unit Return Air Temperature - L06 ([PERSON_NAME] IE), South" at bounding box center [196, 141] width 196 height 9
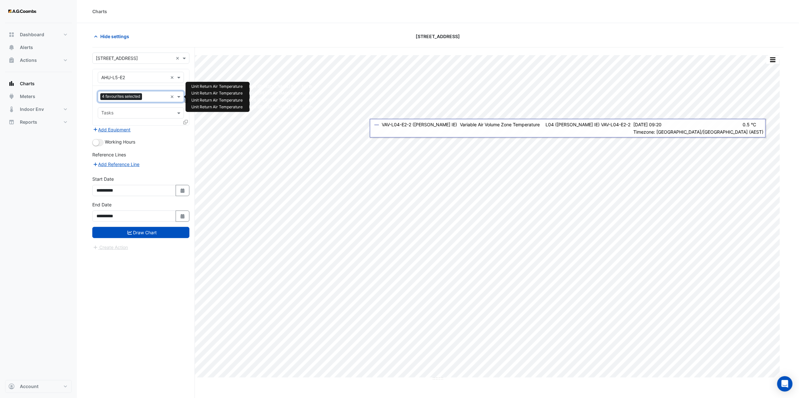
click at [144, 101] on div at bounding box center [156, 97] width 24 height 8
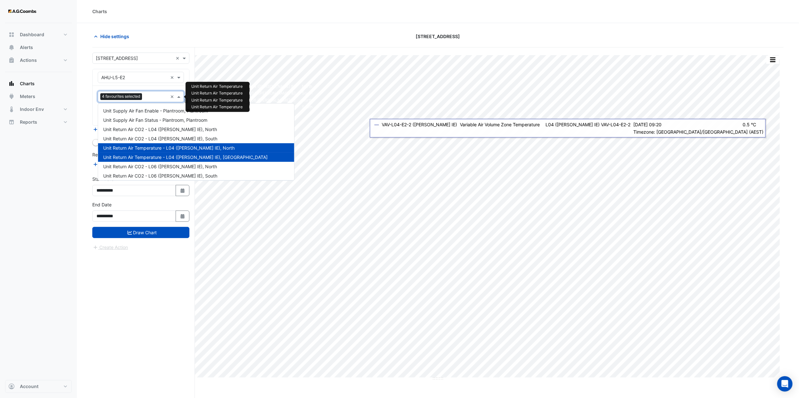
scroll to position [86, 0]
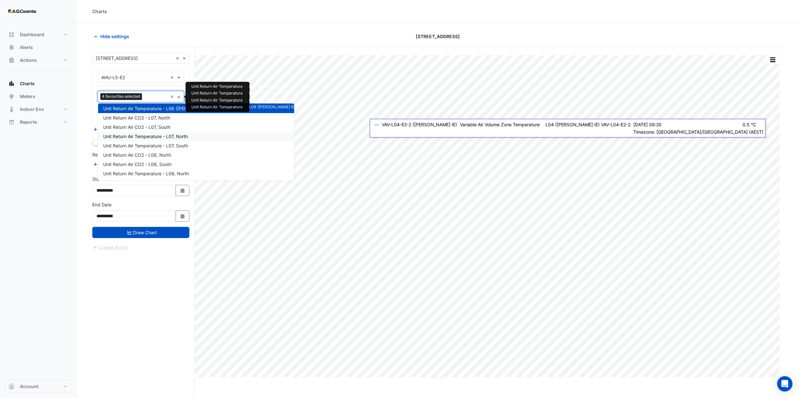
click at [195, 136] on div "Unit Return Air Temperature - L07, North" at bounding box center [196, 136] width 196 height 9
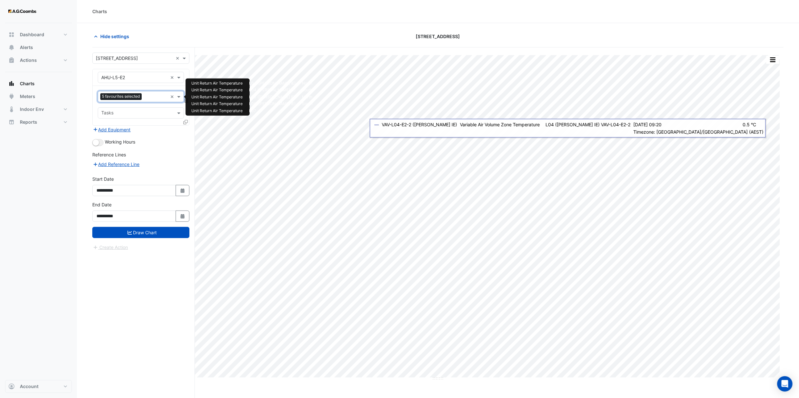
click at [150, 100] on input "text" at bounding box center [155, 97] width 23 height 7
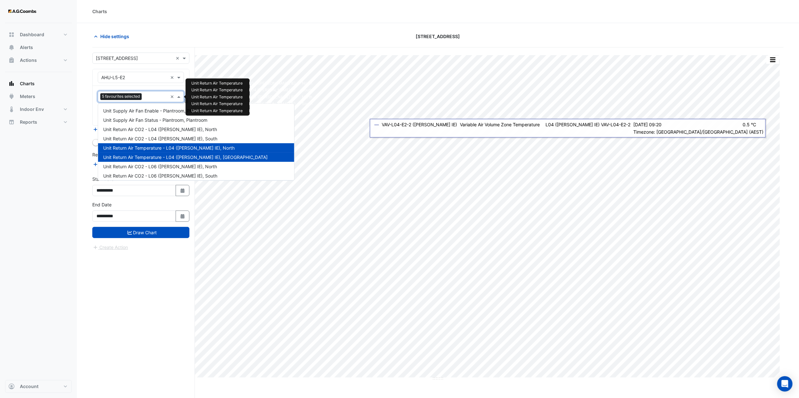
scroll to position [114, 0]
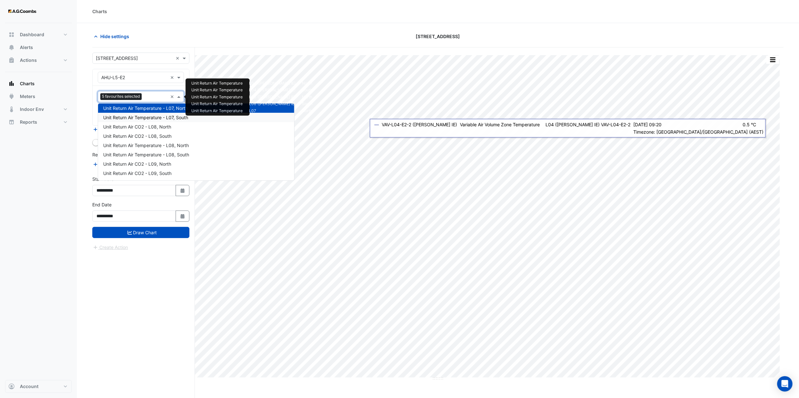
click at [171, 118] on span "Unit Return Air Temperature - L07, South" at bounding box center [145, 117] width 85 height 5
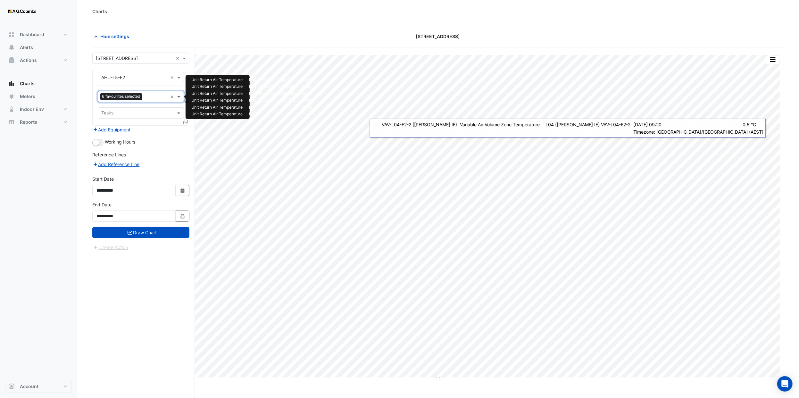
click at [146, 97] on input "text" at bounding box center [156, 97] width 23 height 7
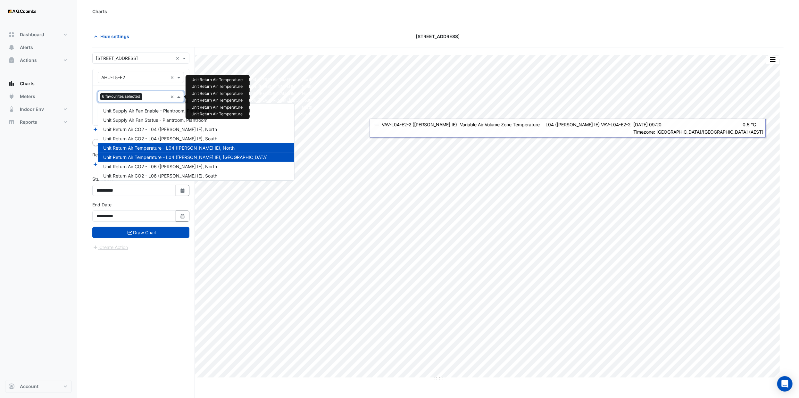
scroll to position [123, 0]
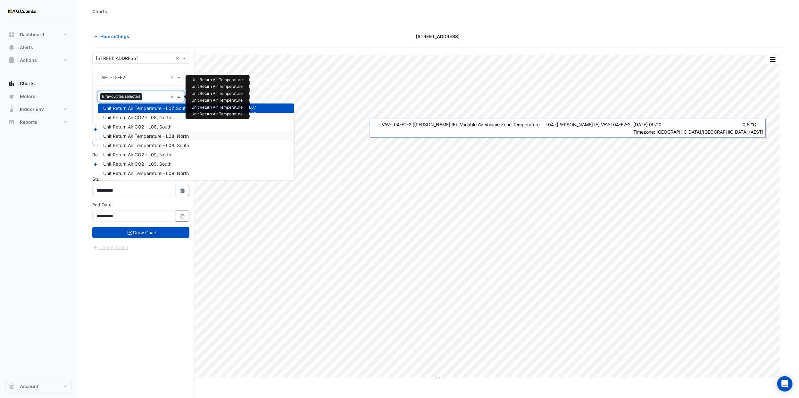
drag, startPoint x: 179, startPoint y: 135, endPoint x: 170, endPoint y: 126, distance: 12.5
click at [179, 135] on span "Unit Return Air Temperature - L08, North" at bounding box center [146, 135] width 86 height 5
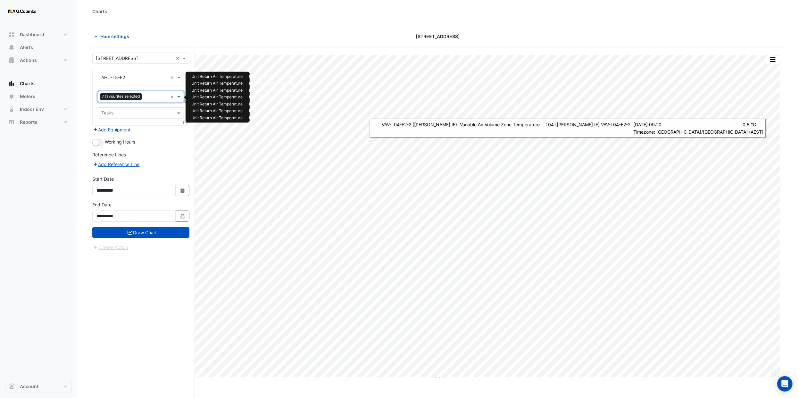
click at [154, 99] on input "text" at bounding box center [155, 97] width 23 height 7
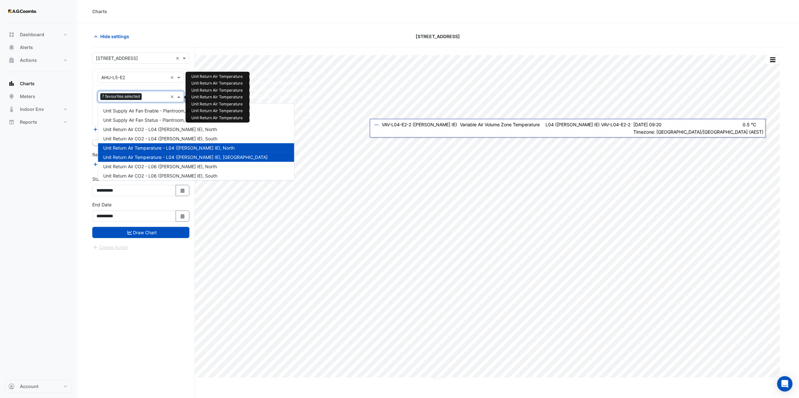
scroll to position [151, 0]
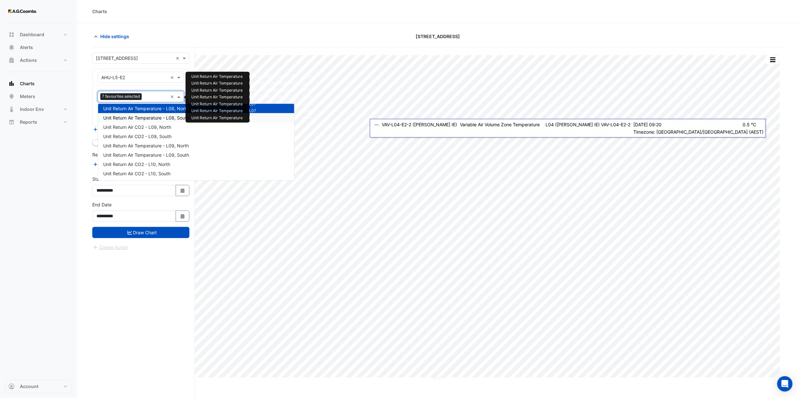
click at [174, 120] on div "Unit Return Air Temperature - L08, South" at bounding box center [196, 117] width 196 height 9
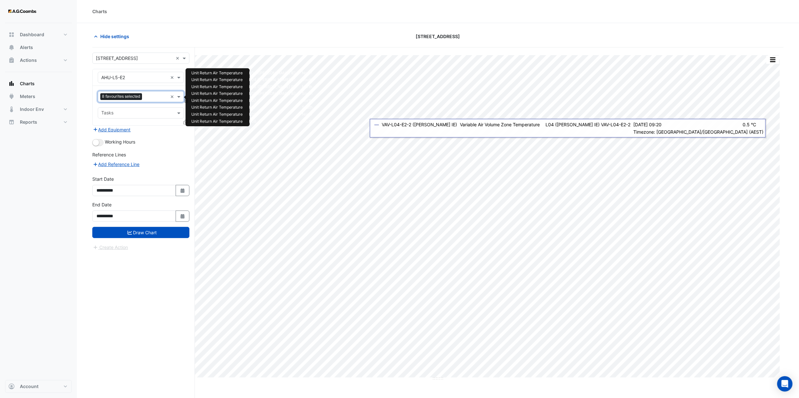
click at [155, 100] on input "text" at bounding box center [156, 97] width 23 height 7
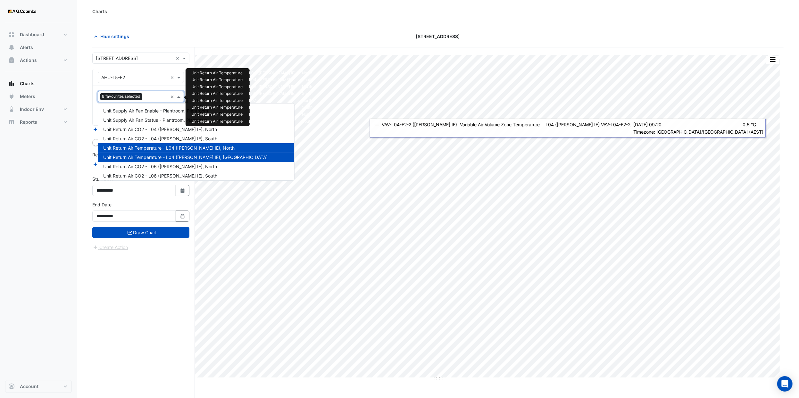
scroll to position [160, 0]
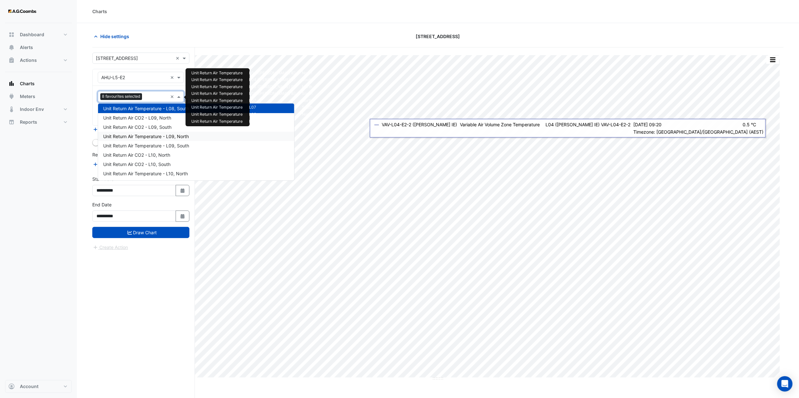
click at [178, 138] on span "Unit Return Air Temperature - L09, North" at bounding box center [146, 136] width 86 height 5
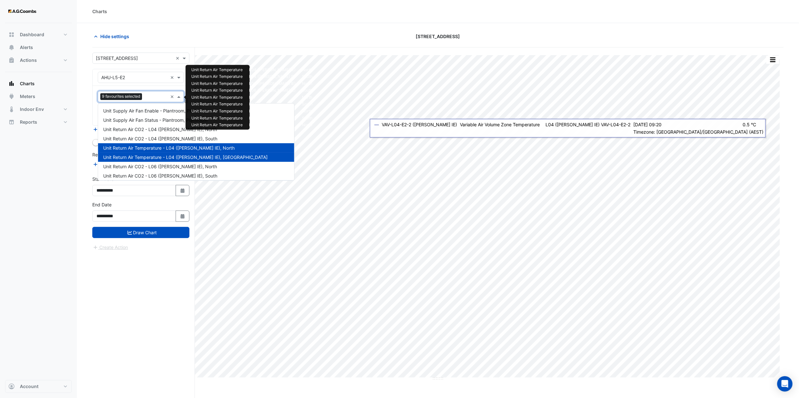
click at [152, 97] on input "text" at bounding box center [156, 97] width 23 height 7
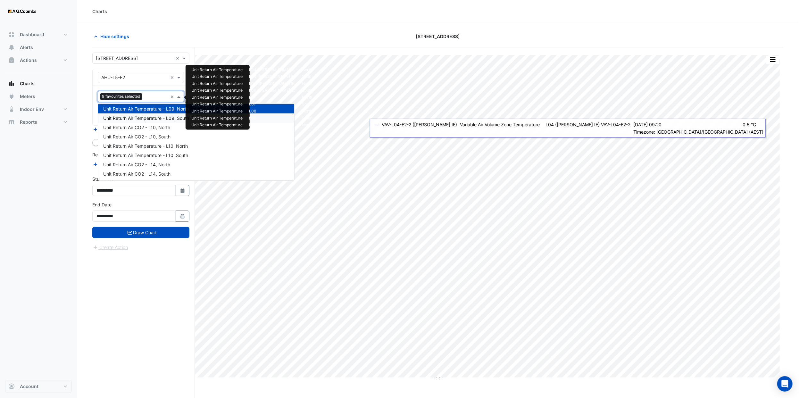
click at [170, 119] on span "Unit Return Air Temperature - L09, South" at bounding box center [146, 117] width 86 height 5
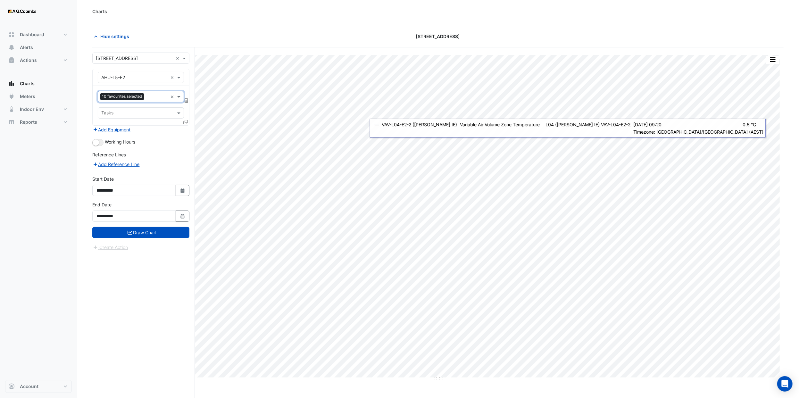
click at [151, 98] on input "text" at bounding box center [157, 97] width 21 height 7
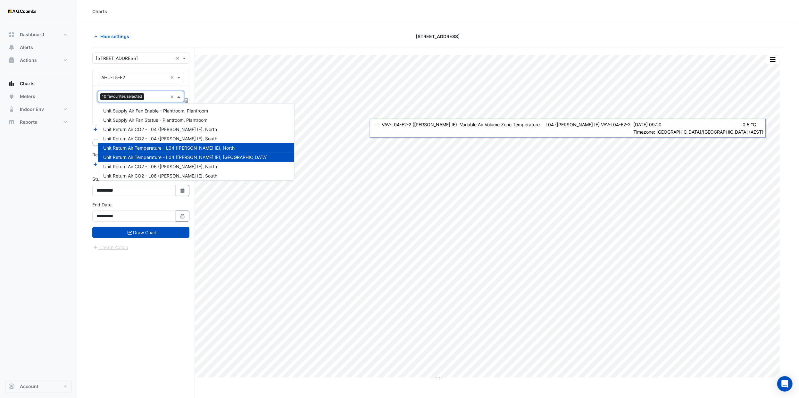
scroll to position [197, 0]
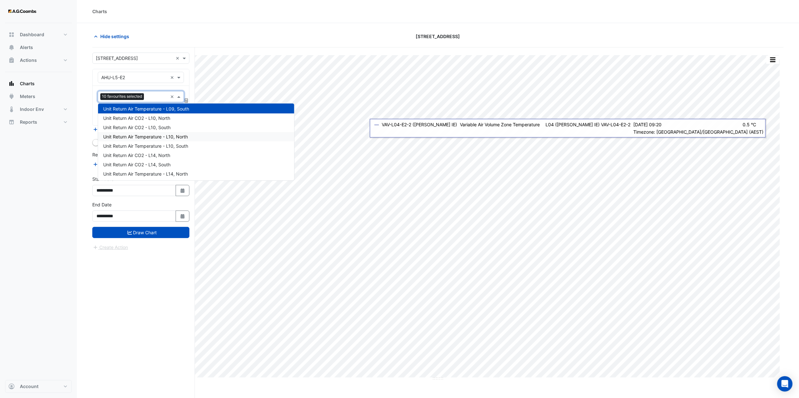
click at [176, 136] on span "Unit Return Air Temperature - L10, North" at bounding box center [145, 136] width 85 height 5
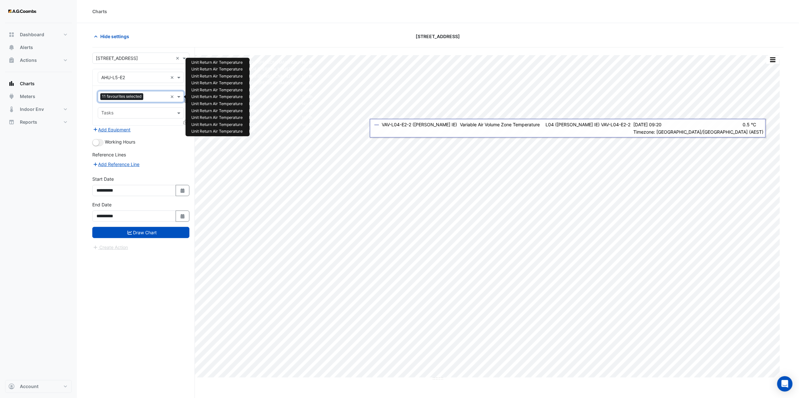
click at [154, 101] on div at bounding box center [156, 97] width 23 height 8
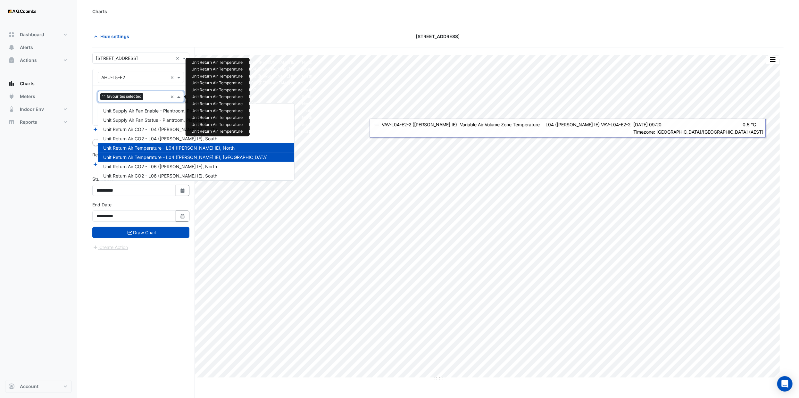
scroll to position [225, 0]
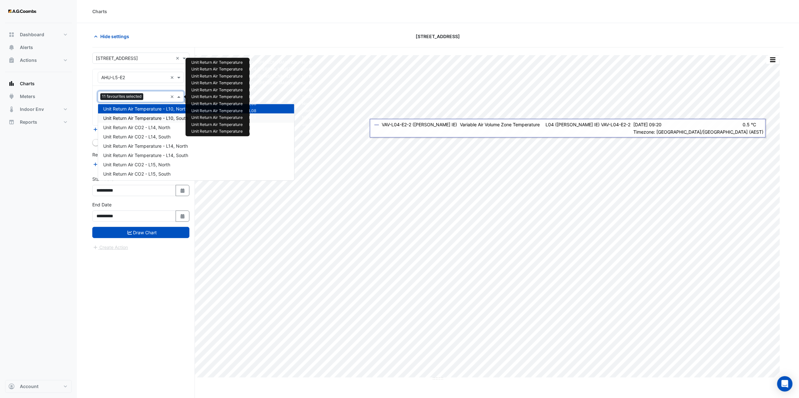
click at [170, 118] on span "Unit Return Air Temperature - L10, South" at bounding box center [145, 117] width 85 height 5
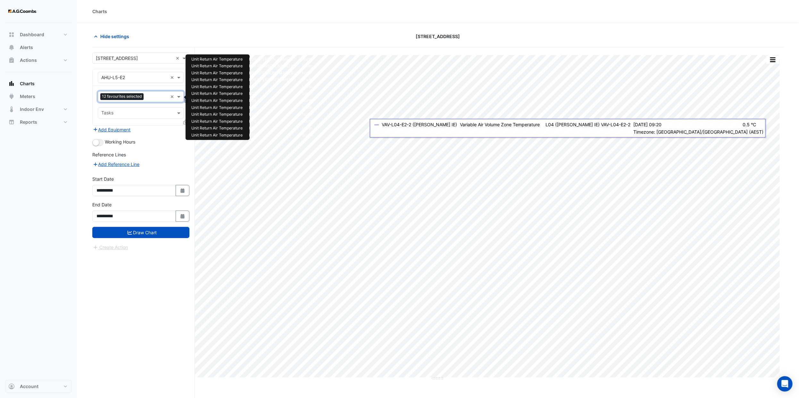
click at [149, 98] on input "text" at bounding box center [156, 97] width 21 height 7
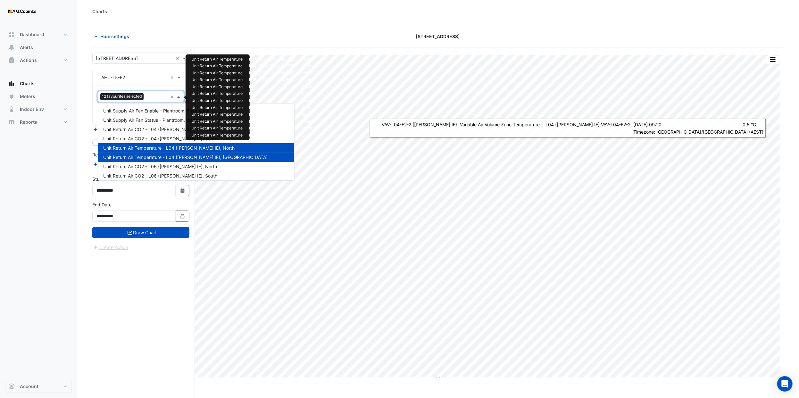
scroll to position [234, 0]
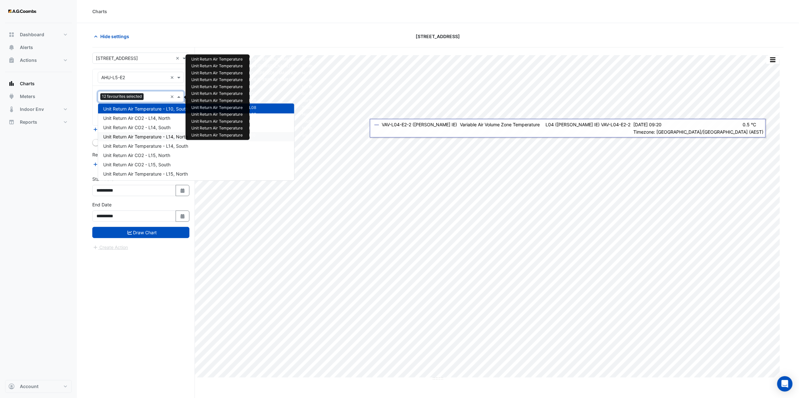
click at [176, 137] on span "Unit Return Air Temperature - L14, North" at bounding box center [145, 136] width 85 height 5
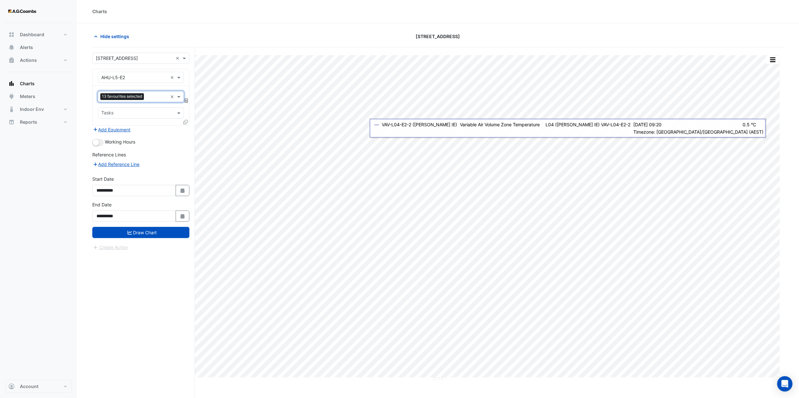
click at [151, 98] on input "text" at bounding box center [157, 97] width 21 height 7
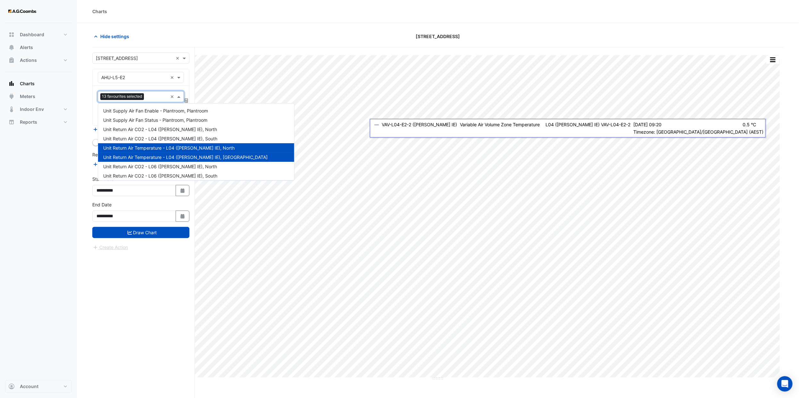
scroll to position [262, 0]
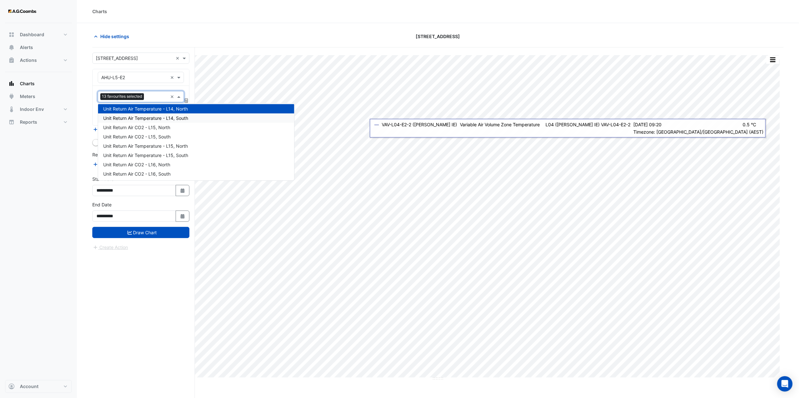
click at [173, 119] on span "Unit Return Air Temperature - L14, South" at bounding box center [145, 117] width 85 height 5
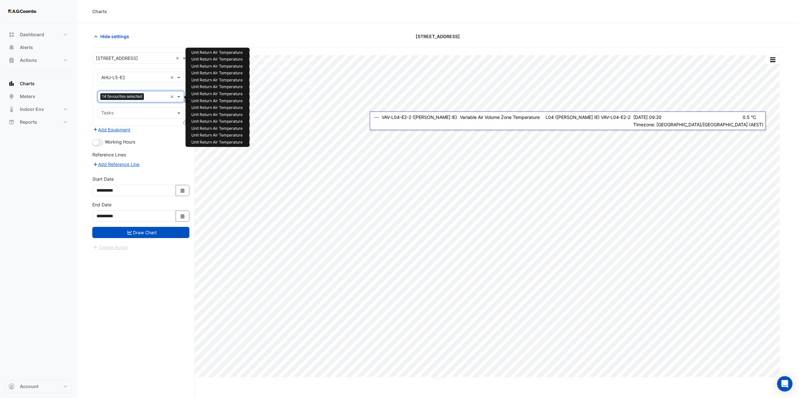
click at [158, 97] on input "text" at bounding box center [157, 97] width 21 height 7
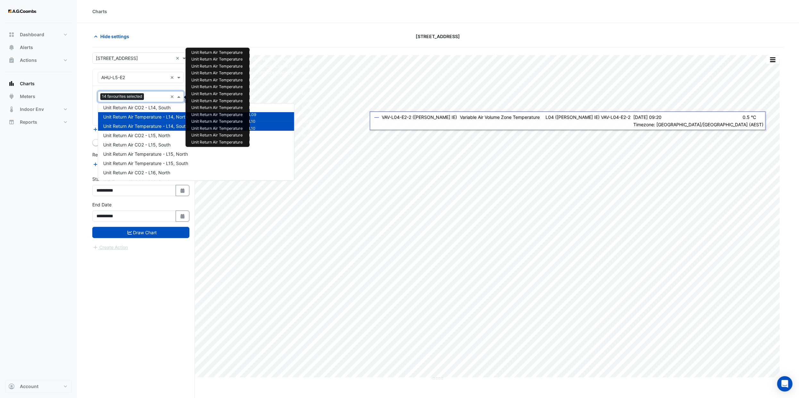
scroll to position [272, 0]
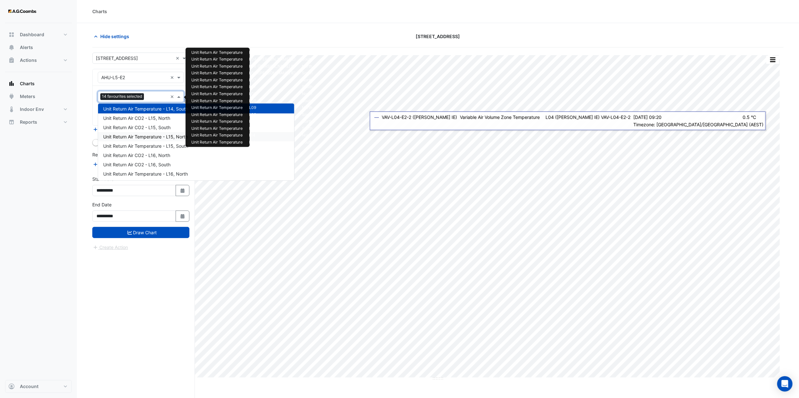
click at [166, 136] on span "Unit Return Air Temperature - L15, North" at bounding box center [145, 136] width 85 height 5
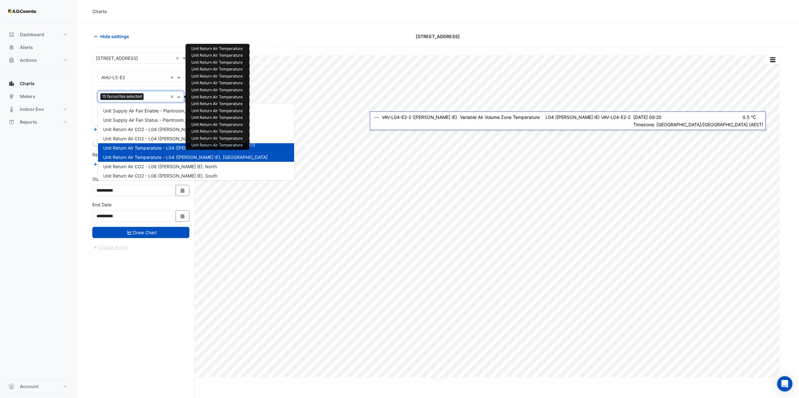
click at [151, 99] on input "text" at bounding box center [156, 97] width 21 height 7
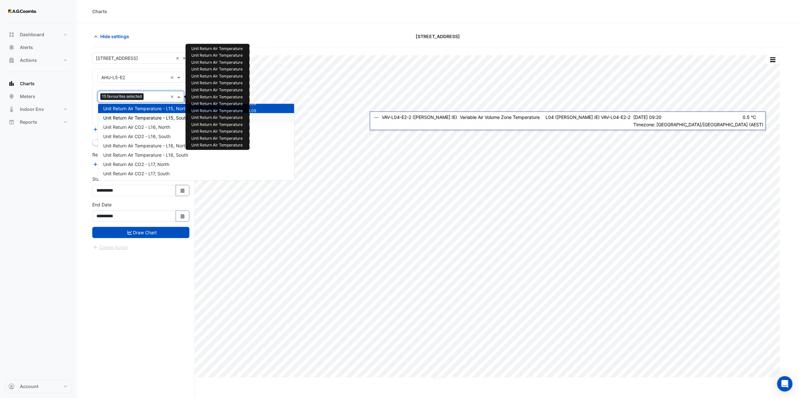
click at [164, 118] on span "Unit Return Air Temperature - L15, South" at bounding box center [145, 117] width 85 height 5
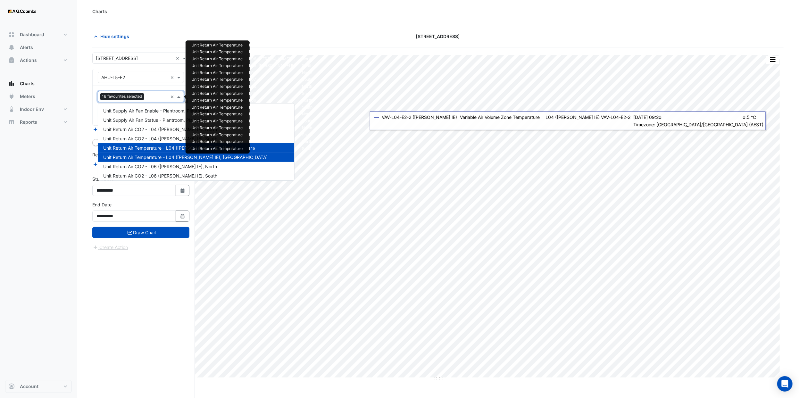
click at [151, 99] on input "text" at bounding box center [157, 97] width 21 height 7
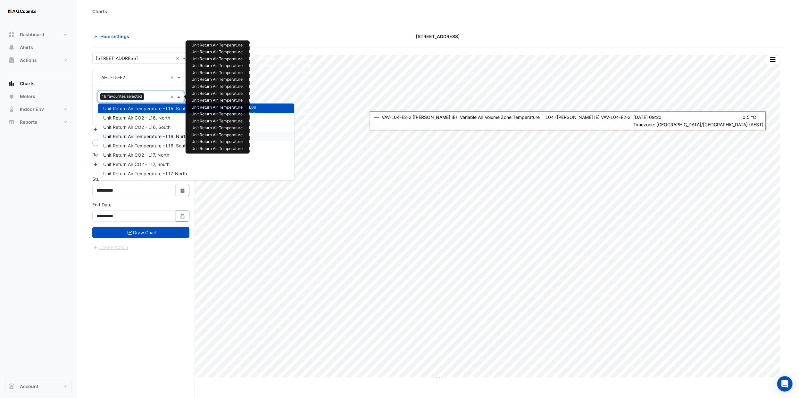
click at [163, 136] on span "Unit Return Air Temperature - L16, North" at bounding box center [145, 136] width 85 height 5
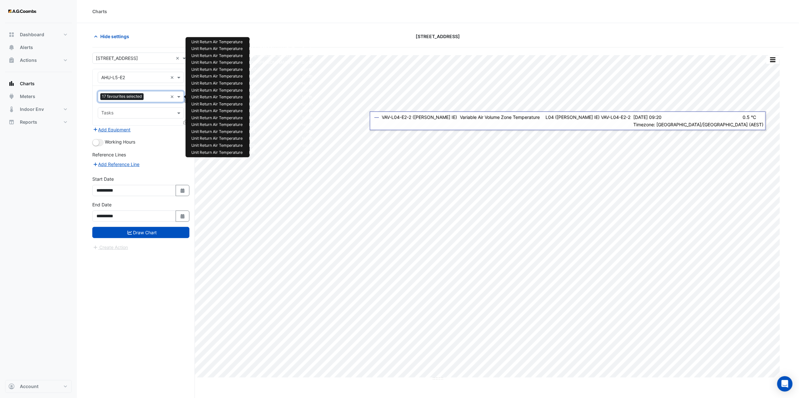
click at [155, 98] on input "text" at bounding box center [156, 97] width 21 height 7
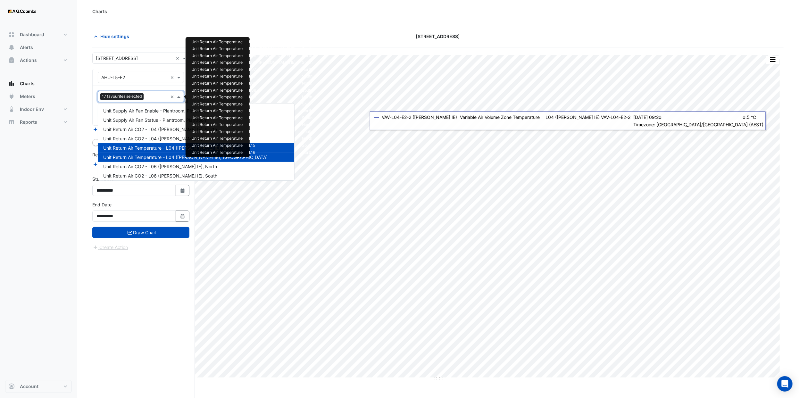
scroll to position [337, 0]
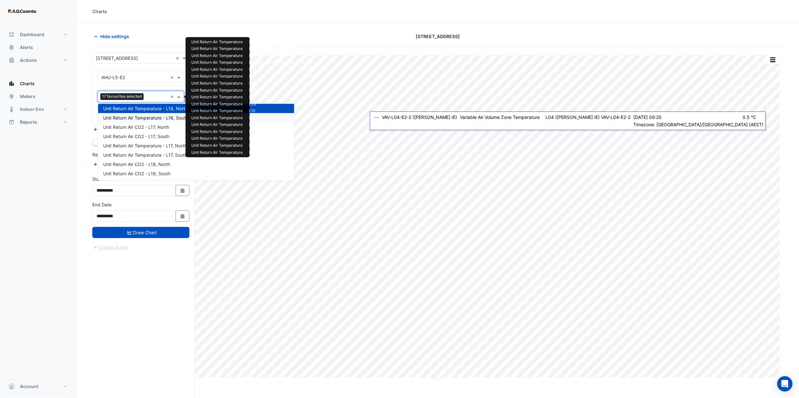
click at [159, 117] on span "Unit Return Air Temperature - L16, South" at bounding box center [145, 117] width 85 height 5
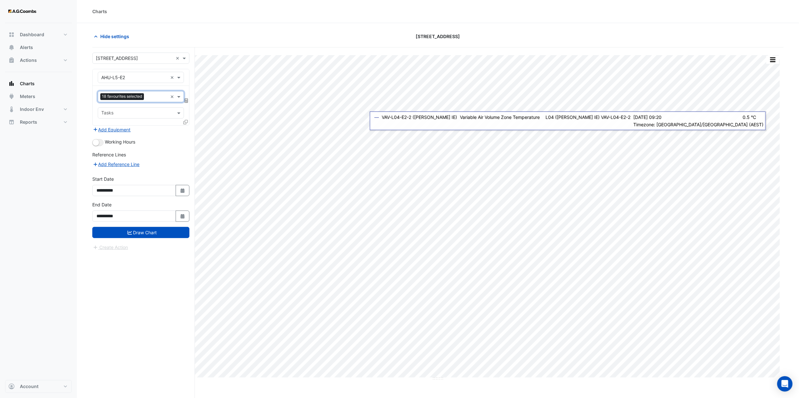
click at [146, 96] on div at bounding box center [157, 97] width 22 height 8
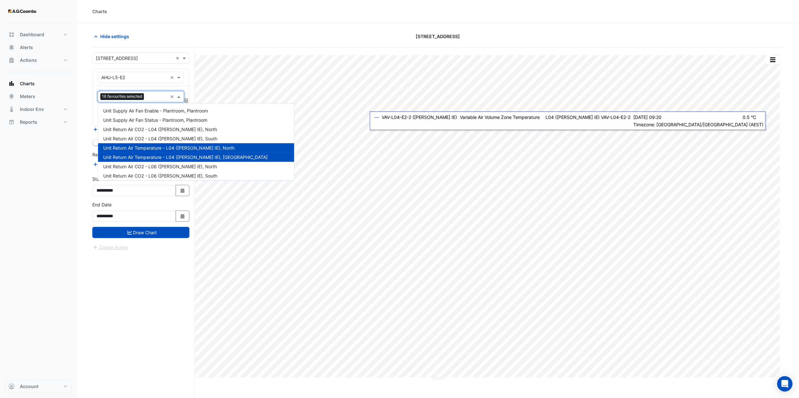
scroll to position [346, 0]
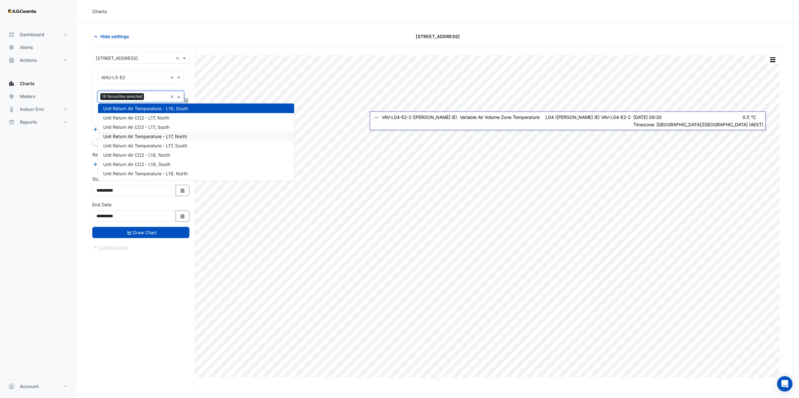
click at [170, 136] on span "Unit Return Air Temperature - L17, North" at bounding box center [145, 136] width 84 height 5
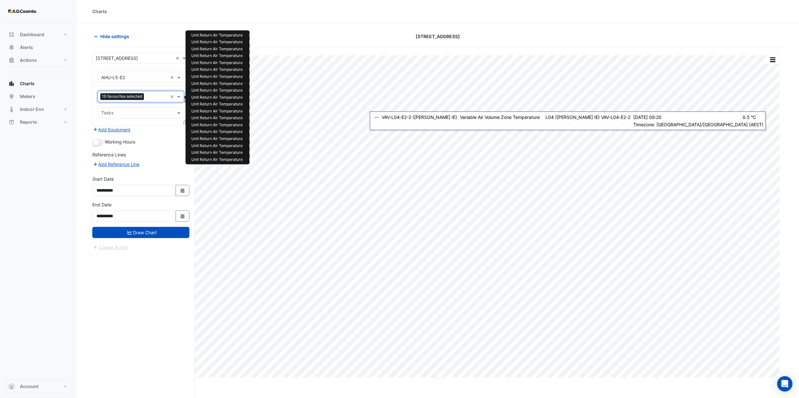
click at [145, 97] on div "19 favourites selected" at bounding box center [122, 97] width 45 height 8
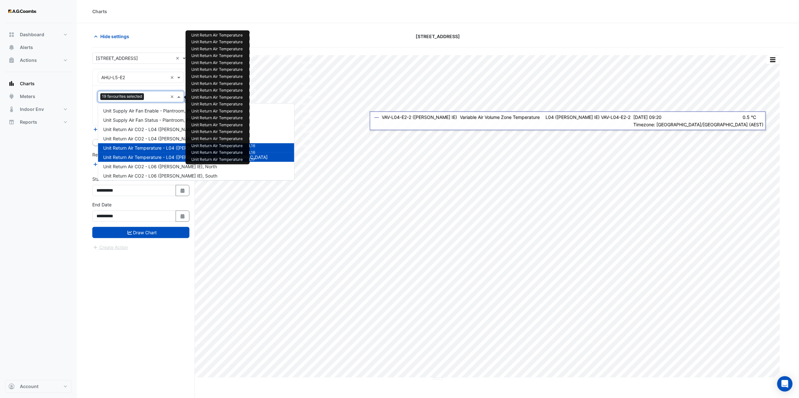
scroll to position [374, 0]
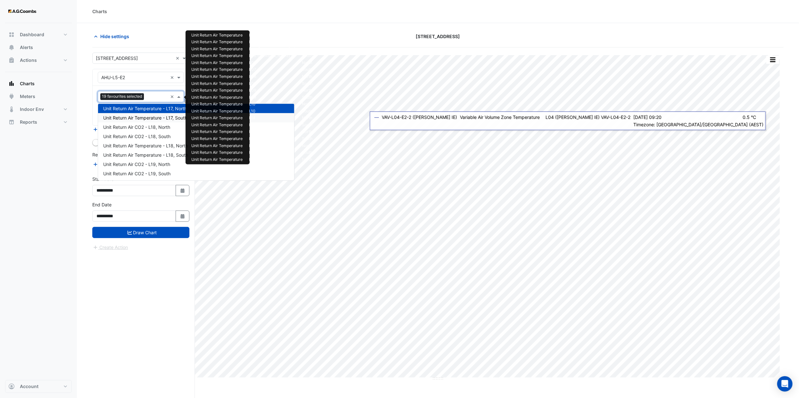
click at [159, 117] on span "Unit Return Air Temperature - L17, South" at bounding box center [145, 117] width 84 height 5
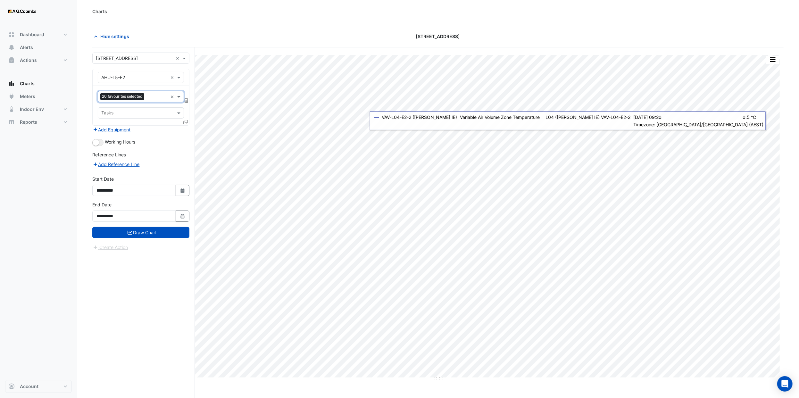
click at [152, 100] on input "text" at bounding box center [157, 97] width 21 height 7
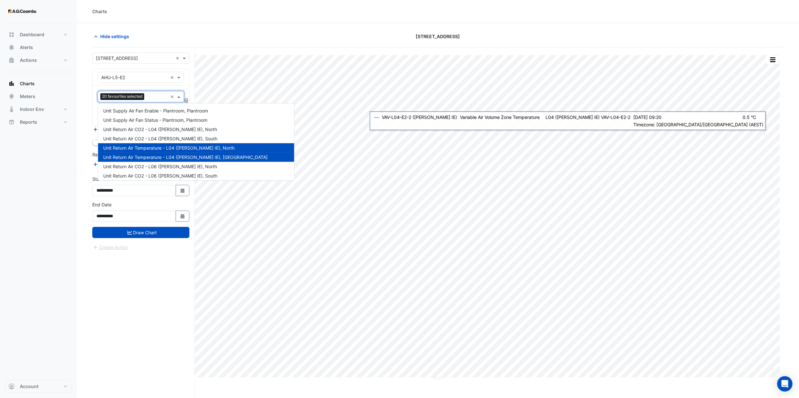
scroll to position [383, 0]
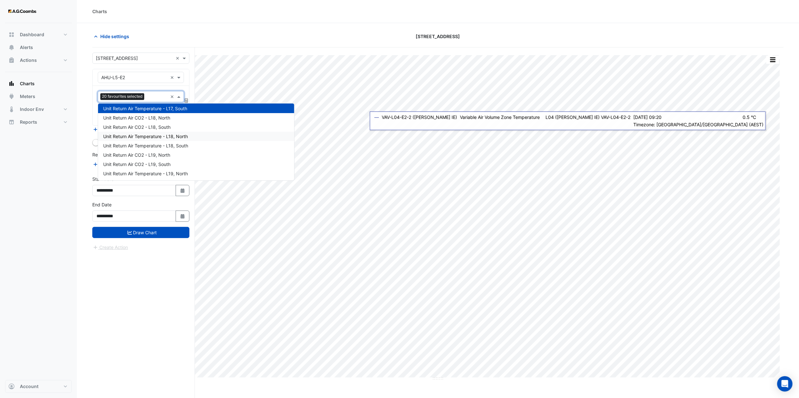
click at [178, 136] on span "Unit Return Air Temperature - L18, North" at bounding box center [145, 136] width 85 height 5
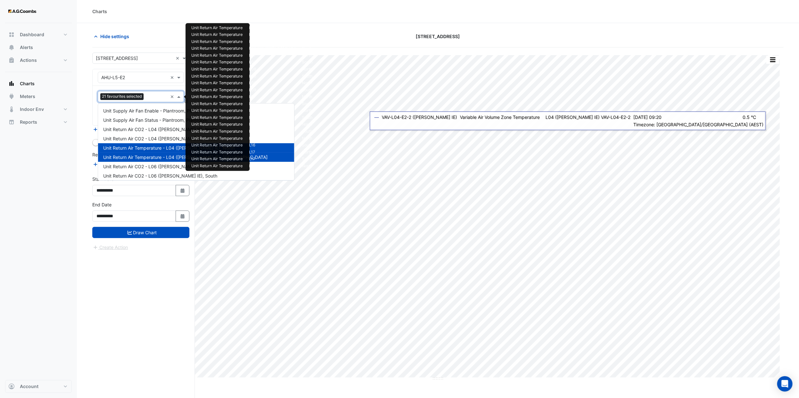
click at [152, 98] on input "text" at bounding box center [156, 97] width 21 height 7
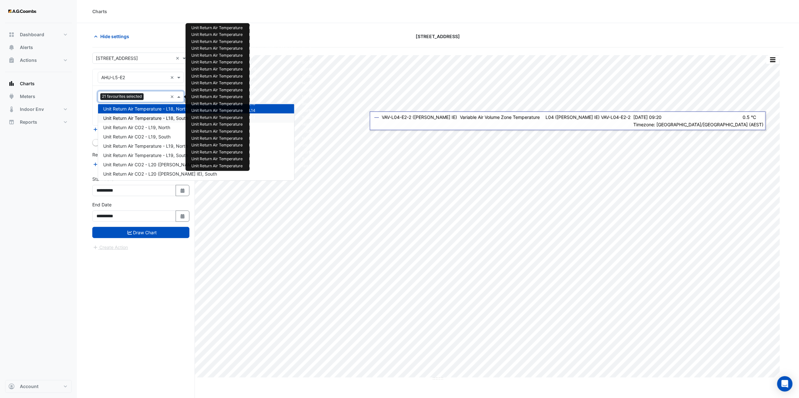
click at [162, 120] on span "Unit Return Air Temperature - L18, South" at bounding box center [145, 117] width 85 height 5
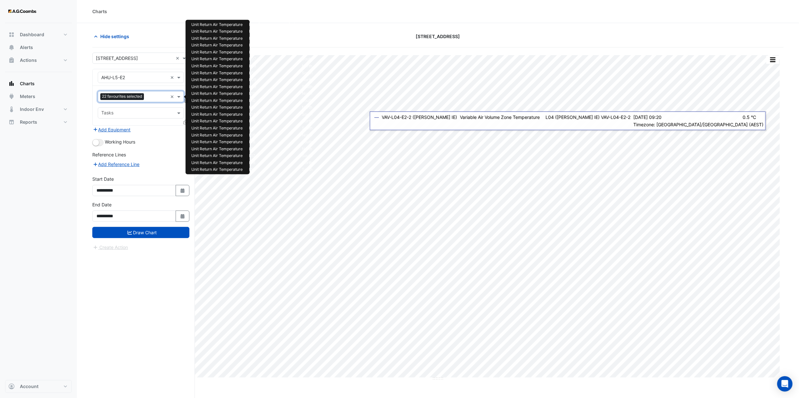
click at [150, 97] on input "text" at bounding box center [157, 97] width 21 height 7
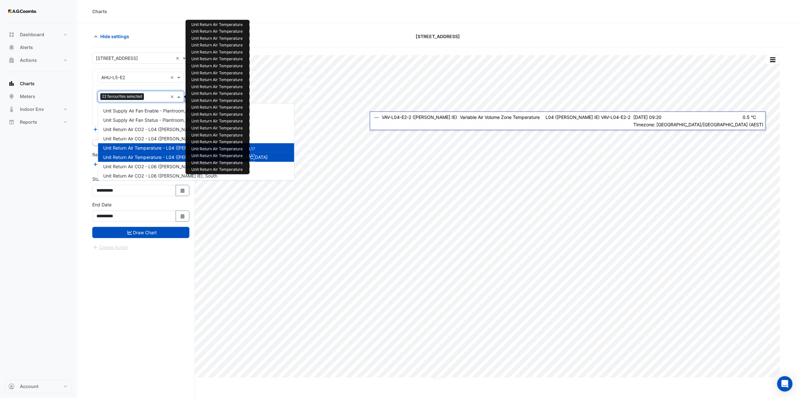
scroll to position [420, 0]
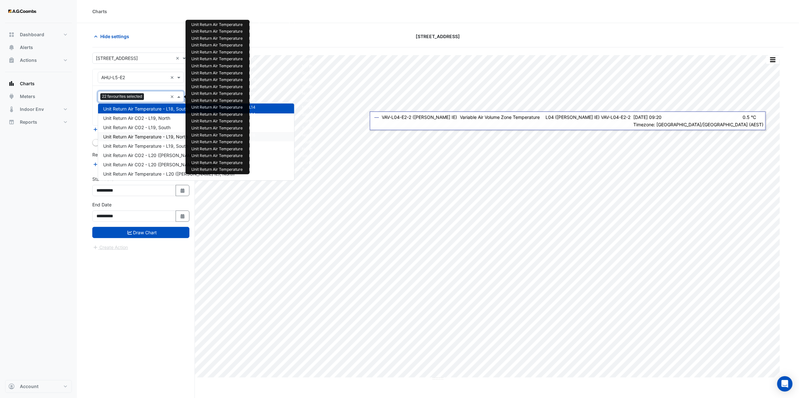
drag, startPoint x: 165, startPoint y: 135, endPoint x: 152, endPoint y: 104, distance: 33.6
click at [165, 134] on span "Unit Return Air Temperature - L19, North" at bounding box center [145, 136] width 85 height 5
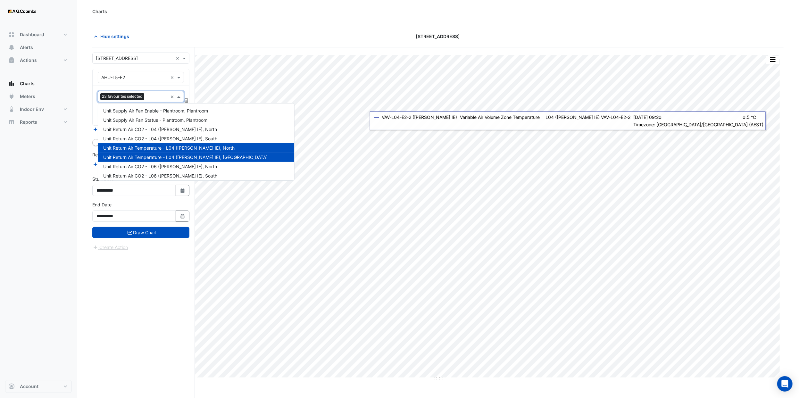
click at [152, 98] on input "text" at bounding box center [157, 97] width 21 height 7
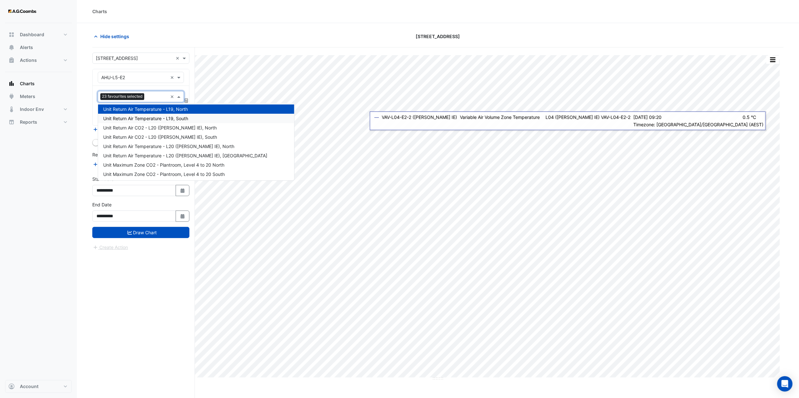
click at [164, 119] on span "Unit Return Air Temperature - L19, South" at bounding box center [145, 118] width 85 height 5
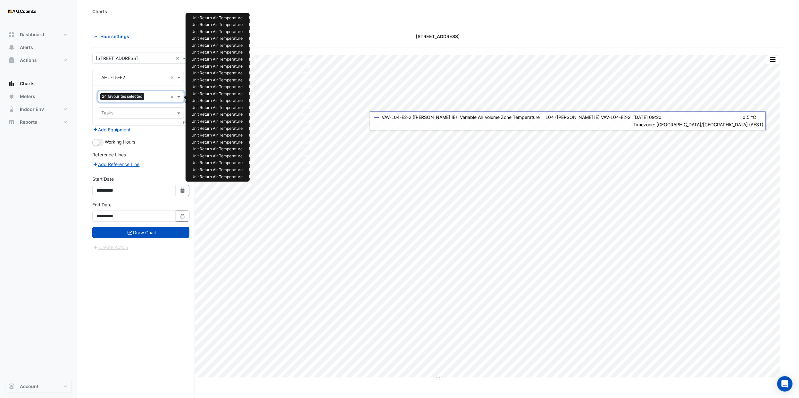
click at [151, 97] on input "text" at bounding box center [157, 97] width 21 height 7
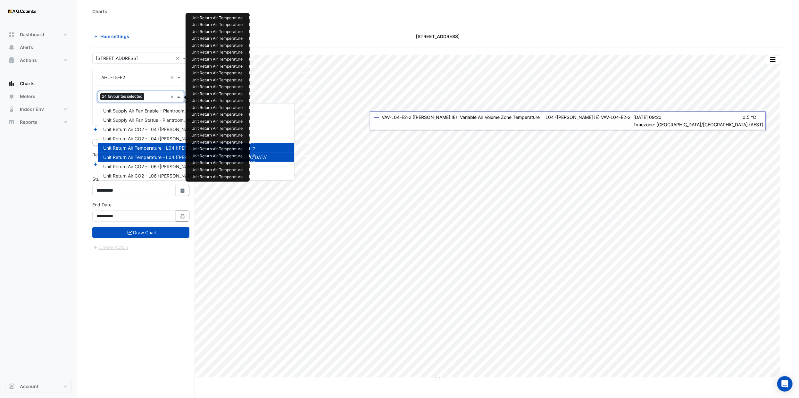
scroll to position [458, 0]
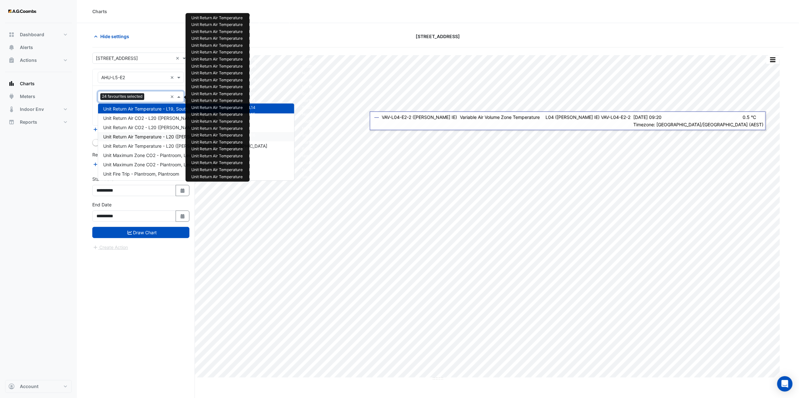
drag, startPoint x: 162, startPoint y: 134, endPoint x: 154, endPoint y: 118, distance: 18.4
click at [162, 134] on span "Unit Return Air Temperature - L20 ([PERSON_NAME] IE), North" at bounding box center [168, 136] width 131 height 5
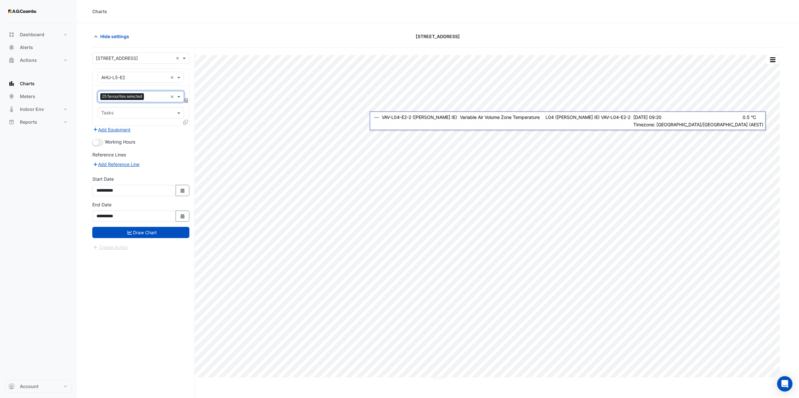
click at [148, 97] on input "text" at bounding box center [157, 97] width 21 height 7
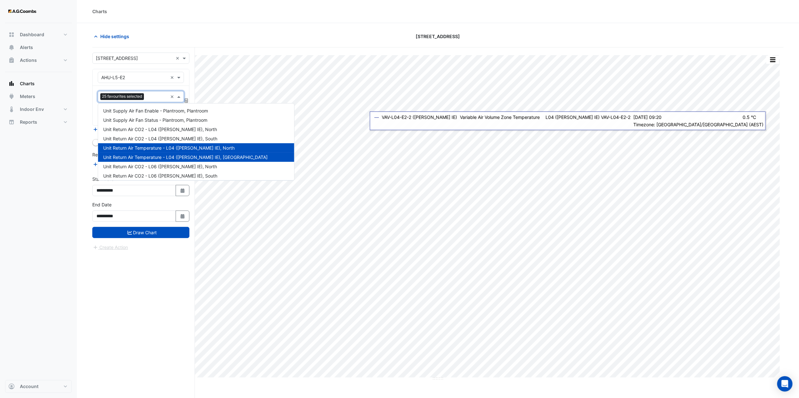
scroll to position [485, 0]
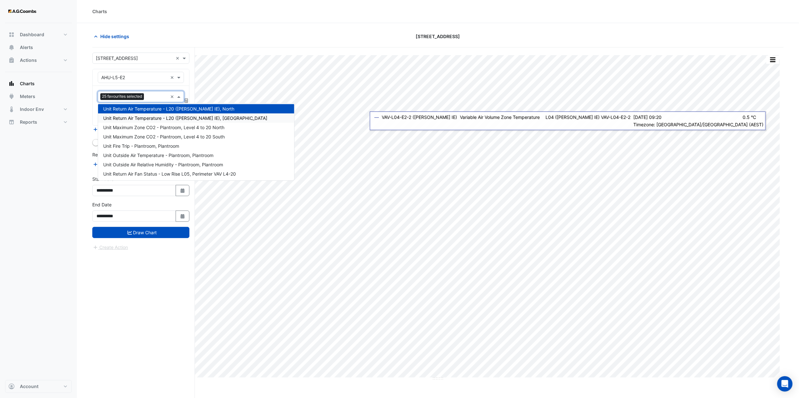
click at [168, 119] on span "Unit Return Air Temperature - L20 ([PERSON_NAME] IE), [GEOGRAPHIC_DATA]" at bounding box center [185, 117] width 164 height 5
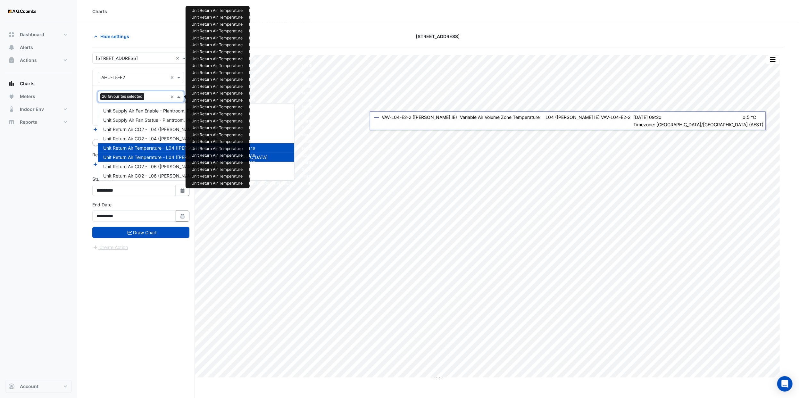
click at [151, 99] on input "text" at bounding box center [157, 97] width 21 height 7
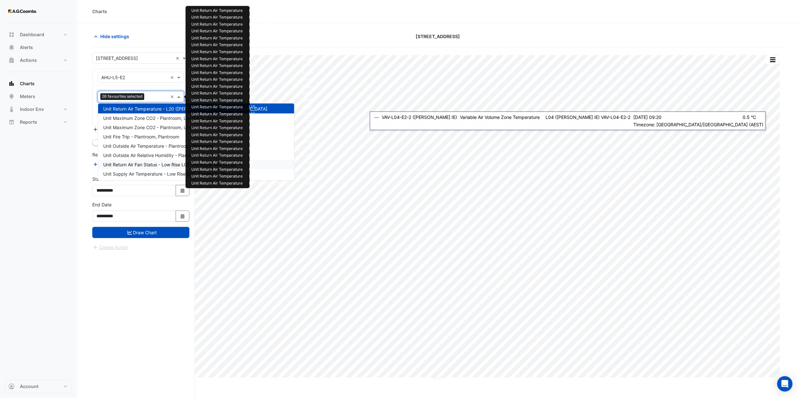
click at [146, 276] on div "**********" at bounding box center [143, 234] width 103 height 375
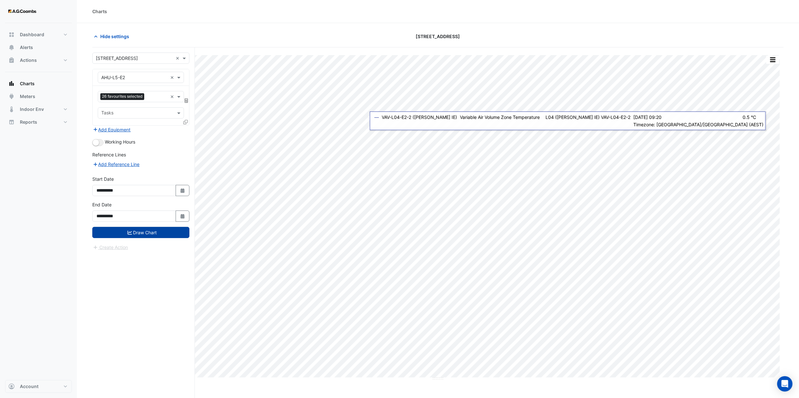
click at [153, 238] on button "Draw Chart" at bounding box center [140, 232] width 97 height 11
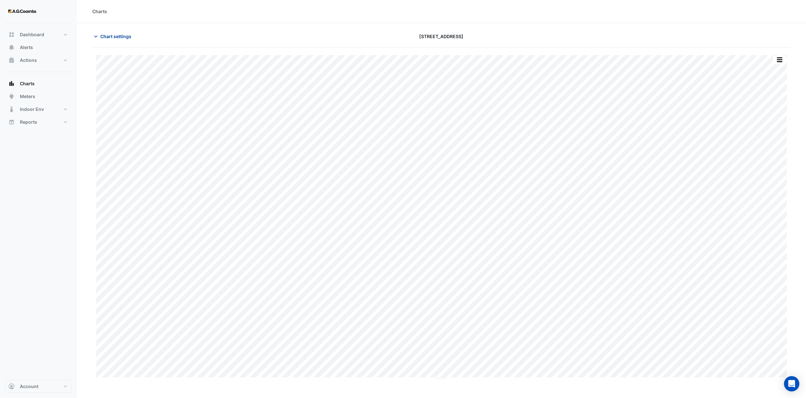
click at [123, 37] on span "Chart settings" at bounding box center [115, 36] width 31 height 7
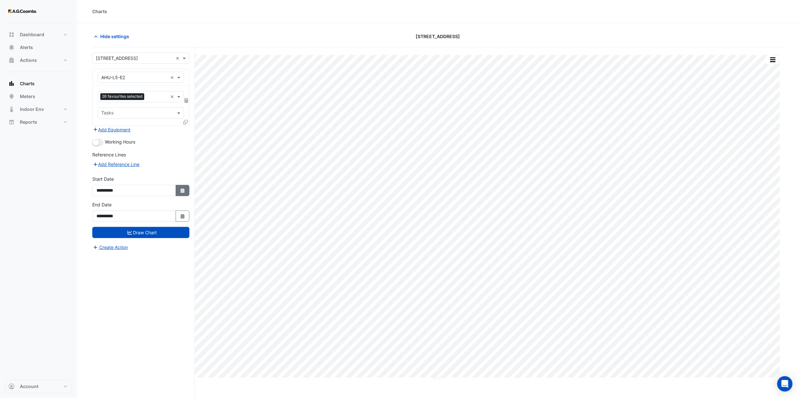
click at [186, 194] on button "Select Date" at bounding box center [183, 190] width 14 height 11
select select "*"
select select "****"
click at [183, 218] on icon "button" at bounding box center [183, 216] width 4 height 4
click at [118, 139] on div "T" at bounding box center [113, 142] width 10 height 10
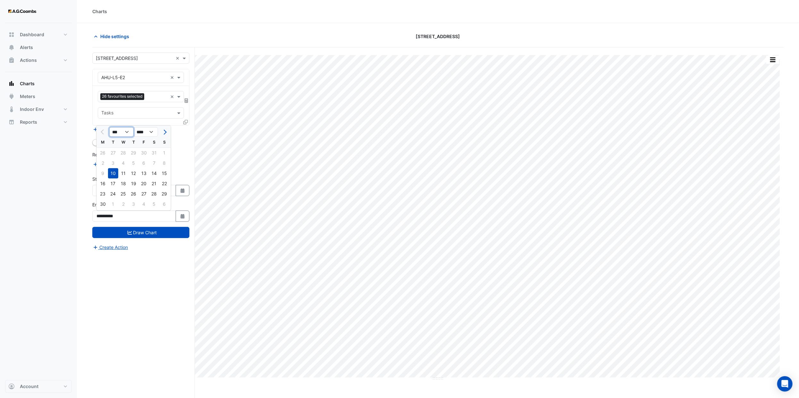
click at [118, 132] on select "*** *** *** *** *** *** ***" at bounding box center [121, 132] width 24 height 10
select select "*"
click at [109, 127] on select "*** *** *** *** *** *** ***" at bounding box center [121, 132] width 24 height 10
click at [104, 180] on div "21" at bounding box center [103, 184] width 10 height 10
type input "**********"
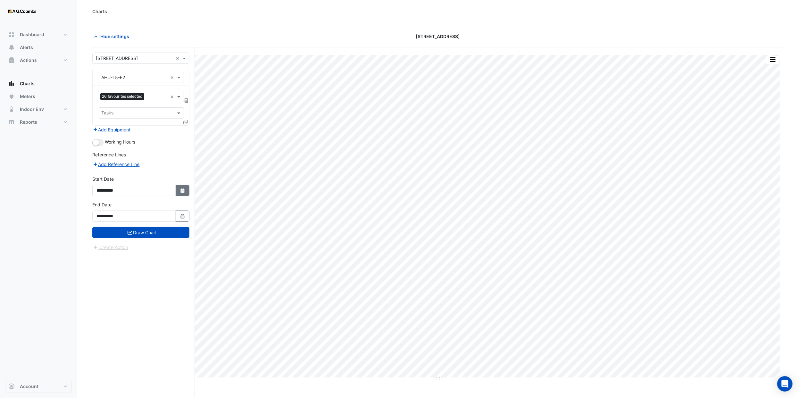
click at [179, 191] on button "Select Date" at bounding box center [183, 190] width 14 height 11
select select "*"
select select "****"
click at [124, 106] on select "*** *** *** *** *** *** ***" at bounding box center [121, 107] width 24 height 10
select select "*"
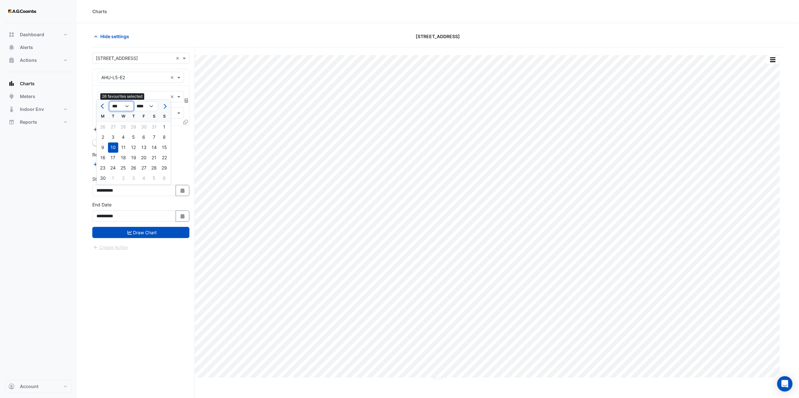
click at [109, 102] on select "*** *** *** *** *** *** ***" at bounding box center [121, 107] width 24 height 10
click at [103, 152] on div "14" at bounding box center [103, 148] width 10 height 10
type input "**********"
click at [183, 192] on icon "button" at bounding box center [183, 191] width 4 height 4
select select "*"
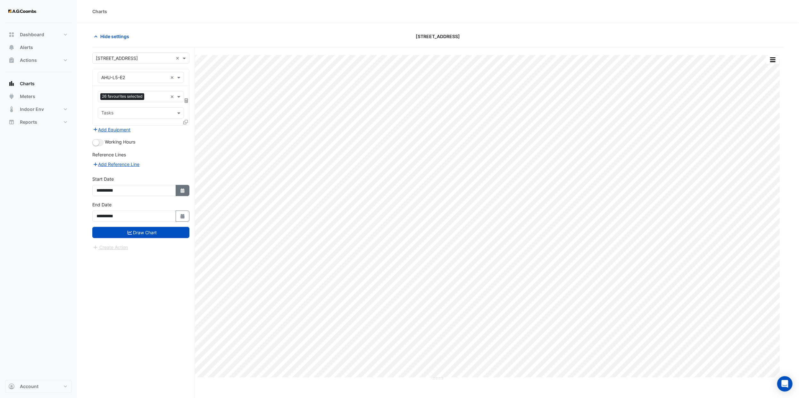
select select "****"
click at [103, 158] on div "21" at bounding box center [103, 158] width 10 height 10
type input "**********"
click at [164, 240] on form "**********" at bounding box center [140, 152] width 97 height 198
click at [162, 232] on button "Draw Chart" at bounding box center [140, 232] width 97 height 11
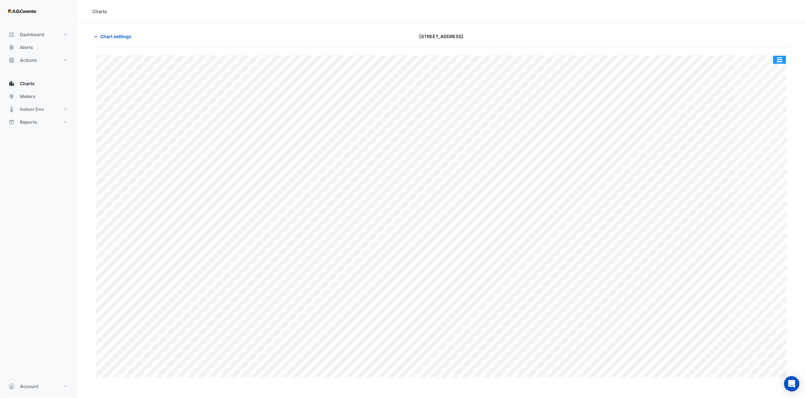
click at [785, 60] on button "button" at bounding box center [780, 60] width 13 height 8
click at [776, 144] on div "Export CSV - Pivot" at bounding box center [767, 147] width 38 height 15
click at [117, 40] on button "Chart settings" at bounding box center [113, 36] width 43 height 11
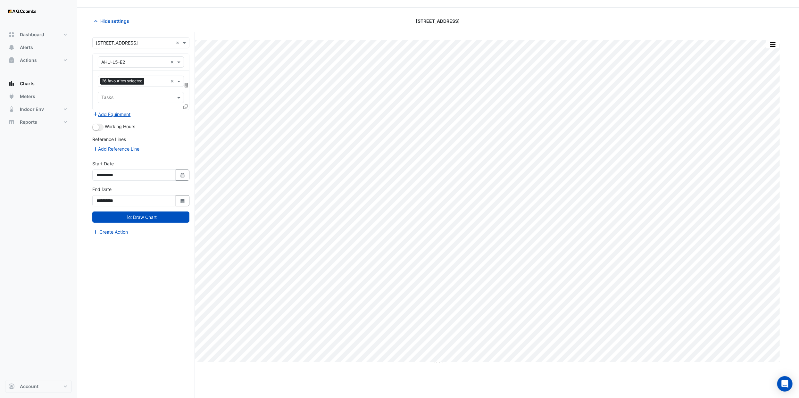
scroll to position [24, 0]
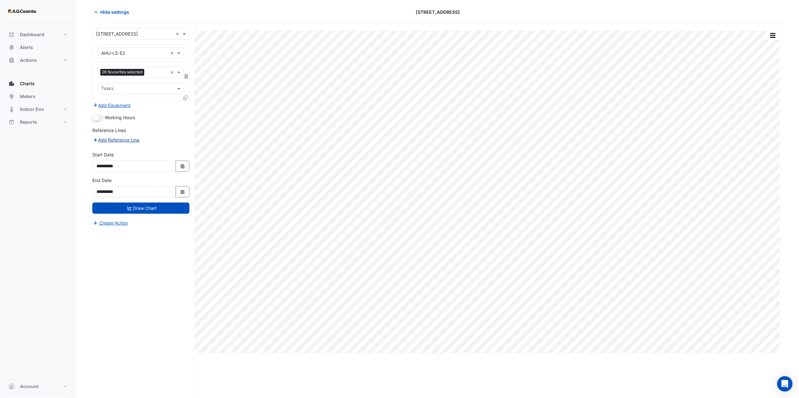
click at [125, 141] on button "Add Reference Line" at bounding box center [116, 139] width 48 height 7
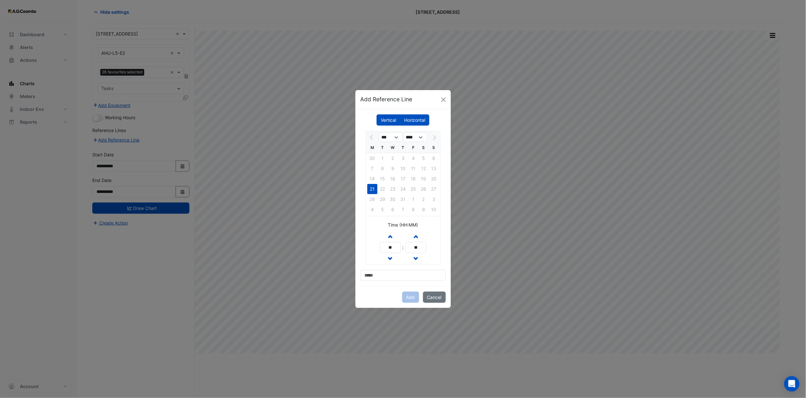
click at [418, 119] on label "Horizontal" at bounding box center [414, 119] width 29 height 11
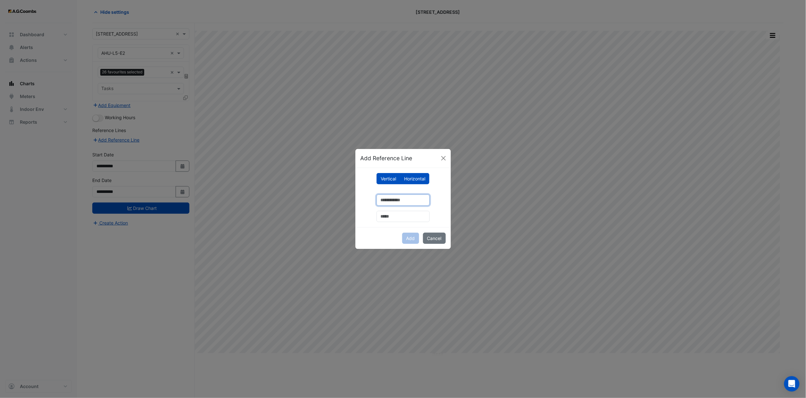
click at [404, 196] on input "number" at bounding box center [403, 200] width 53 height 11
type input "**"
click at [402, 217] on input "text" at bounding box center [403, 216] width 53 height 11
type input "********"
click at [408, 240] on button "Add" at bounding box center [410, 238] width 17 height 11
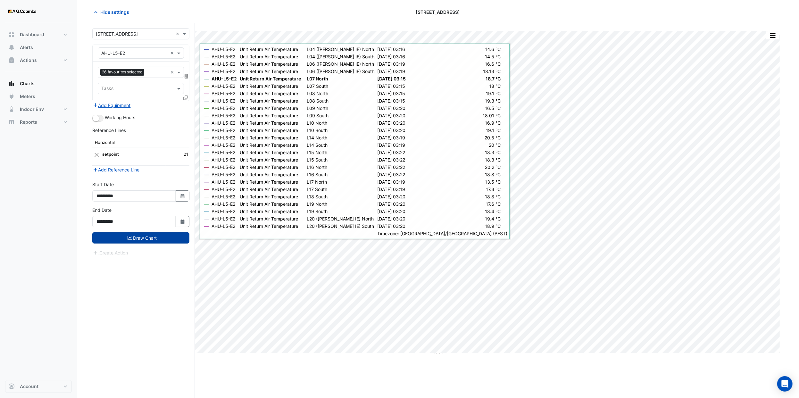
click at [143, 237] on button "Draw Chart" at bounding box center [140, 237] width 97 height 11
